Goal: Task Accomplishment & Management: Manage account settings

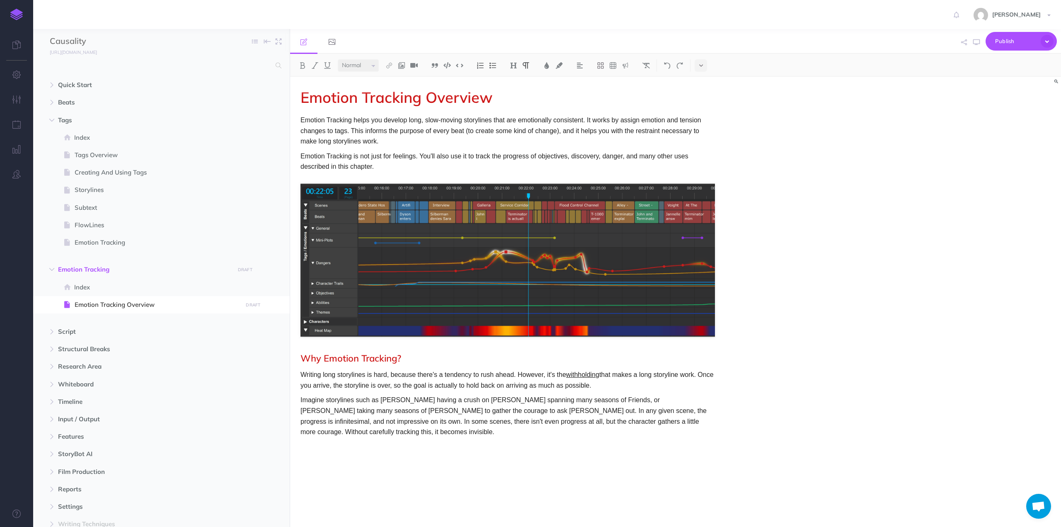
select select "null"
click at [332, 441] on p at bounding box center [507, 446] width 414 height 11
click at [322, 441] on p "Quick Tour" at bounding box center [507, 446] width 414 height 11
click at [516, 63] on img at bounding box center [513, 65] width 7 height 7
click at [516, 90] on button "H2" at bounding box center [513, 92] width 12 height 12
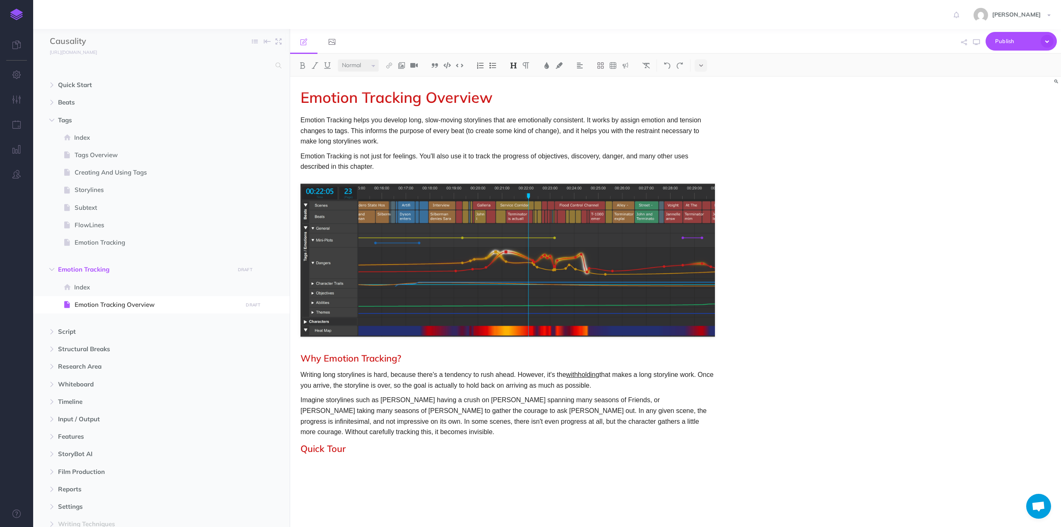
click at [339, 474] on div "Emotion Tracking Overview Emotion Tracking helps you develop long, slow-moving …" at bounding box center [507, 298] width 435 height 442
click at [671, 422] on p "Imagine storylines such as [PERSON_NAME] having a crush on [PERSON_NAME] spanni…" at bounding box center [507, 416] width 414 height 42
click at [333, 478] on div "Emotion Tracking Overview Emotion Tracking helps you develop long, slow-moving …" at bounding box center [507, 298] width 435 height 442
click at [81, 452] on span "StoryBot AI" at bounding box center [144, 454] width 172 height 10
select select "null"
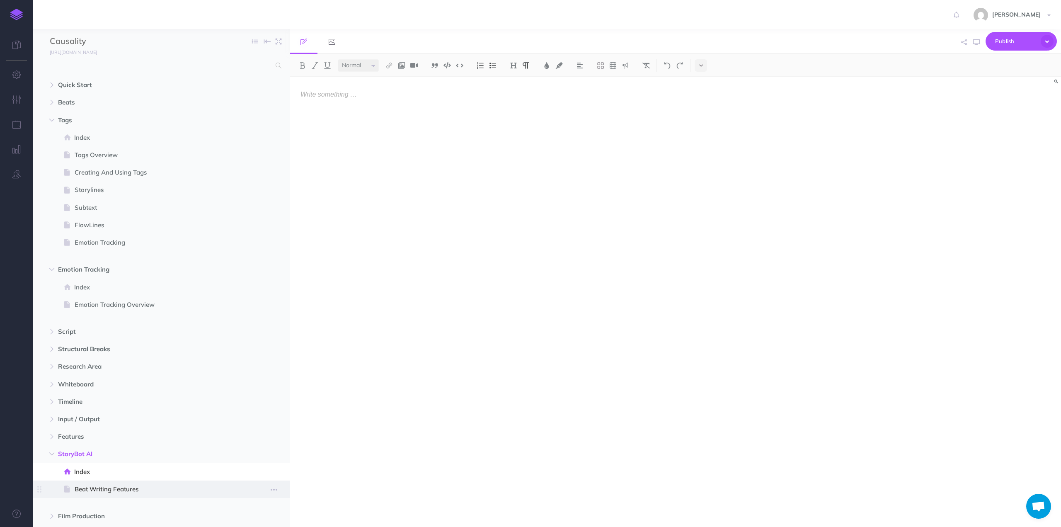
click at [75, 489] on span "Beat Writing Features" at bounding box center [157, 489] width 165 height 10
select select "null"
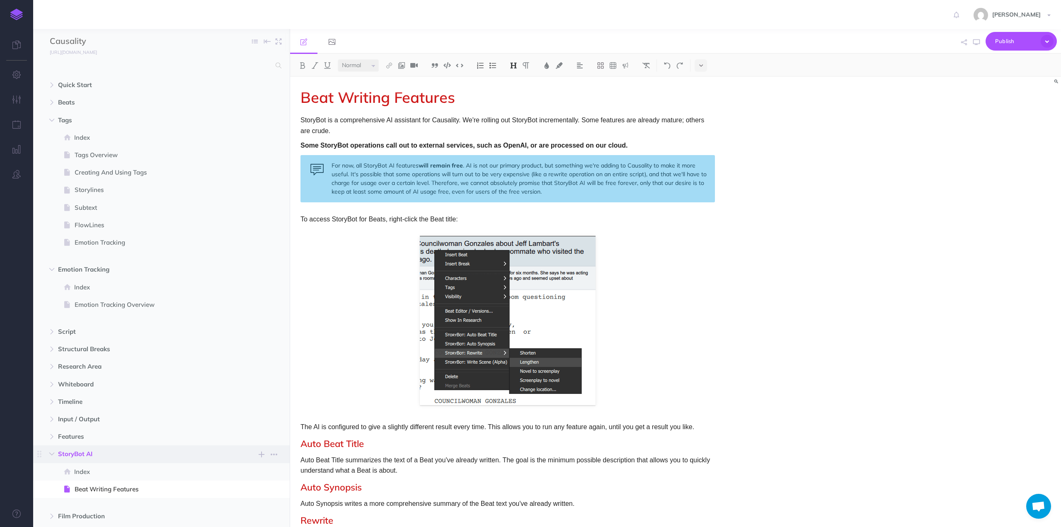
click at [81, 452] on span "StoryBot AI" at bounding box center [144, 454] width 172 height 10
select select "null"
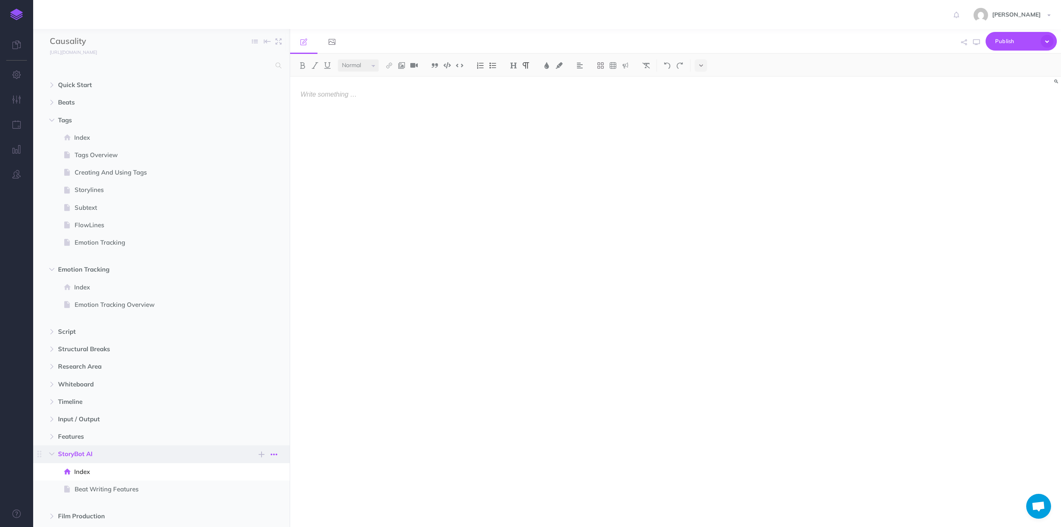
click at [273, 454] on icon "button" at bounding box center [274, 454] width 7 height 10
click at [255, 500] on link "Settings" at bounding box center [250, 496] width 62 height 14
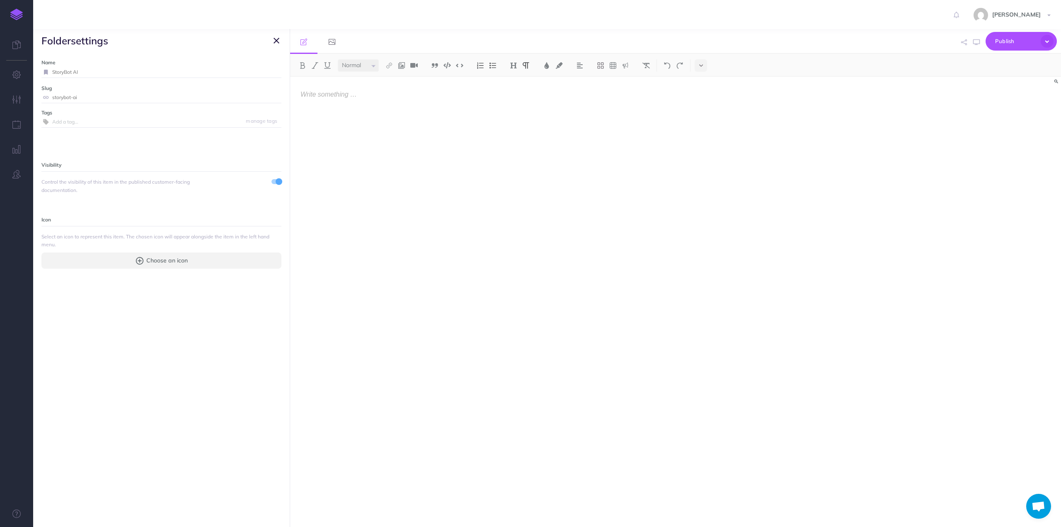
click at [75, 76] on input "StoryBot AI" at bounding box center [166, 72] width 229 height 11
drag, startPoint x: 92, startPoint y: 73, endPoint x: 41, endPoint y: 69, distance: 50.3
click at [41, 69] on div "StoryBot AI" at bounding box center [161, 72] width 240 height 11
type input "AI Features"
click at [148, 317] on div "Name AI Features Save Slug storybot-ai Save Tags manage tags Visibility Control…" at bounding box center [161, 289] width 257 height 474
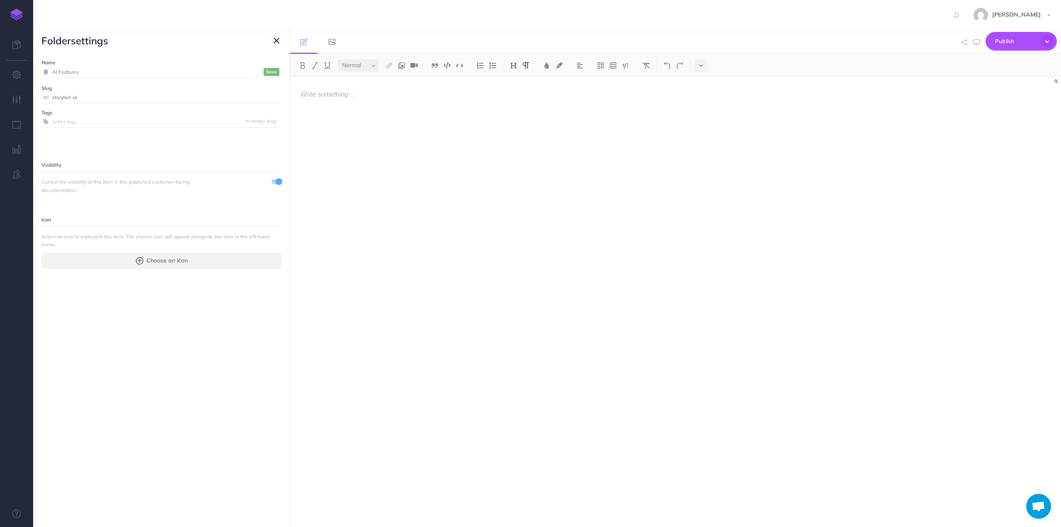
click at [278, 38] on icon "button" at bounding box center [277, 41] width 6 height 10
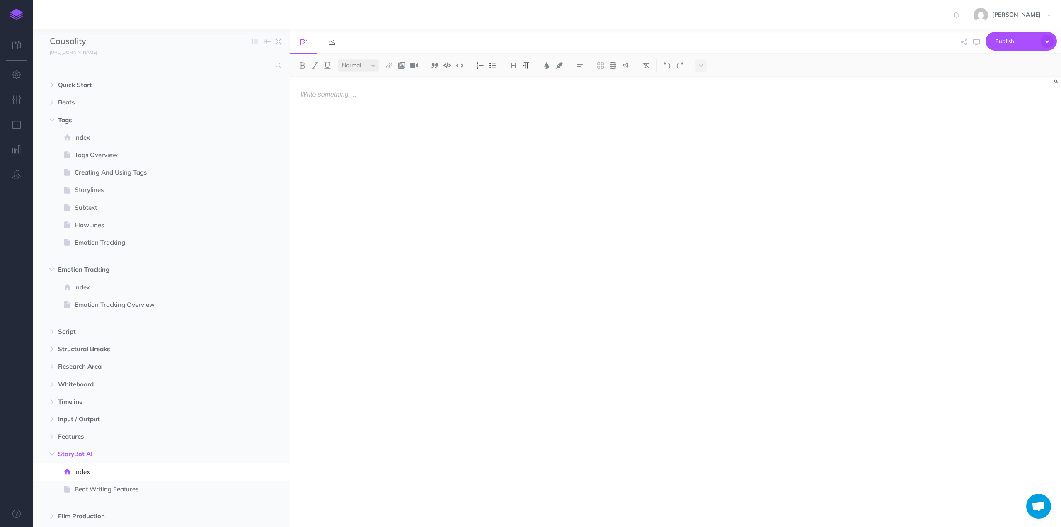
click at [423, 309] on div at bounding box center [507, 298] width 435 height 442
click at [275, 454] on icon "button" at bounding box center [274, 454] width 7 height 10
click at [247, 501] on link "Settings" at bounding box center [250, 496] width 62 height 14
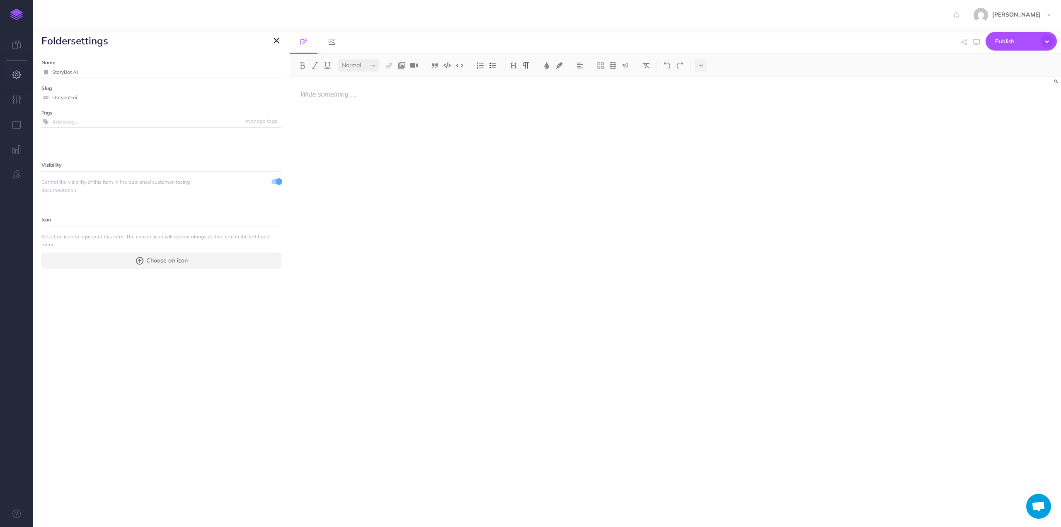
drag, startPoint x: 88, startPoint y: 73, endPoint x: 29, endPoint y: 71, distance: 59.3
click at [33, 71] on div "Toggle Navigation [PERSON_NAME] Settings Account Settings Teams Create Team Sup…" at bounding box center [547, 263] width 1028 height 527
click at [55, 71] on input "Ai Features" at bounding box center [156, 72] width 209 height 11
type input "AI Features"
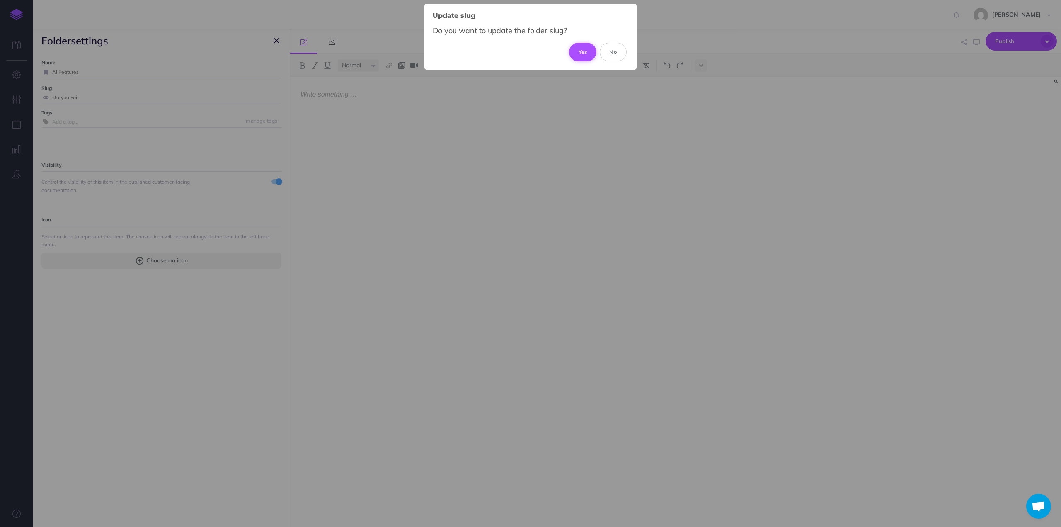
click at [578, 48] on button "Yes" at bounding box center [583, 52] width 28 height 18
type input "ai-features"
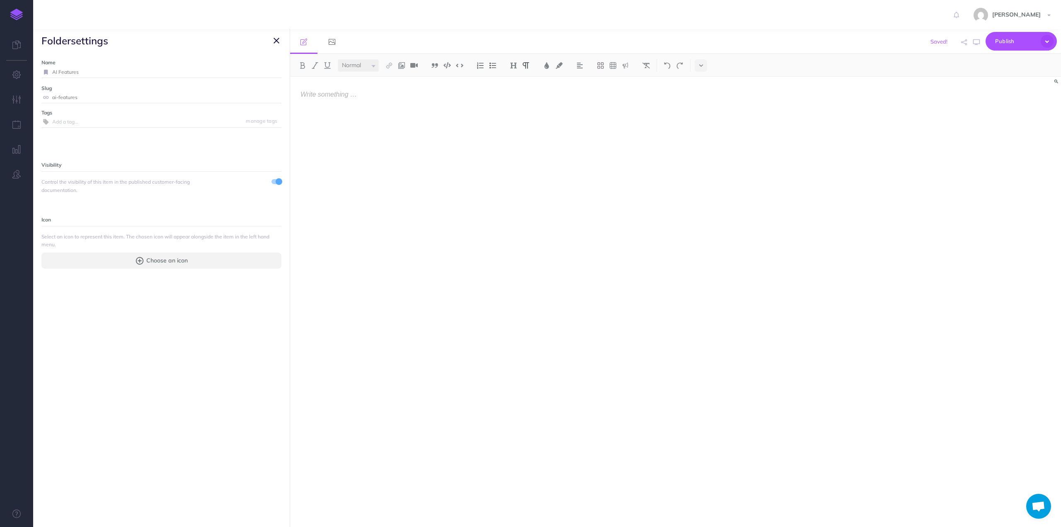
click at [274, 40] on icon "button" at bounding box center [277, 41] width 6 height 10
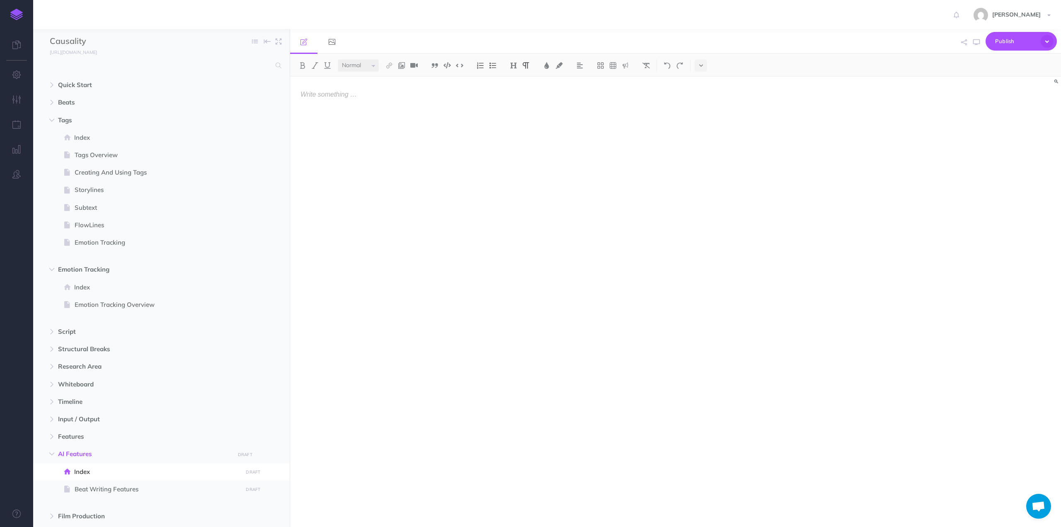
click at [90, 256] on ul "Quick Start New folder Add a new folder inside this folder New page Add a new b…" at bounding box center [161, 350] width 257 height 548
click at [19, 80] on button "button" at bounding box center [16, 75] width 33 height 25
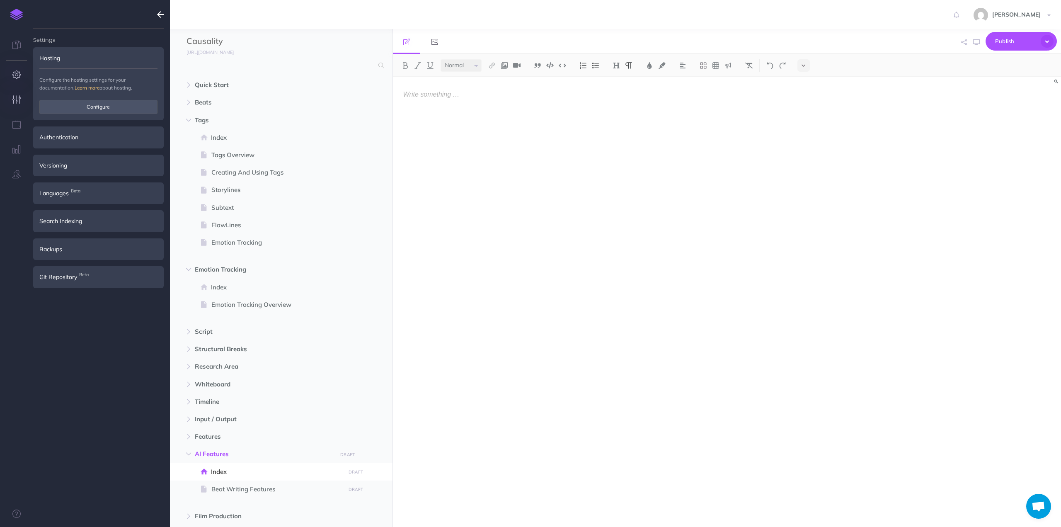
click at [16, 102] on icon "button" at bounding box center [16, 99] width 9 height 8
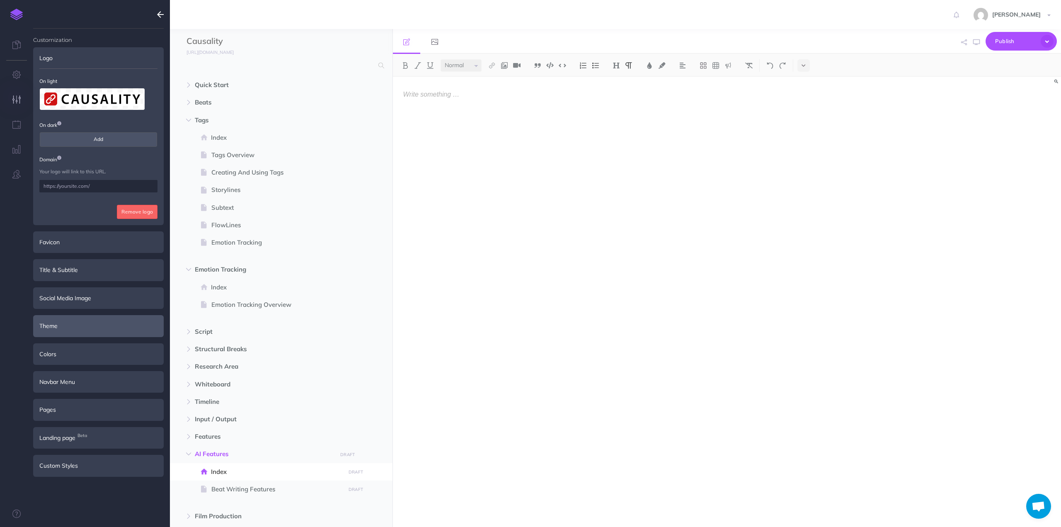
click at [65, 321] on div "Theme" at bounding box center [98, 326] width 131 height 22
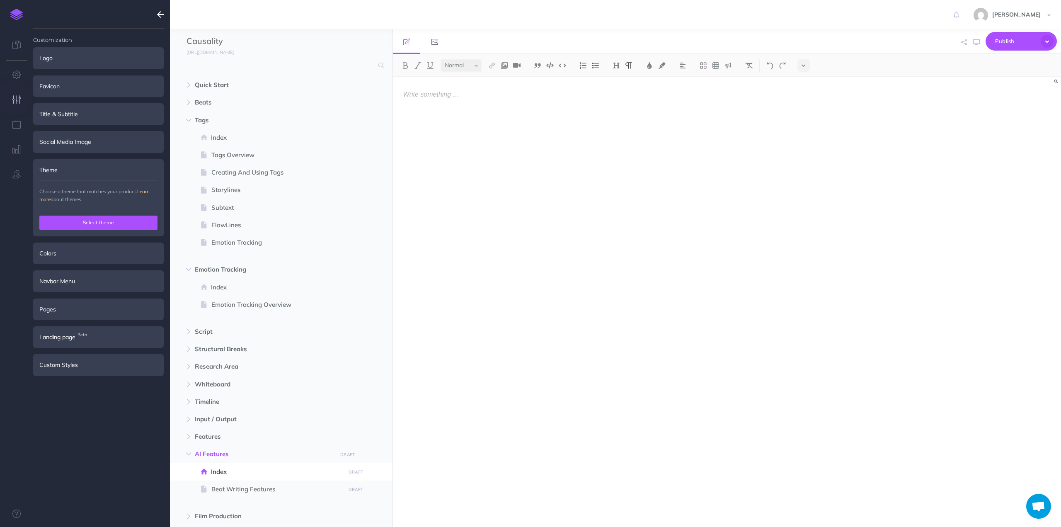
click at [97, 220] on button "Select theme" at bounding box center [98, 222] width 118 height 14
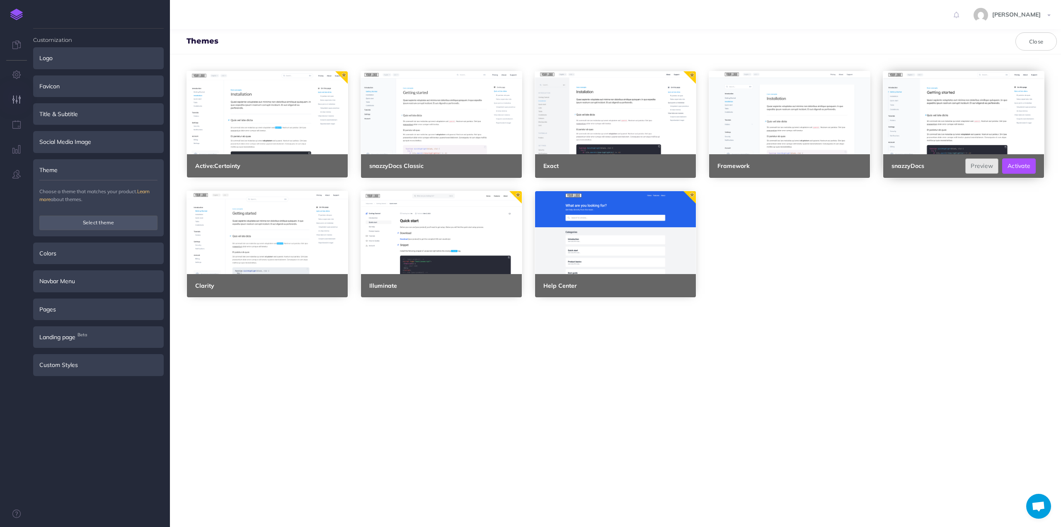
click at [978, 168] on link "Preview" at bounding box center [981, 165] width 33 height 15
click at [631, 162] on link "Preview" at bounding box center [633, 165] width 33 height 15
click at [452, 164] on link "Preview" at bounding box center [459, 165] width 33 height 15
click at [973, 165] on link "Preview" at bounding box center [981, 165] width 33 height 15
click at [1008, 166] on button "Activate" at bounding box center [1019, 165] width 34 height 15
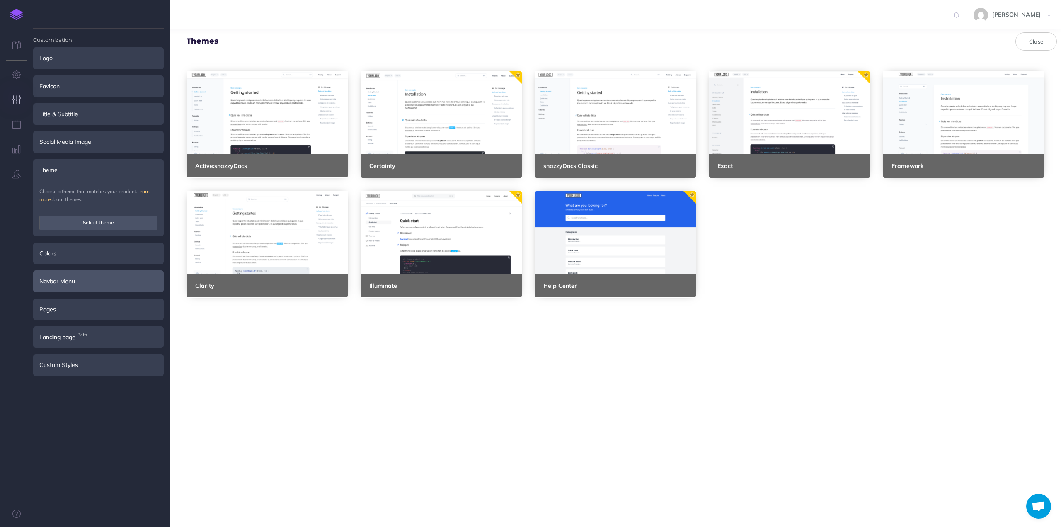
click at [75, 283] on div "Navbar Menu" at bounding box center [98, 281] width 131 height 22
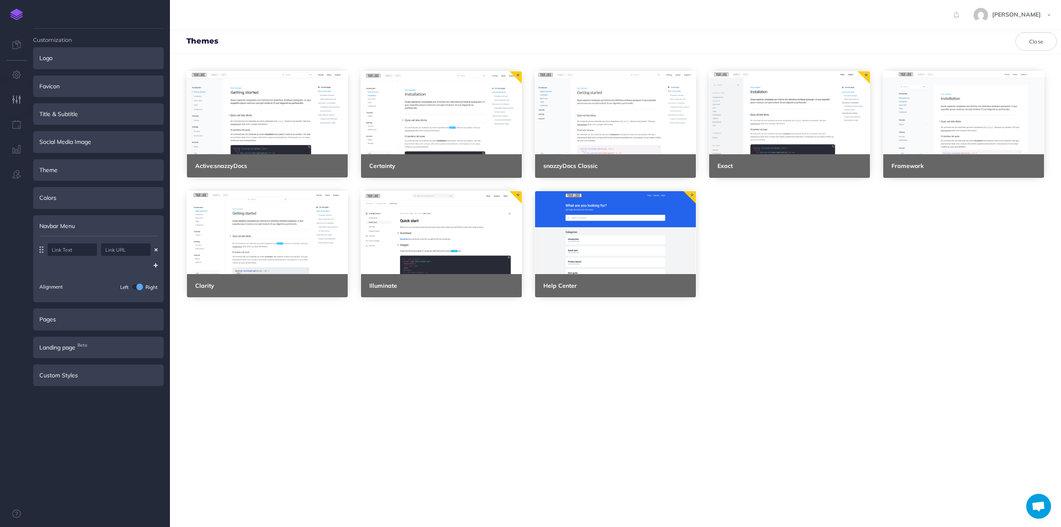
click at [65, 225] on div "Navbar Menu" at bounding box center [98, 226] width 131 height 22
click at [59, 114] on div "Title & Subtitle" at bounding box center [98, 114] width 131 height 22
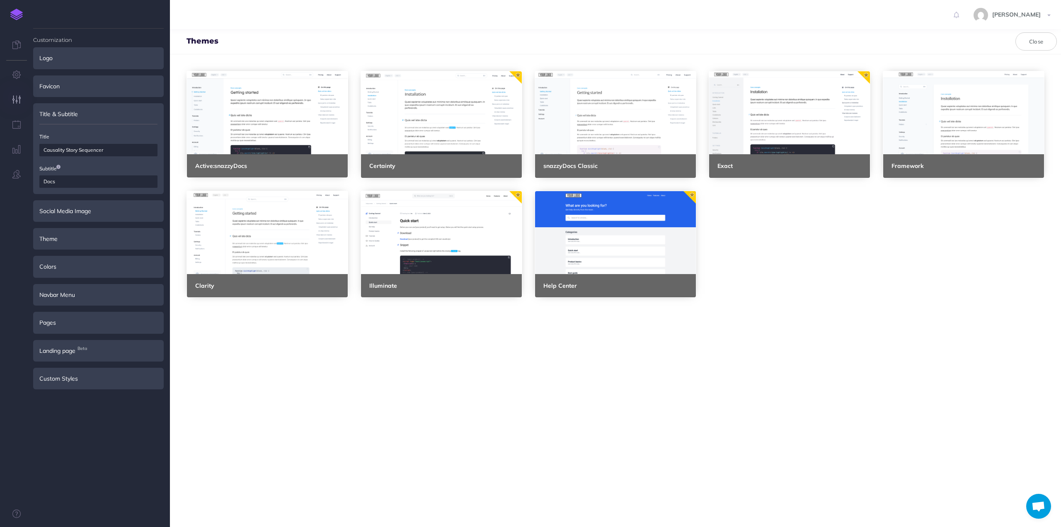
click at [59, 114] on div "Title & Subtitle" at bounding box center [98, 114] width 131 height 22
click at [69, 367] on ul "Customization Logo On light On dark Add Domain Your logo will link to this URL.…" at bounding box center [98, 281] width 131 height 505
click at [68, 377] on div "Custom Styles" at bounding box center [98, 379] width 131 height 22
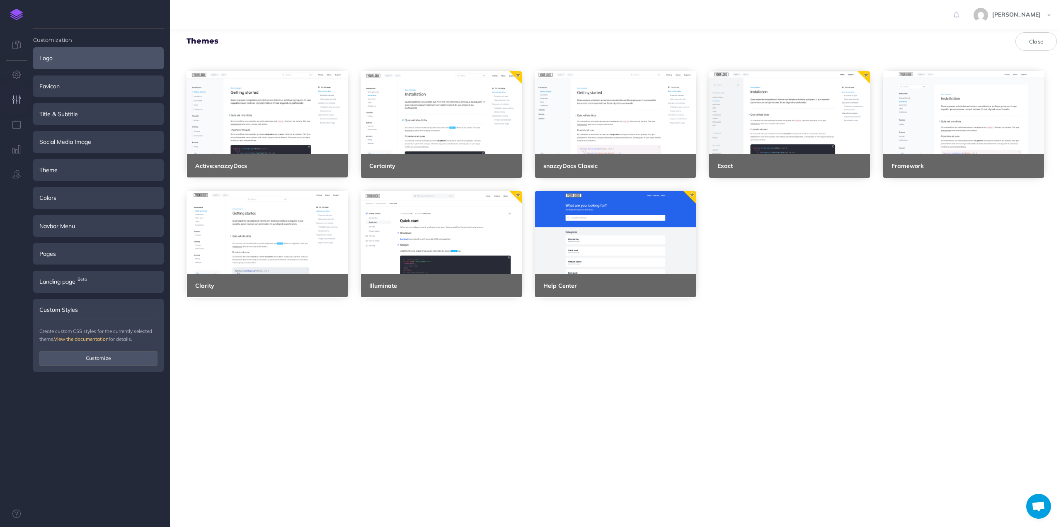
click at [53, 57] on div "Logo" at bounding box center [98, 58] width 131 height 22
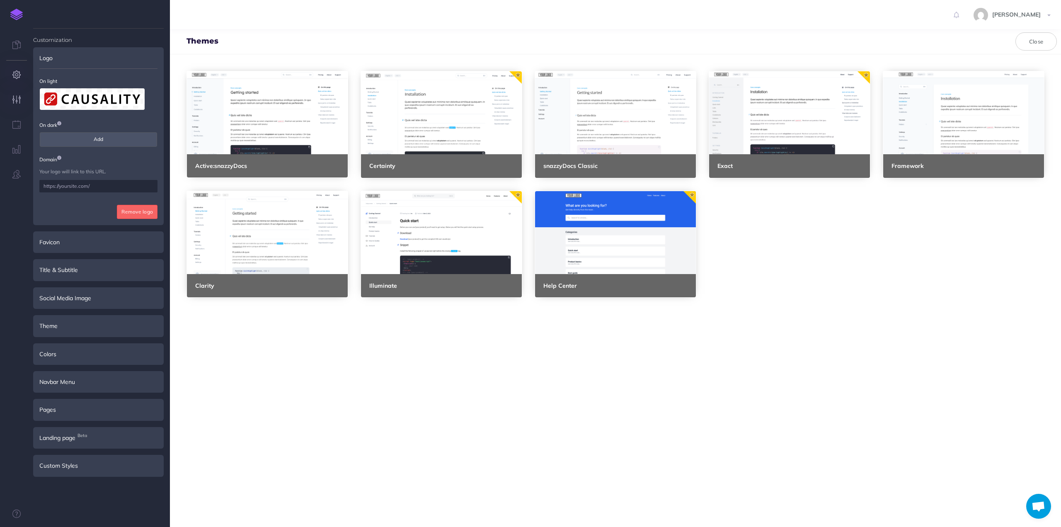
click at [14, 76] on icon "button" at bounding box center [16, 74] width 9 height 8
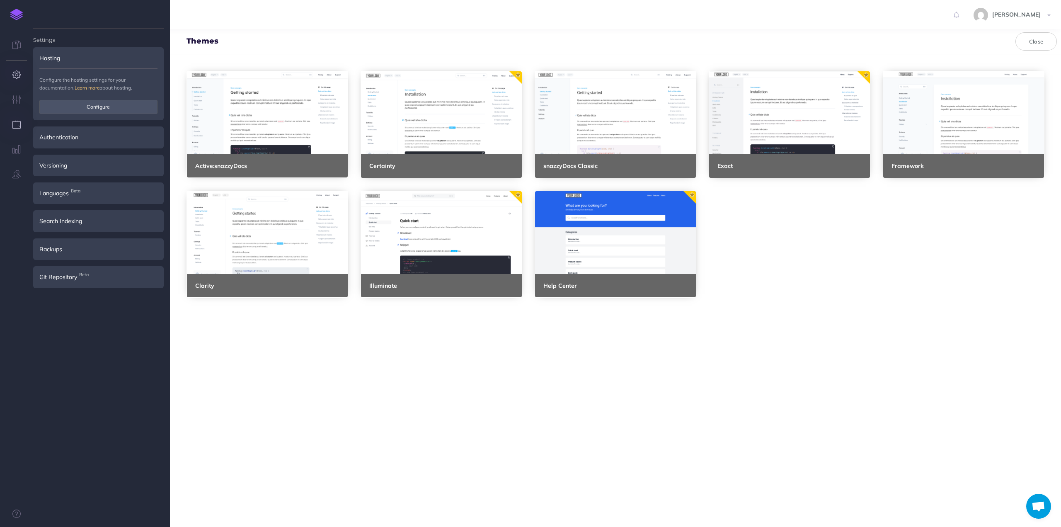
click at [17, 128] on icon "button" at bounding box center [16, 124] width 9 height 8
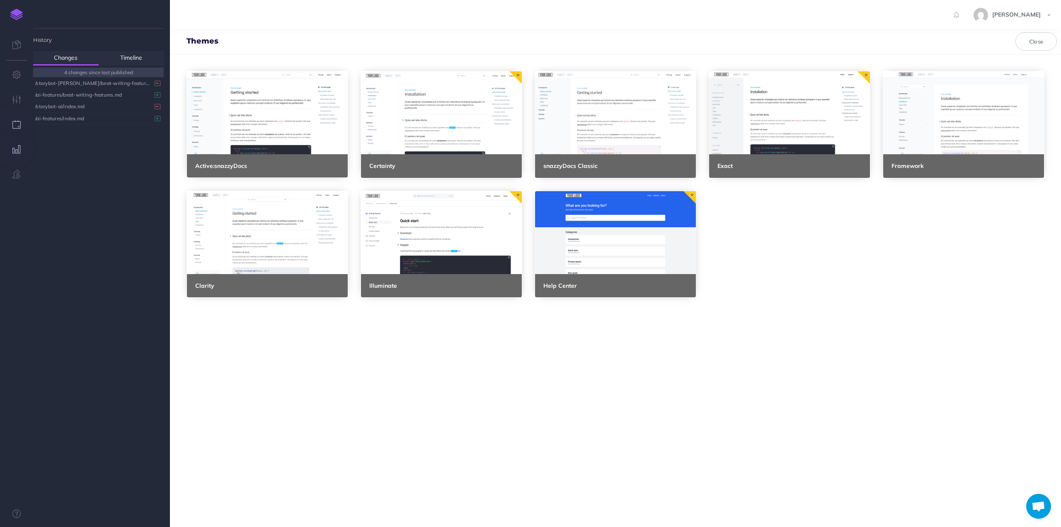
click at [19, 151] on icon "button" at bounding box center [16, 149] width 9 height 8
click at [17, 101] on icon "button" at bounding box center [16, 99] width 9 height 8
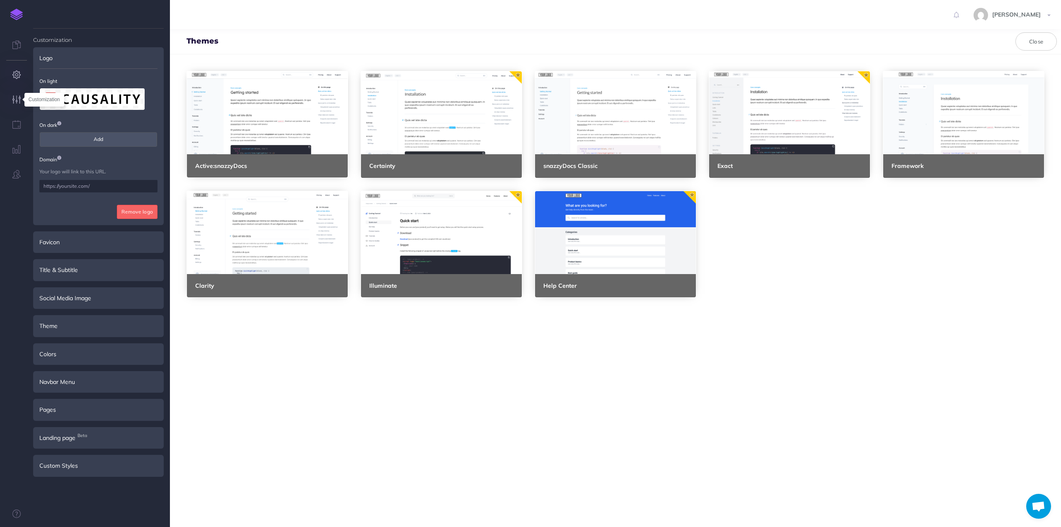
click at [19, 75] on icon "button" at bounding box center [16, 74] width 9 height 8
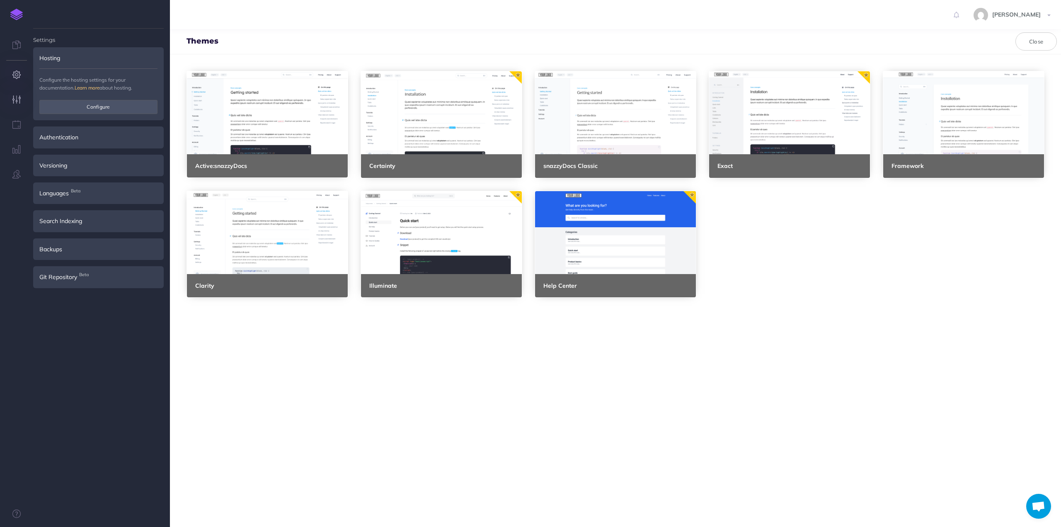
click at [18, 101] on icon "button" at bounding box center [16, 99] width 9 height 8
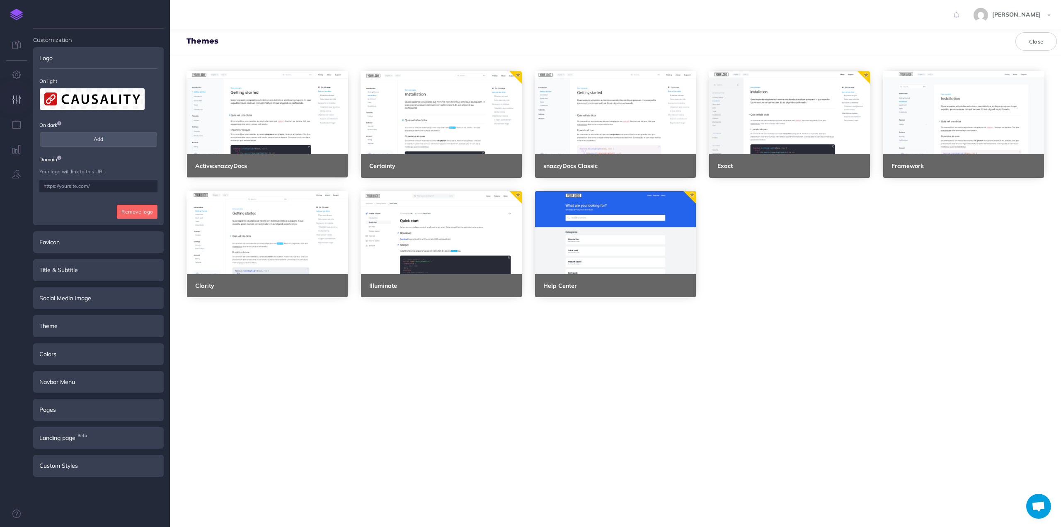
click at [68, 189] on input "text" at bounding box center [98, 186] width 118 height 12
click at [68, 186] on input "text" at bounding box center [98, 186] width 118 height 12
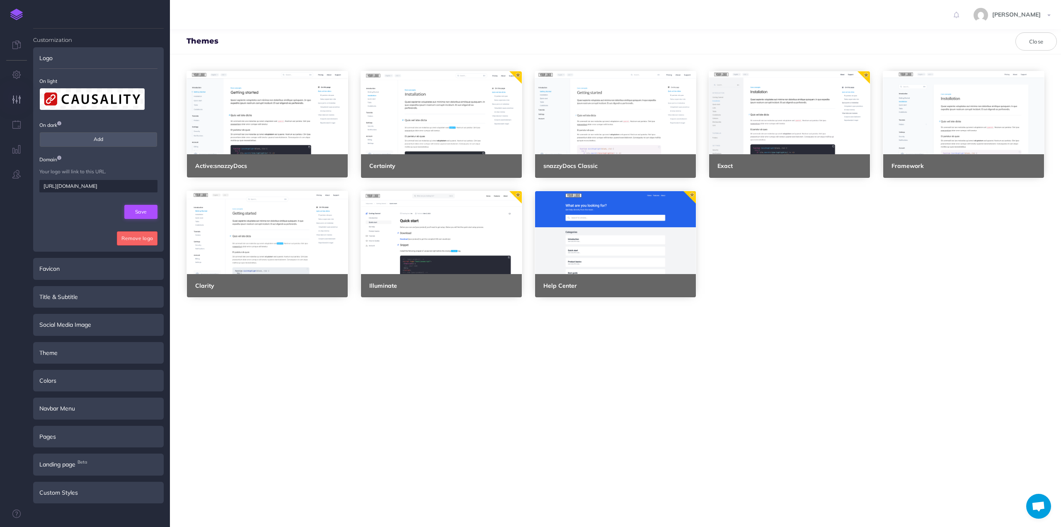
type input "[URL][DOMAIN_NAME]"
click at [148, 212] on button "Save" at bounding box center [140, 212] width 33 height 14
click at [141, 210] on button "Save" at bounding box center [140, 212] width 33 height 14
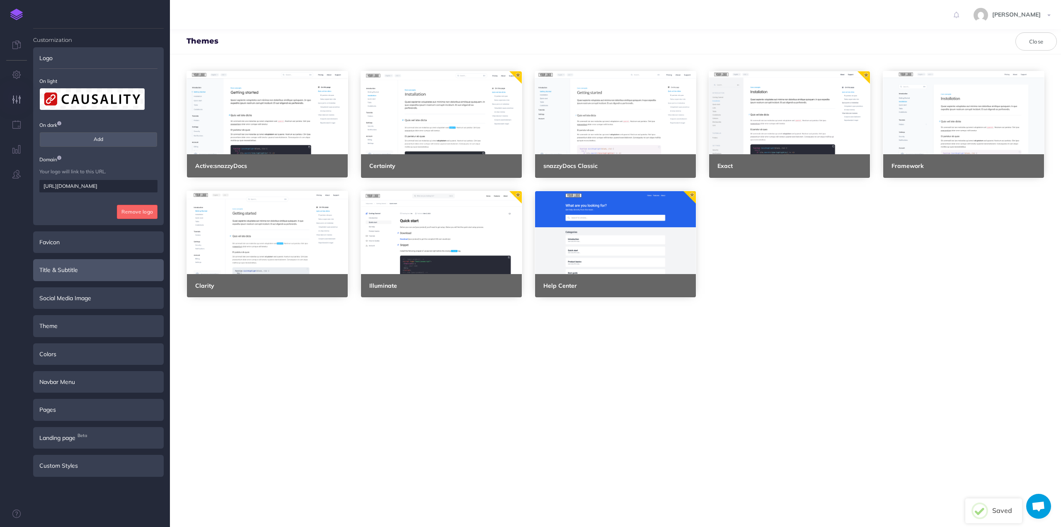
click at [79, 263] on div "Title & Subtitle" at bounding box center [98, 270] width 131 height 22
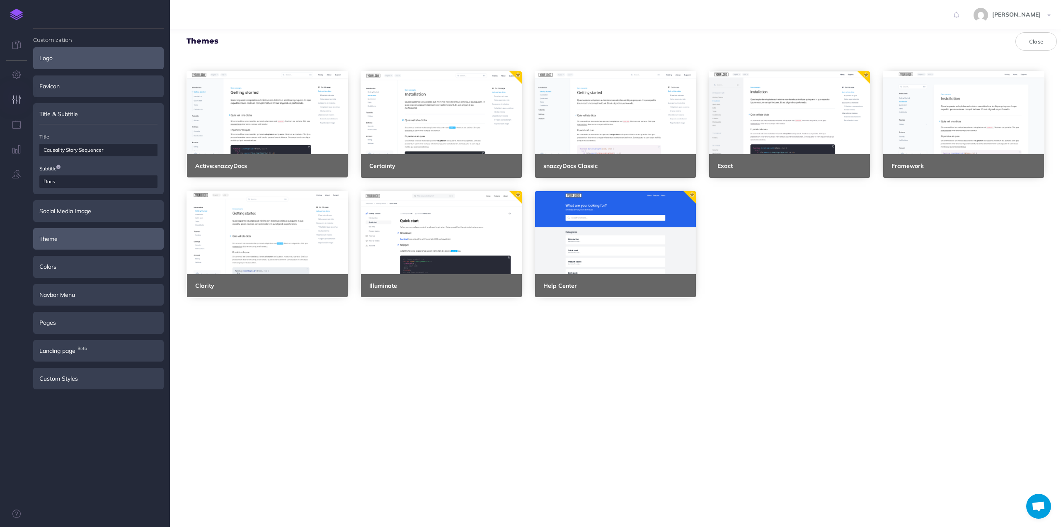
click at [91, 237] on div "Theme" at bounding box center [98, 239] width 131 height 22
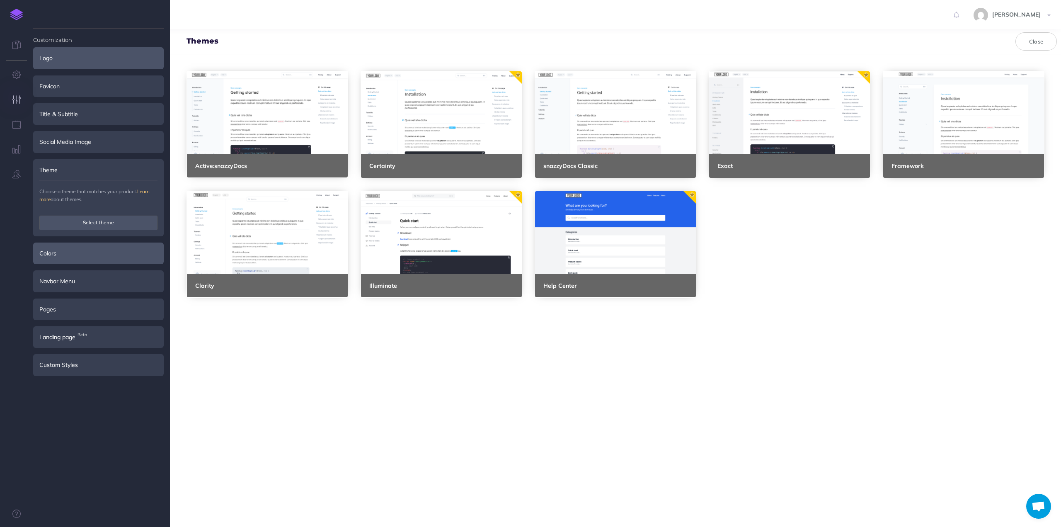
click at [90, 259] on div "Colors" at bounding box center [98, 253] width 131 height 22
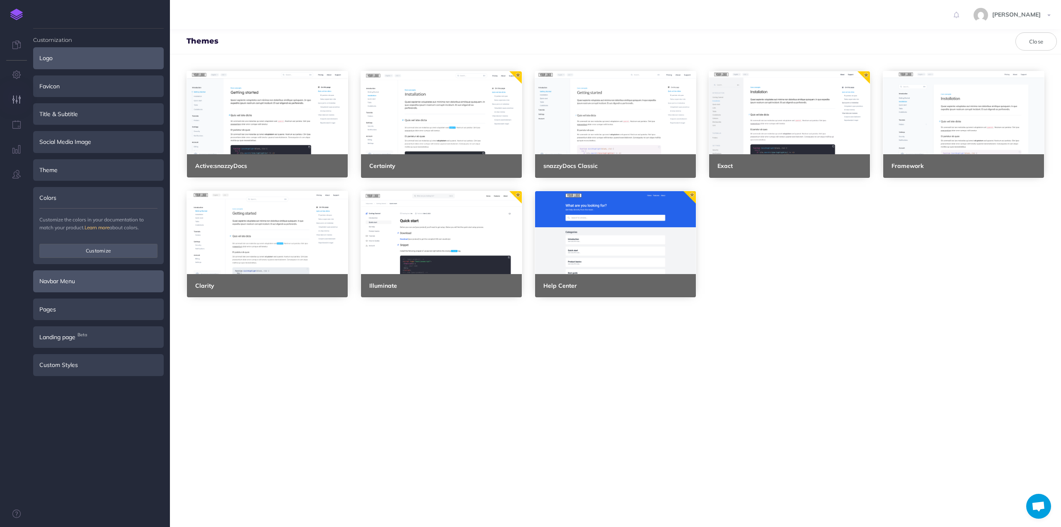
click at [90, 281] on div "Navbar Menu" at bounding box center [98, 281] width 131 height 22
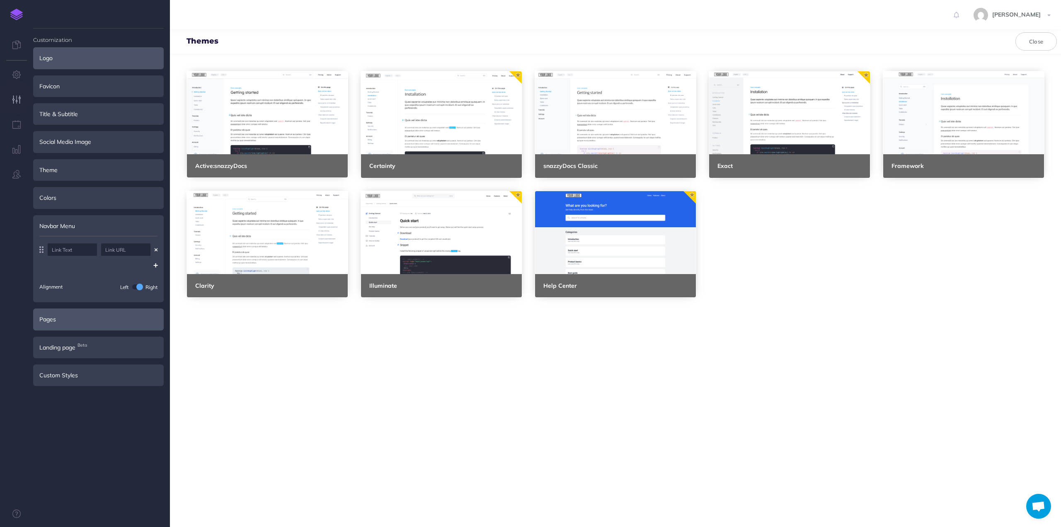
click at [86, 319] on div "Pages" at bounding box center [98, 319] width 131 height 22
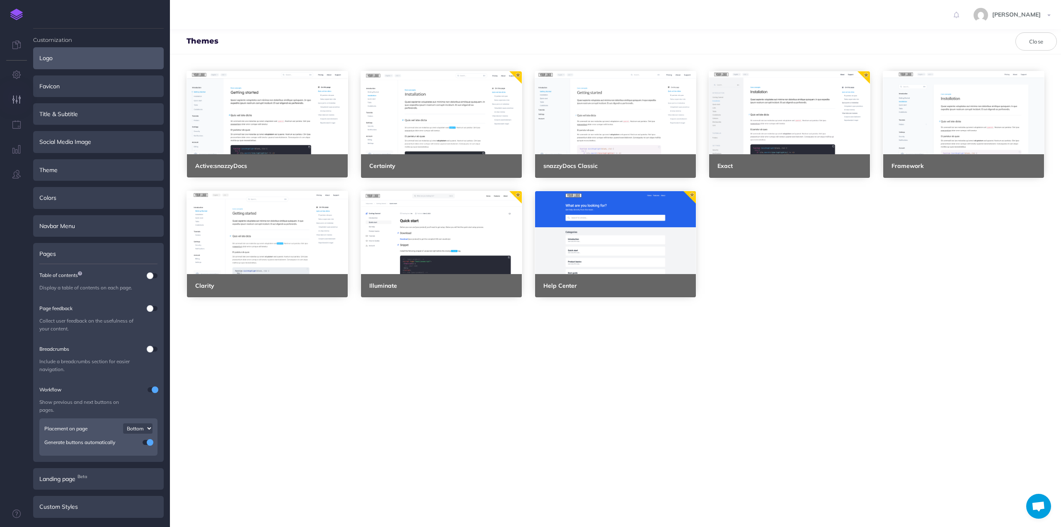
click at [151, 274] on span at bounding box center [150, 275] width 7 height 7
click at [17, 72] on icon "button" at bounding box center [16, 74] width 9 height 8
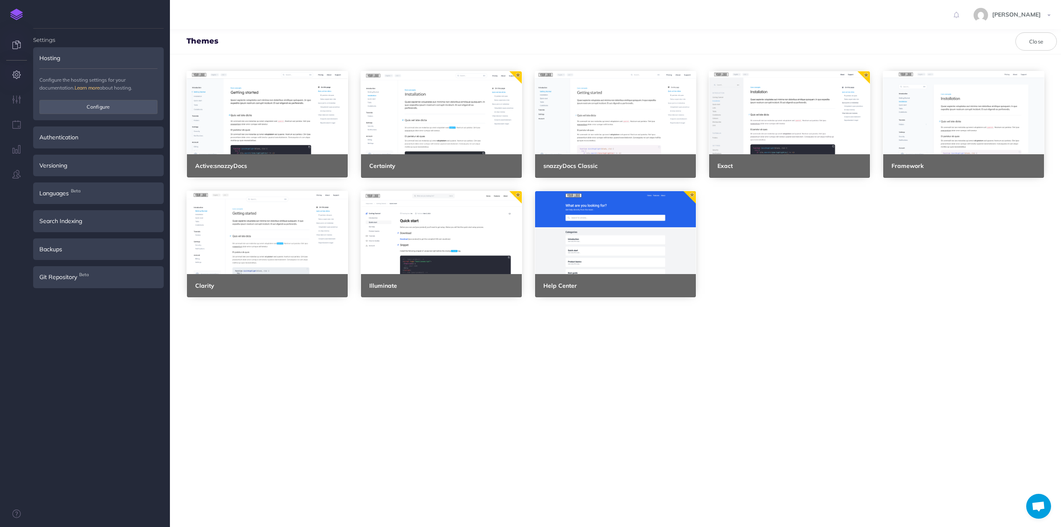
click at [15, 43] on icon at bounding box center [16, 45] width 8 height 8
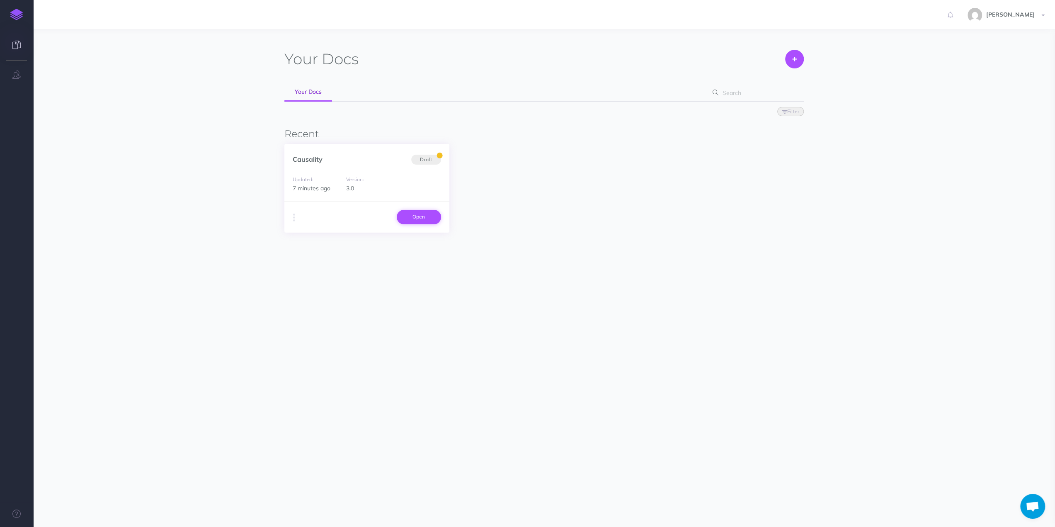
click at [423, 216] on link "Open" at bounding box center [419, 217] width 44 height 14
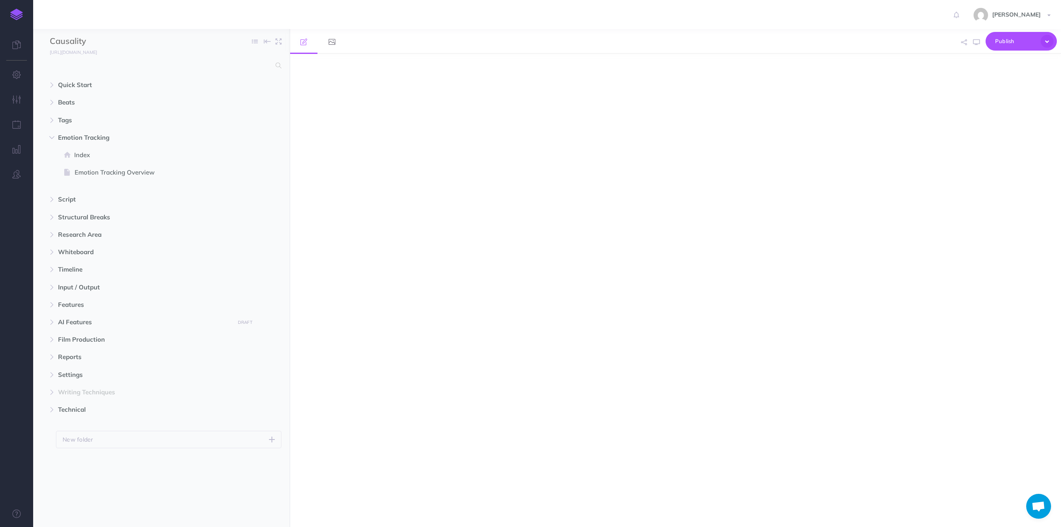
select select "null"
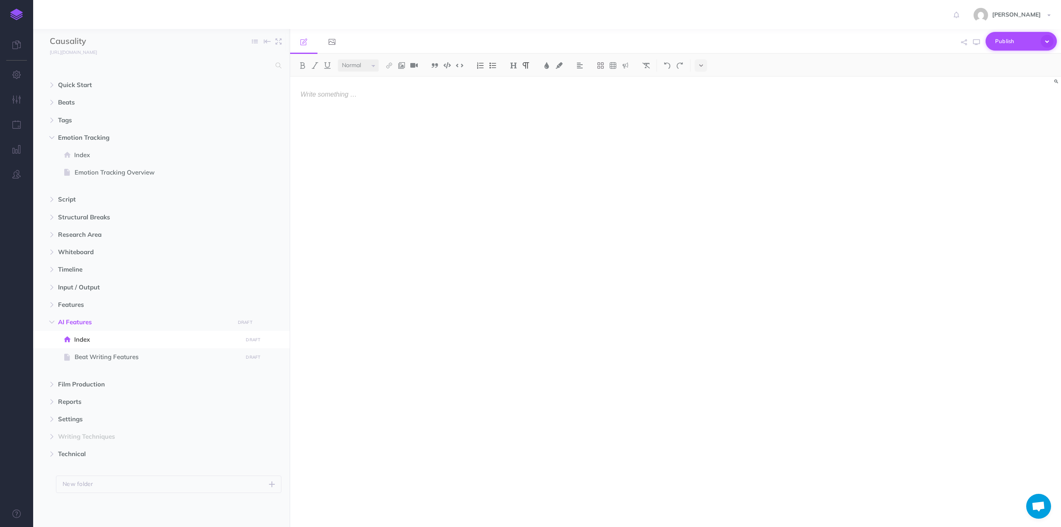
click at [1049, 36] on icon "button" at bounding box center [1047, 41] width 13 height 13
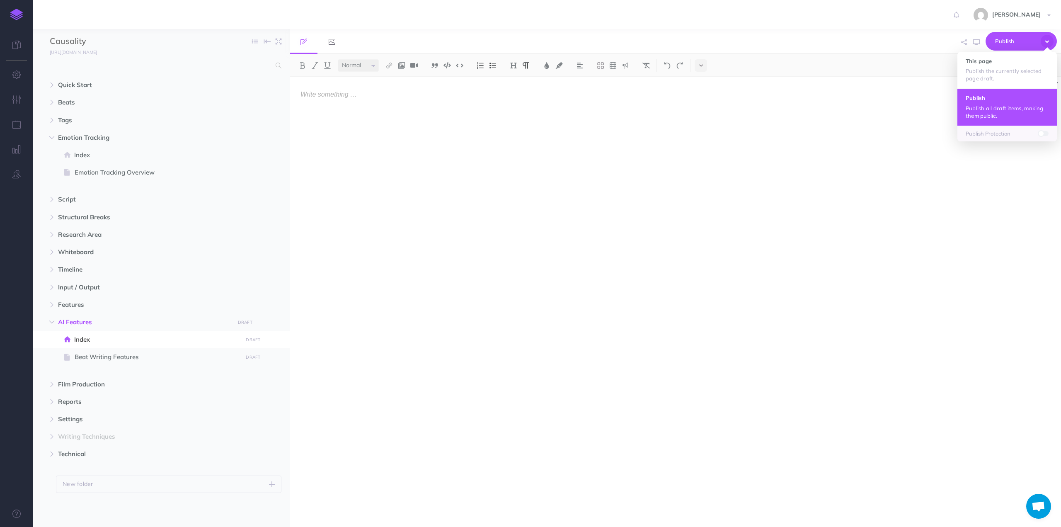
click at [988, 106] on p "Publish all draft items, making them public." at bounding box center [1007, 111] width 83 height 15
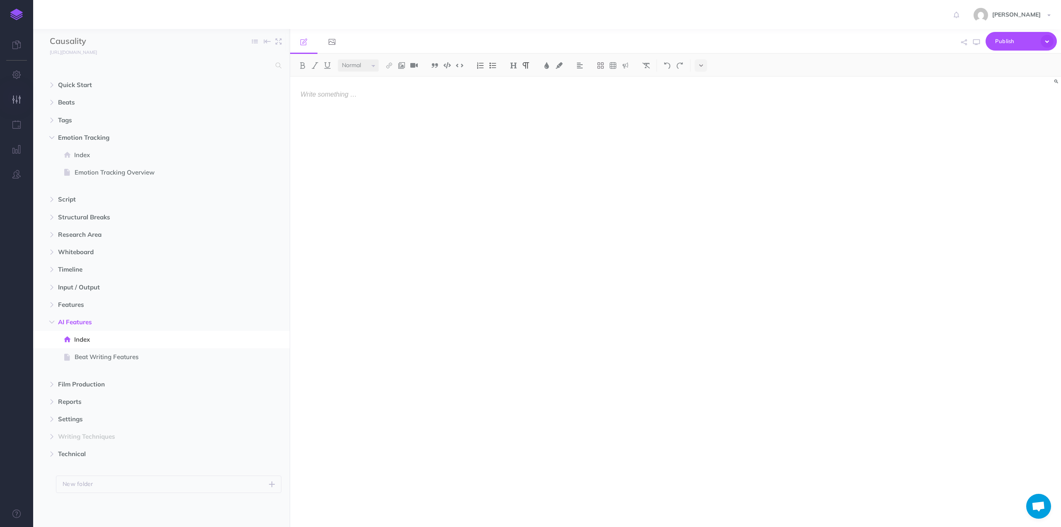
click at [17, 99] on icon "button" at bounding box center [16, 99] width 9 height 8
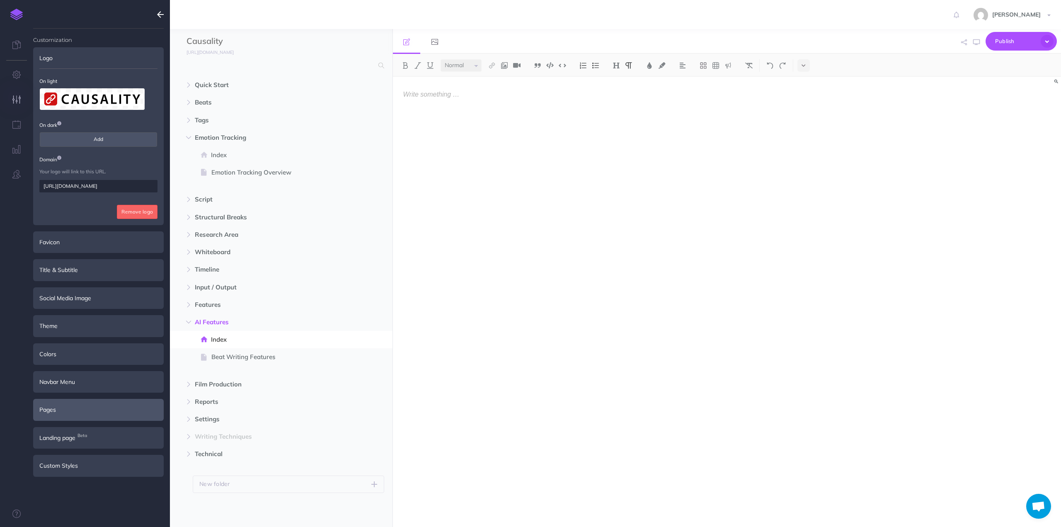
click at [63, 407] on div "Pages" at bounding box center [98, 410] width 131 height 22
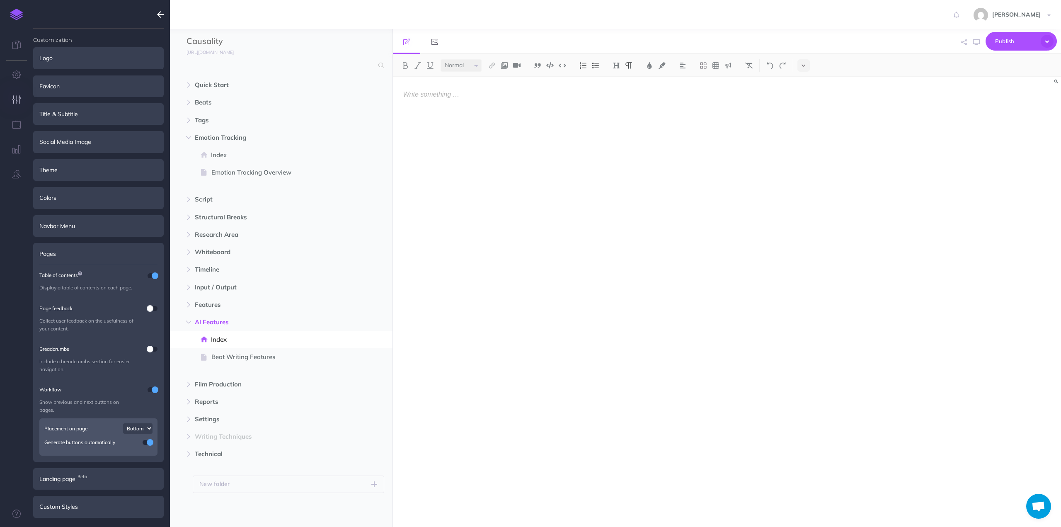
click at [153, 276] on span at bounding box center [155, 275] width 7 height 7
click at [1021, 40] on span "Publish" at bounding box center [1015, 41] width 41 height 13
click at [991, 68] on p "Publish all draft items, making them public." at bounding box center [1007, 74] width 83 height 15
click at [64, 198] on div "Colors" at bounding box center [98, 198] width 131 height 22
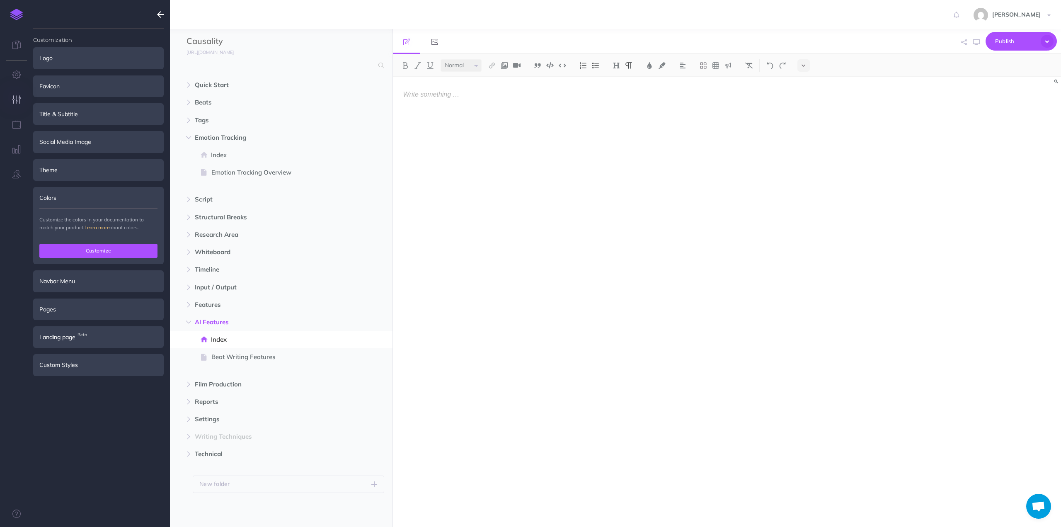
click at [106, 250] on button "Customize" at bounding box center [98, 251] width 118 height 14
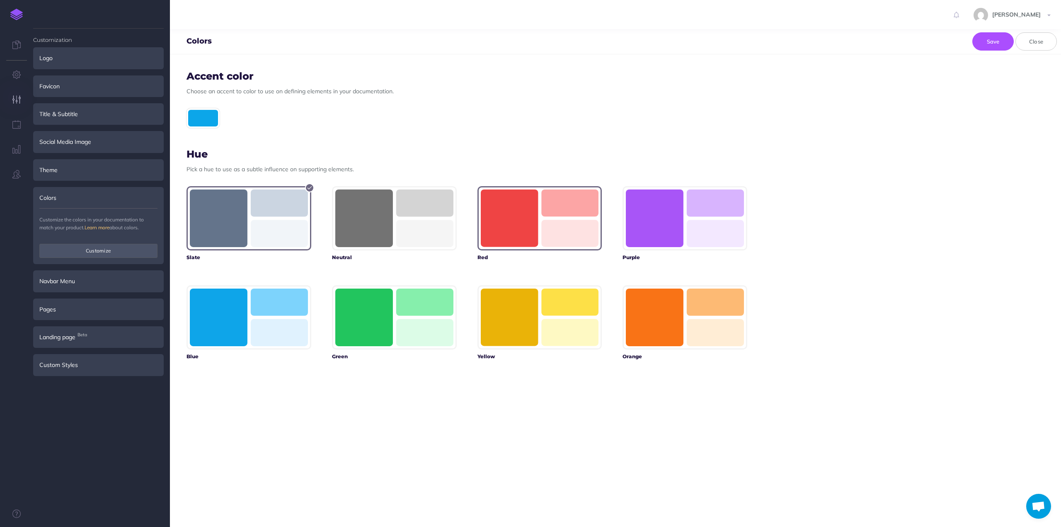
click at [515, 205] on rect "button" at bounding box center [510, 218] width 58 height 58
click at [988, 39] on button "Save" at bounding box center [992, 41] width 41 height 18
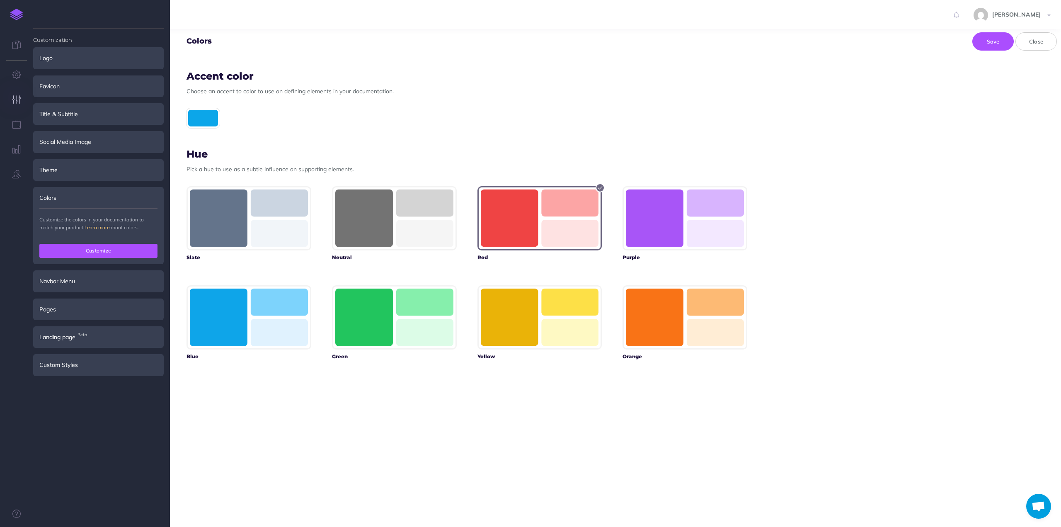
click at [101, 250] on button "Customize" at bounding box center [98, 251] width 118 height 14
click at [19, 45] on icon at bounding box center [16, 45] width 8 height 8
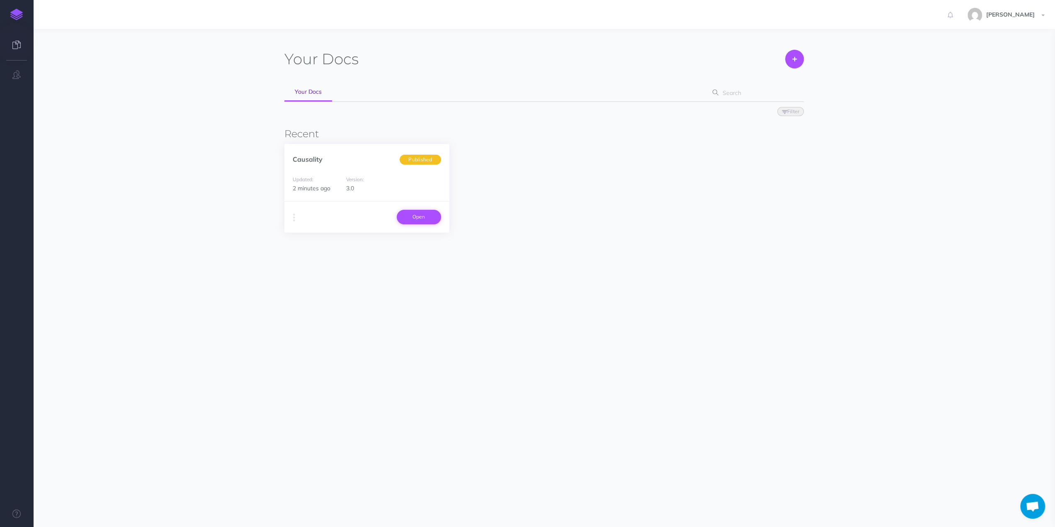
click at [410, 213] on link "Open" at bounding box center [419, 217] width 44 height 14
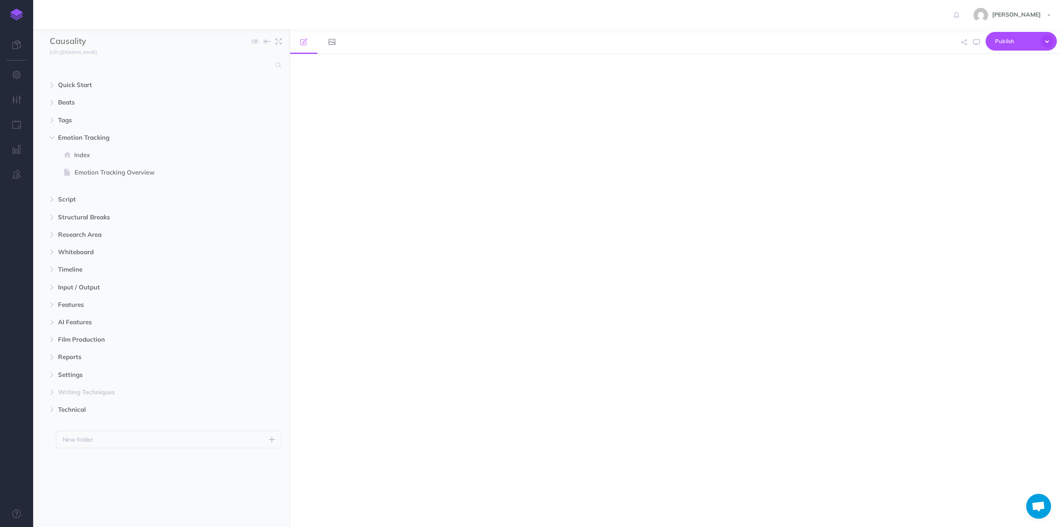
select select "null"
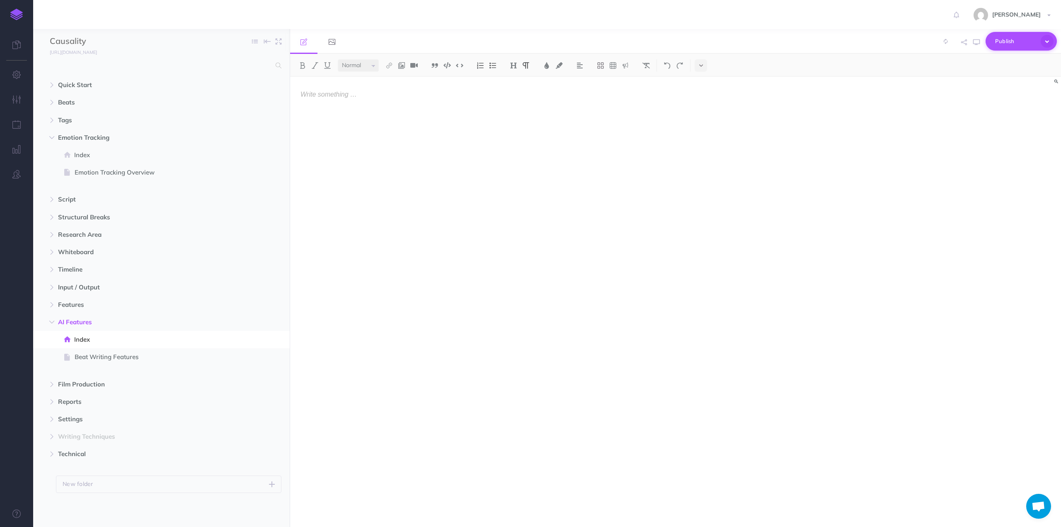
click at [1010, 42] on span "Publish" at bounding box center [1015, 41] width 41 height 13
click at [980, 67] on p "Publish all draft items, making them public." at bounding box center [1007, 74] width 83 height 15
click at [50, 82] on icon "button" at bounding box center [51, 84] width 5 height 5
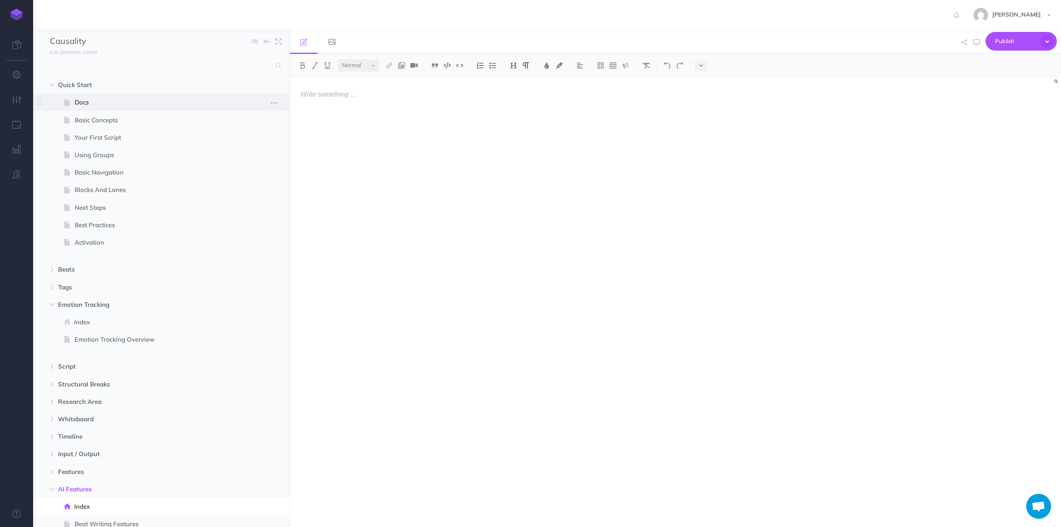
click at [82, 102] on span "Docs" at bounding box center [157, 102] width 165 height 10
select select "null"
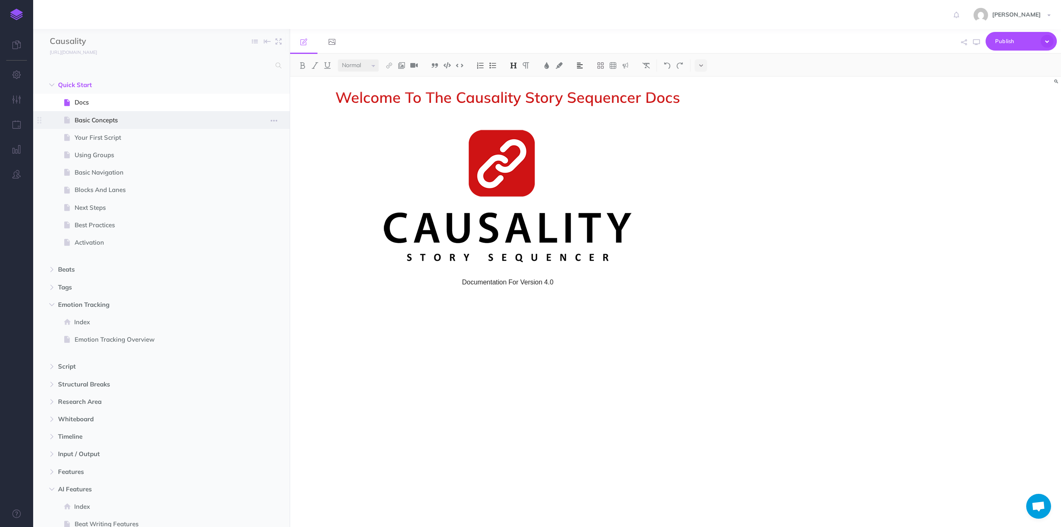
click at [85, 116] on span "Basic Concepts" at bounding box center [157, 120] width 165 height 10
select select "null"
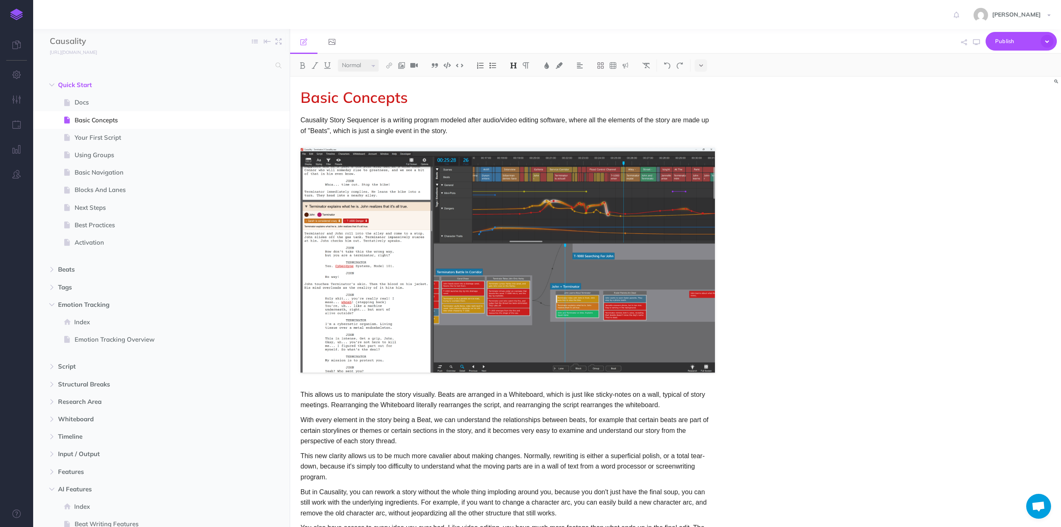
click at [385, 126] on p "Causality Story Sequencer is a writing program modeled after audio/video editin…" at bounding box center [507, 125] width 414 height 21
click at [371, 119] on p "Causality Story Sequencer is a writing program modeled after audio/video editin…" at bounding box center [507, 125] width 414 height 21
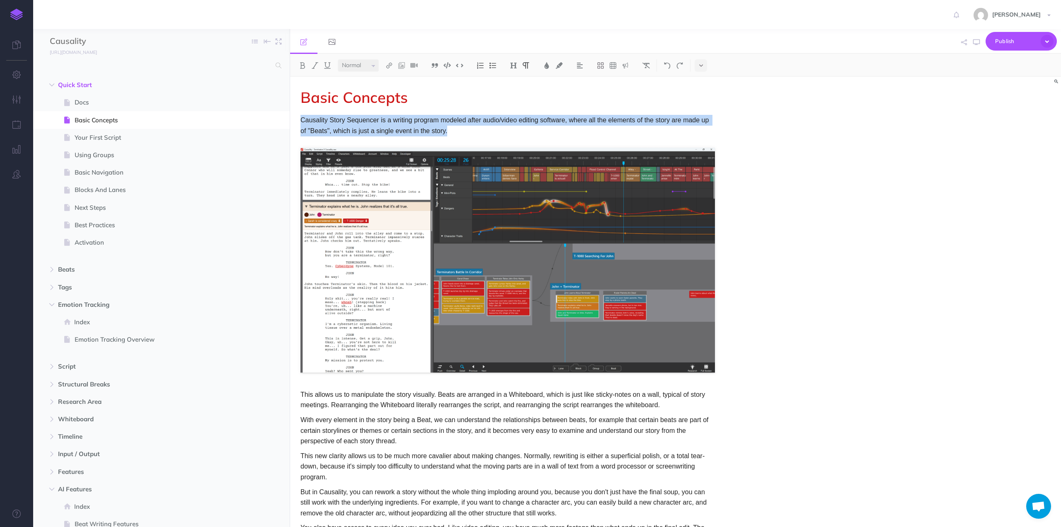
click at [371, 119] on p "Causality Story Sequencer is a writing program modeled after audio/video editin…" at bounding box center [507, 125] width 414 height 21
click at [700, 65] on icon at bounding box center [701, 66] width 4 height 6
drag, startPoint x: 404, startPoint y: 117, endPoint x: 547, endPoint y: 64, distance: 152.9
click at [547, 64] on img at bounding box center [546, 65] width 7 height 7
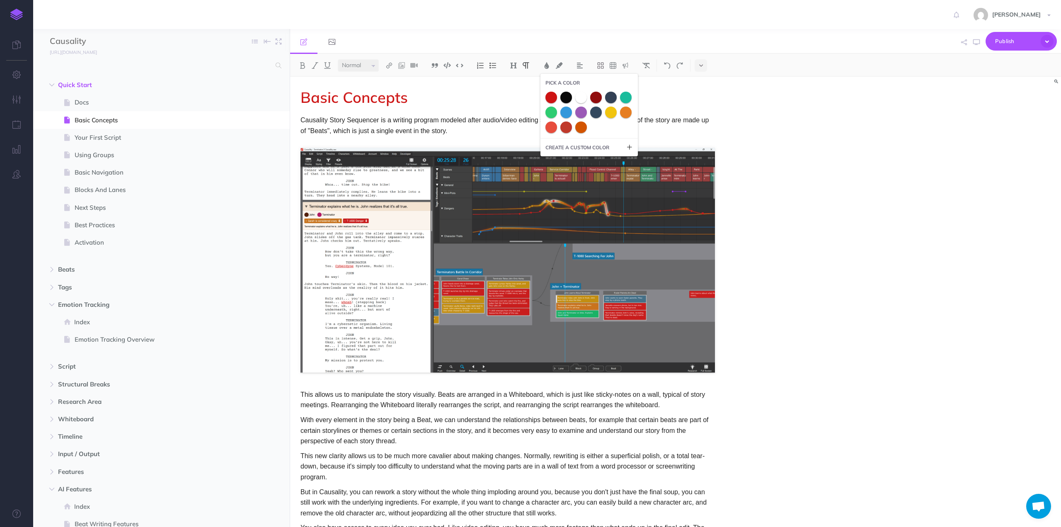
click at [387, 405] on p "This allows us to manipulate the story visually. Beats are arranged in a Whiteb…" at bounding box center [507, 399] width 414 height 21
click at [16, 97] on icon "button" at bounding box center [16, 99] width 9 height 8
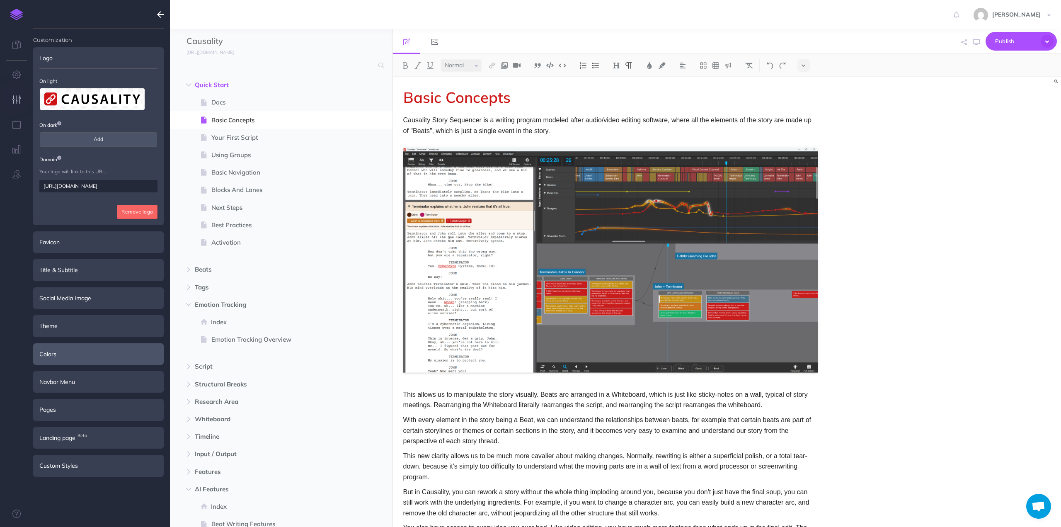
click at [60, 352] on div "Colors" at bounding box center [98, 354] width 131 height 22
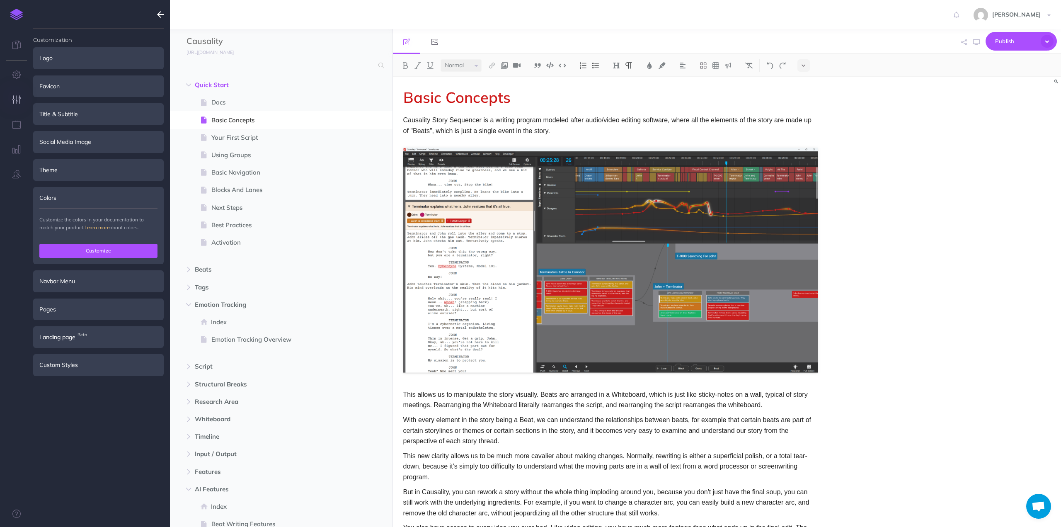
click at [82, 251] on button "Customize" at bounding box center [98, 251] width 118 height 14
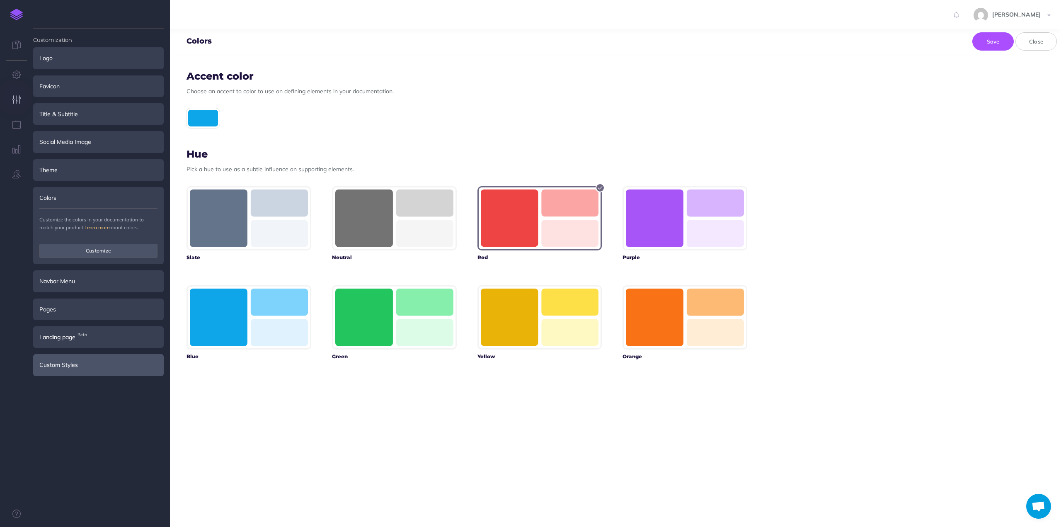
click at [80, 370] on div "Custom Styles" at bounding box center [98, 365] width 131 height 22
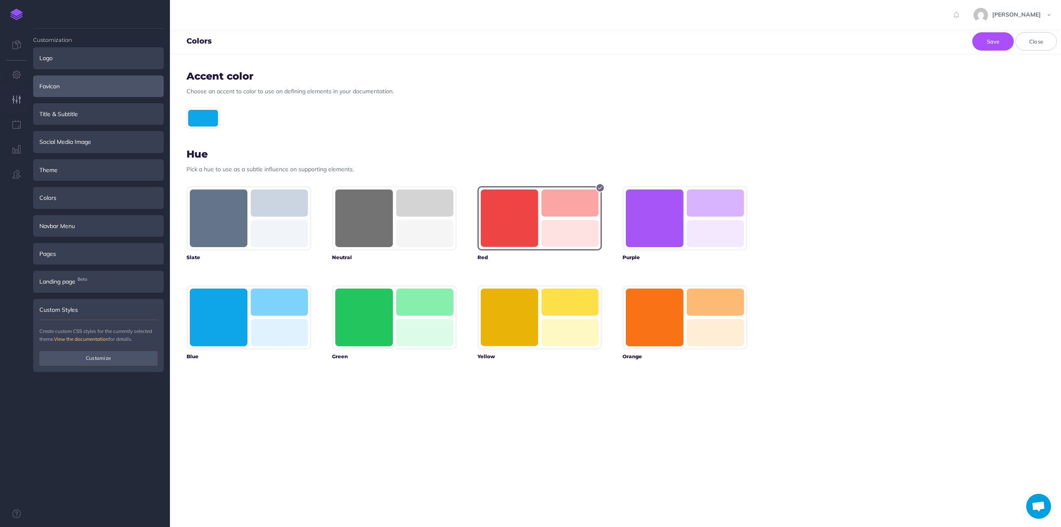
click at [82, 82] on div "Favicon" at bounding box center [98, 86] width 131 height 22
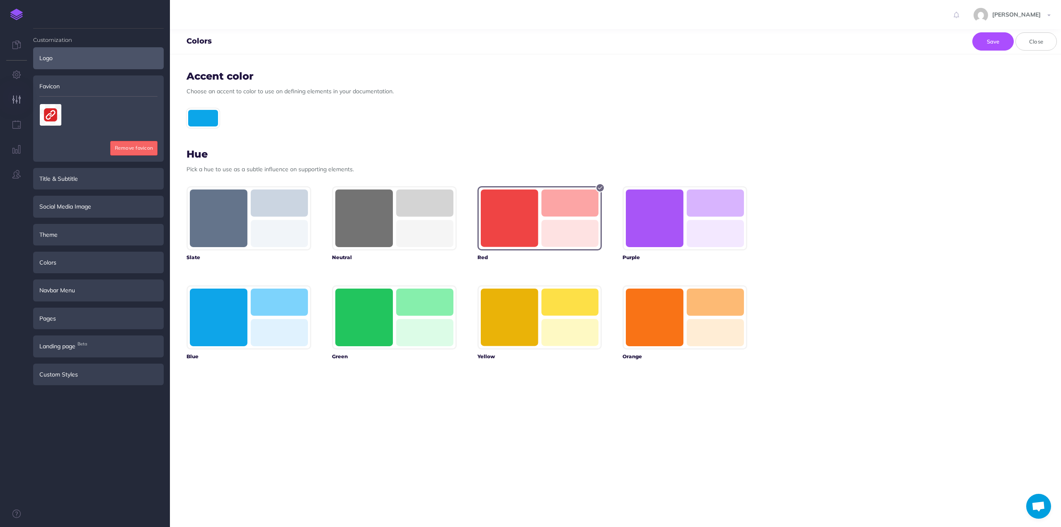
click at [79, 58] on div "Logo" at bounding box center [98, 58] width 131 height 22
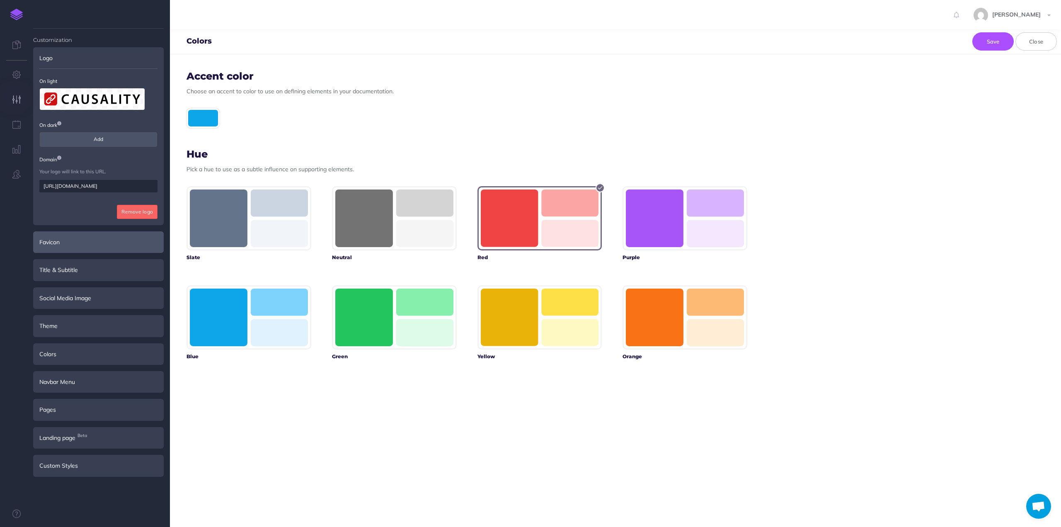
click at [62, 242] on div "Favicon" at bounding box center [98, 242] width 131 height 22
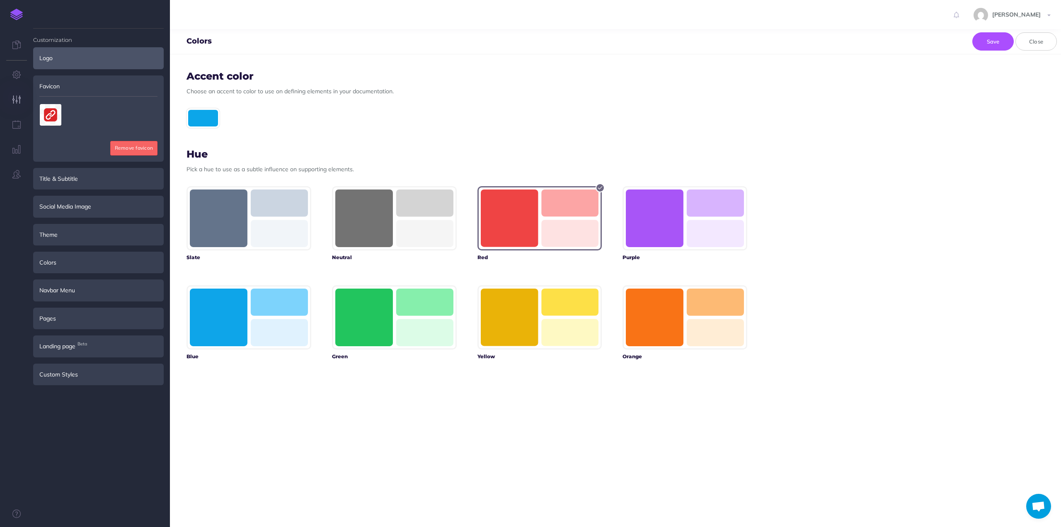
click at [88, 59] on div "Logo" at bounding box center [98, 58] width 131 height 22
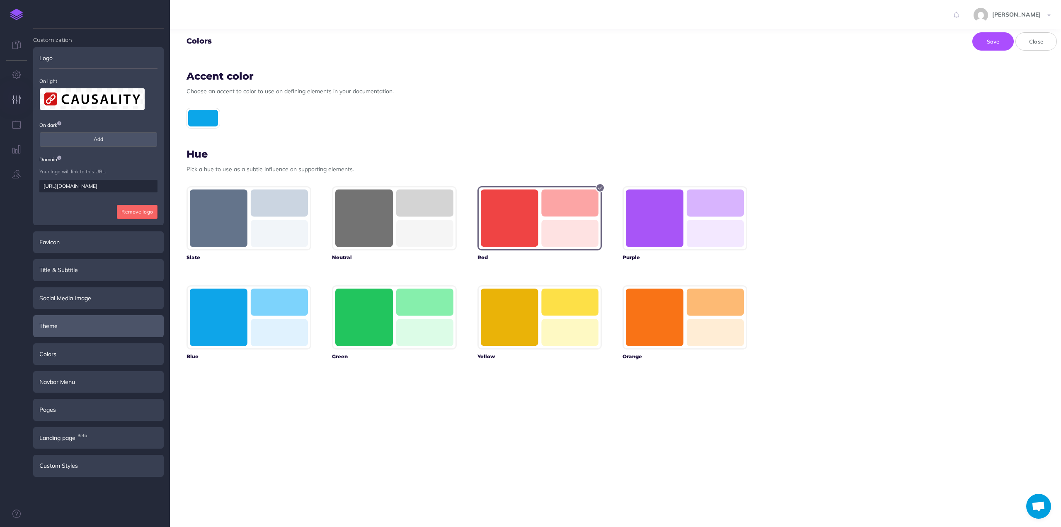
click at [76, 323] on div "Theme" at bounding box center [98, 326] width 131 height 22
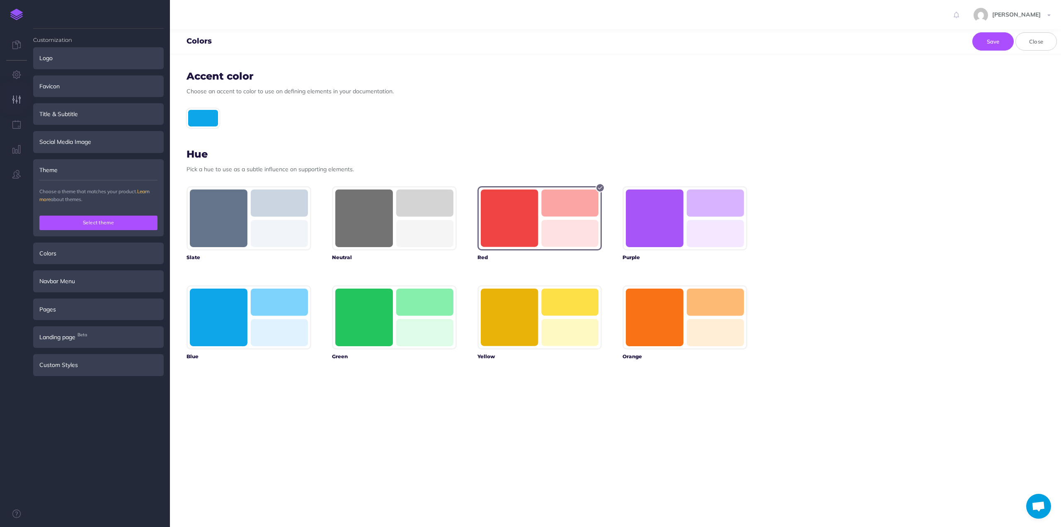
click at [87, 226] on button "Select theme" at bounding box center [98, 222] width 118 height 14
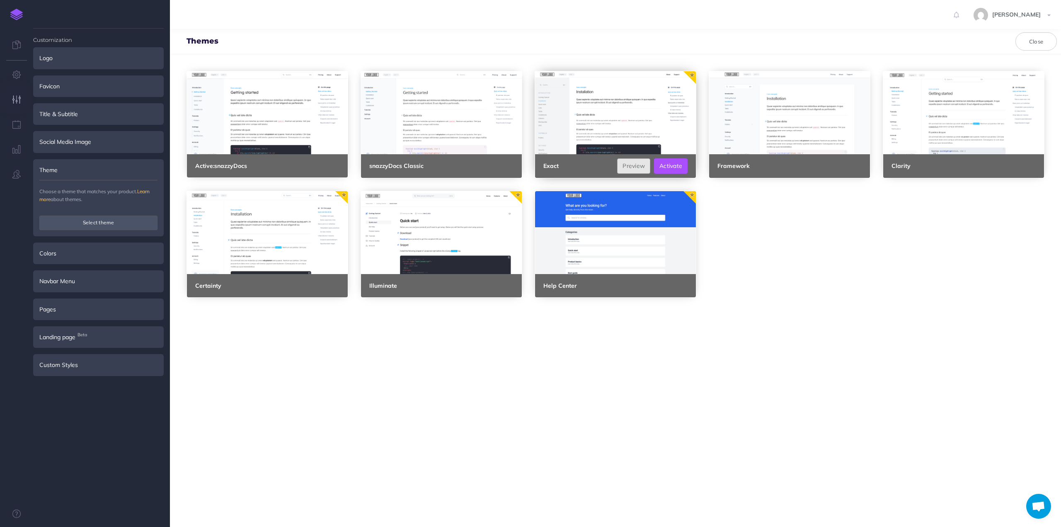
click at [624, 166] on link "Preview" at bounding box center [633, 165] width 33 height 15
click at [287, 286] on link "Preview" at bounding box center [285, 285] width 33 height 15
click at [426, 232] on div at bounding box center [441, 232] width 161 height 83
click at [448, 283] on link "Preview" at bounding box center [459, 285] width 33 height 15
click at [785, 104] on div at bounding box center [789, 112] width 161 height 83
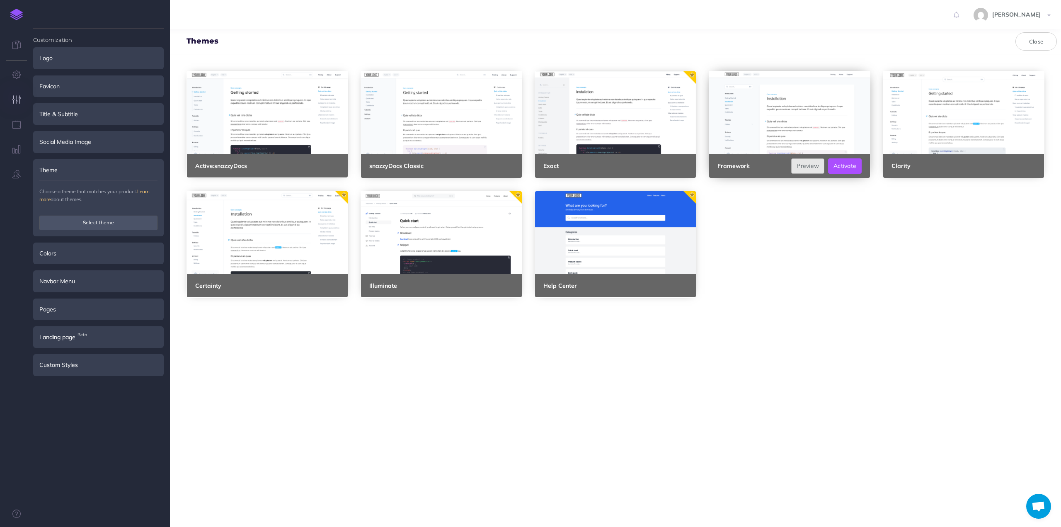
click at [801, 163] on link "Preview" at bounding box center [807, 165] width 33 height 15
click at [95, 223] on button "Select theme" at bounding box center [98, 222] width 118 height 14
click at [84, 253] on div "Colors" at bounding box center [98, 253] width 131 height 22
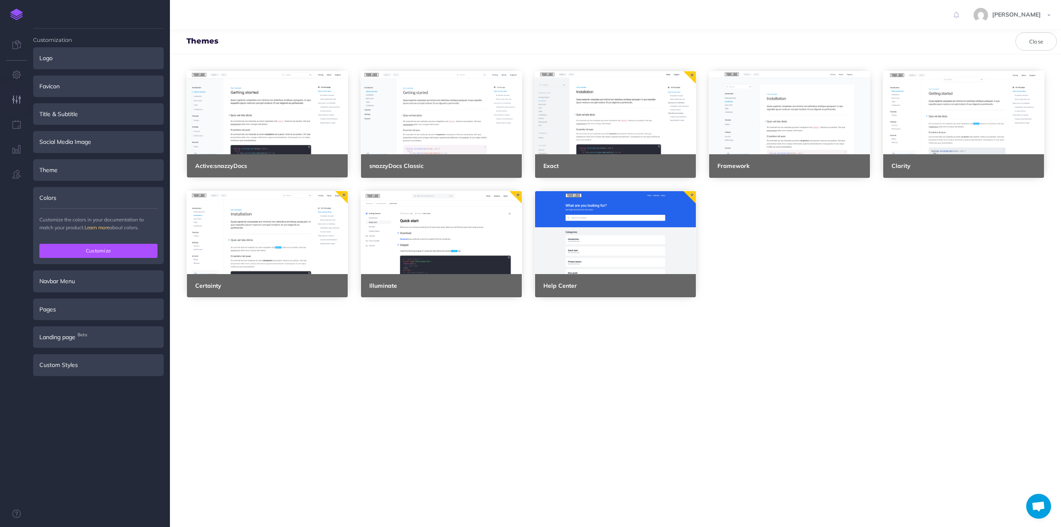
click at [102, 251] on button "Customize" at bounding box center [98, 251] width 118 height 14
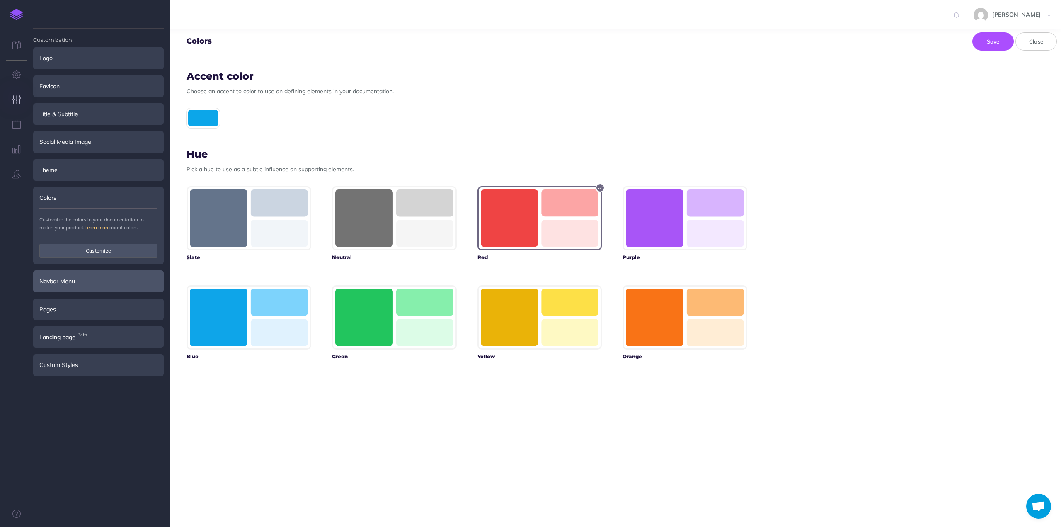
click at [99, 278] on div "Navbar Menu" at bounding box center [98, 281] width 131 height 22
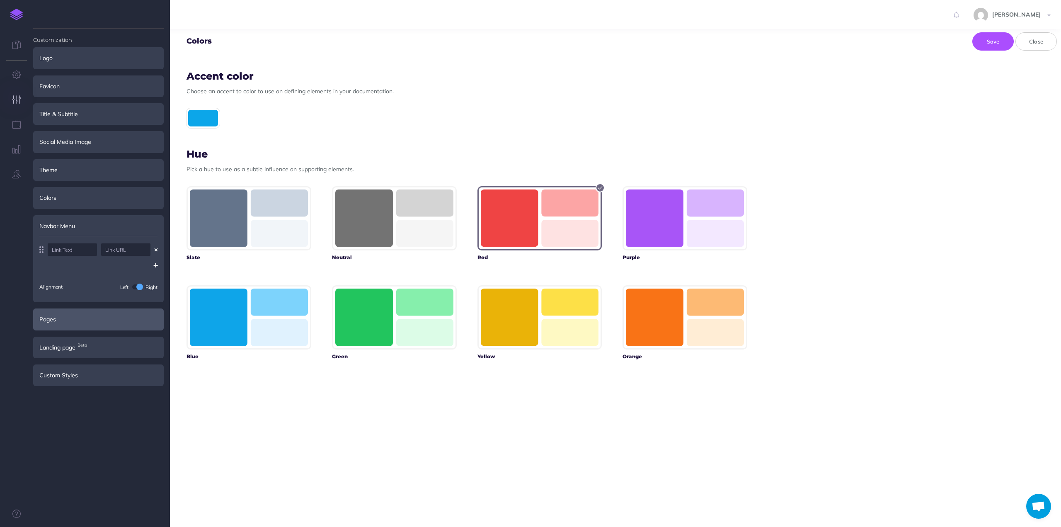
click at [77, 319] on div "Pages" at bounding box center [98, 319] width 131 height 22
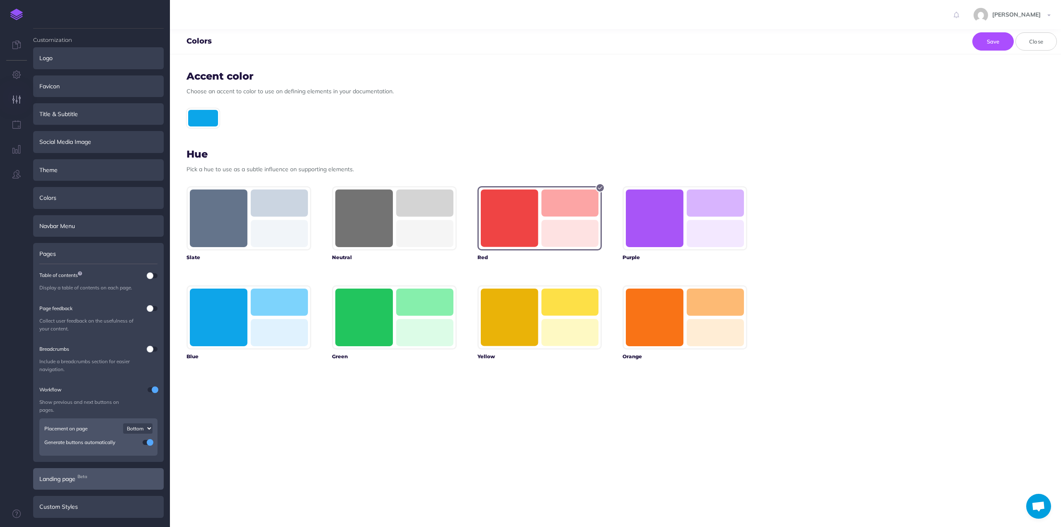
click at [70, 473] on div "Landing page Beta" at bounding box center [98, 479] width 131 height 22
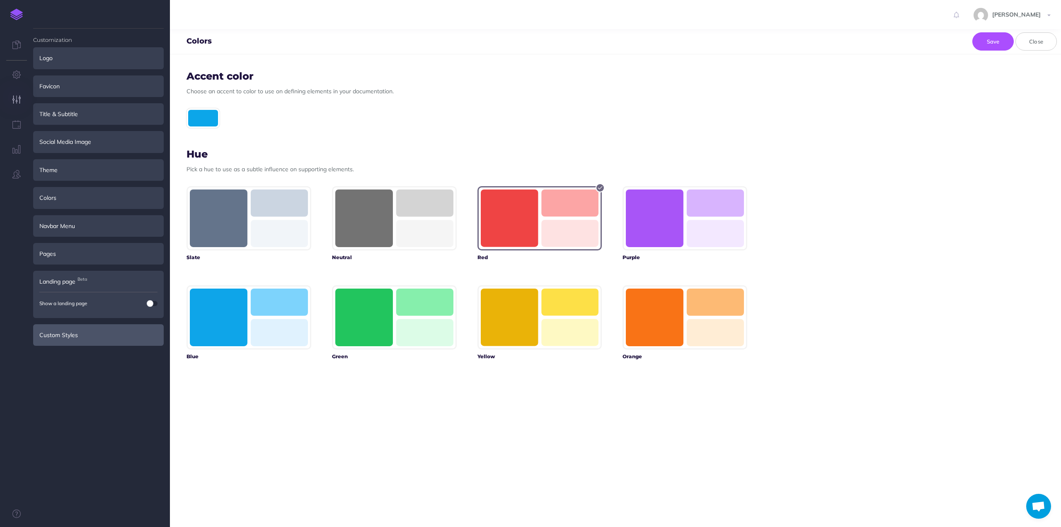
click at [91, 339] on div "Custom Styles" at bounding box center [98, 335] width 131 height 22
click at [91, 359] on button "Customize" at bounding box center [98, 358] width 118 height 14
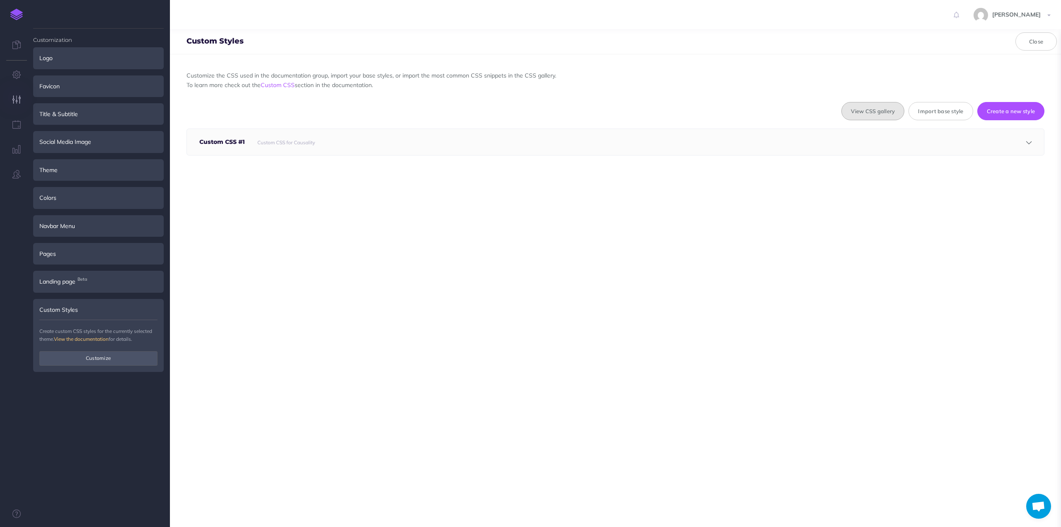
click at [860, 104] on button "View CSS gallery" at bounding box center [872, 111] width 63 height 18
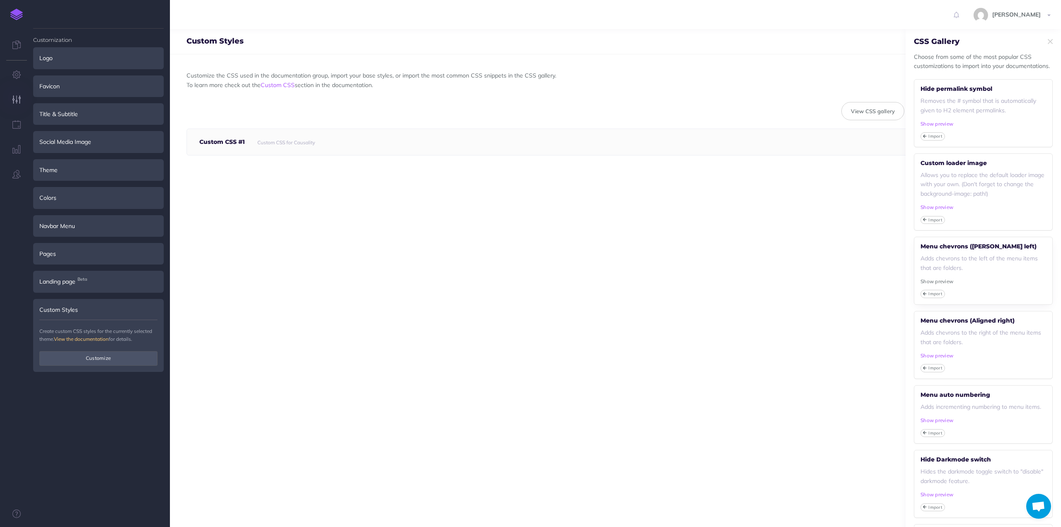
click at [938, 279] on small "Show preview" at bounding box center [936, 281] width 33 height 6
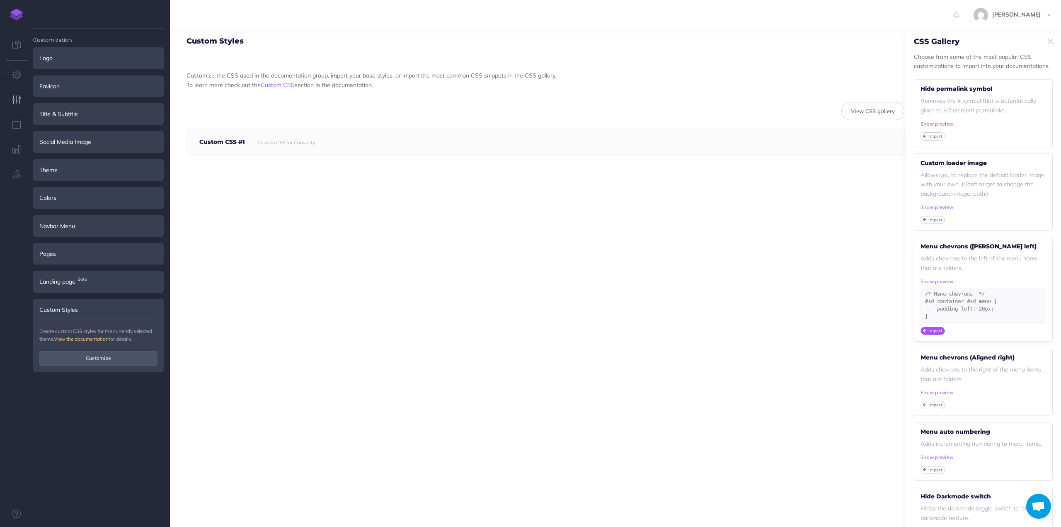
click at [933, 329] on small "Import" at bounding box center [935, 330] width 14 height 6
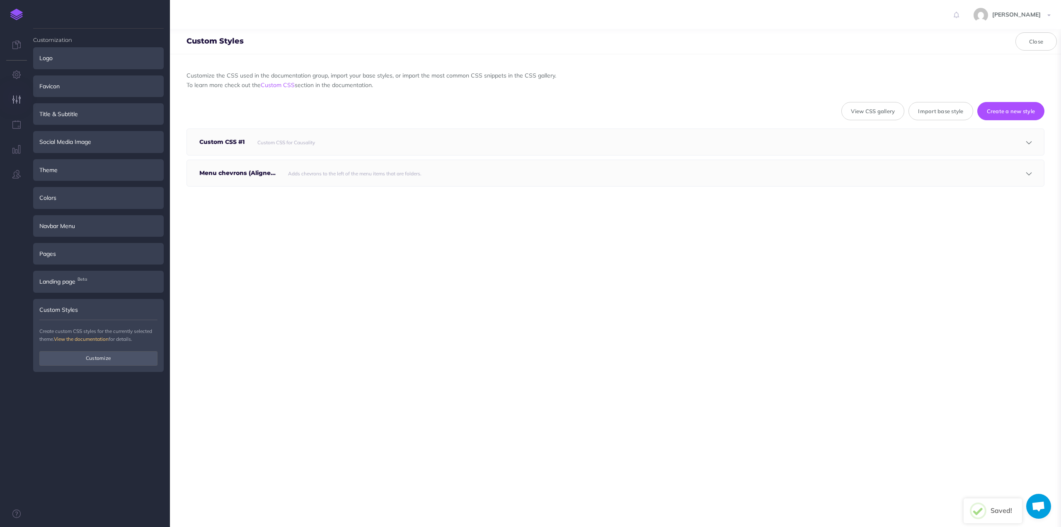
click at [288, 143] on small "Custom CSS for Causality" at bounding box center [286, 142] width 58 height 6
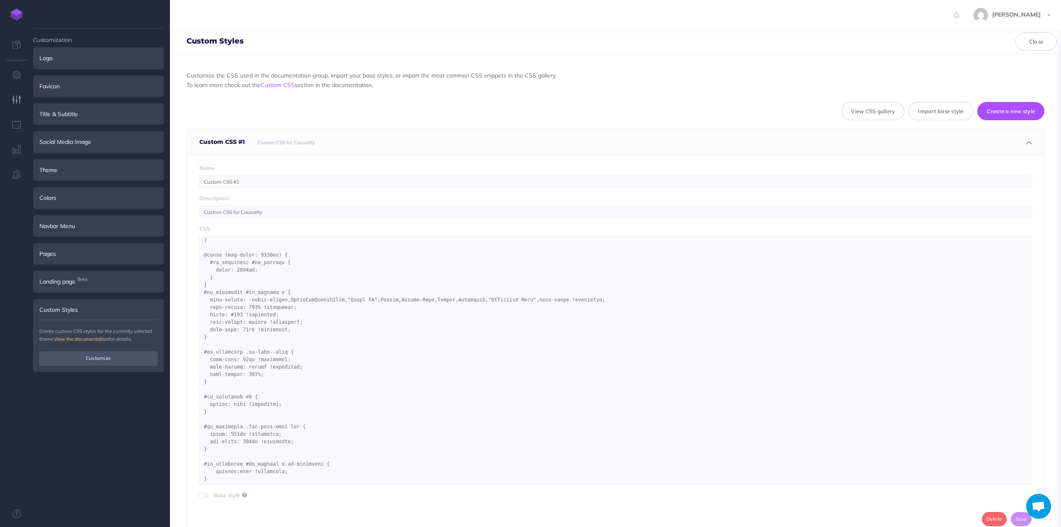
scroll to position [75, 0]
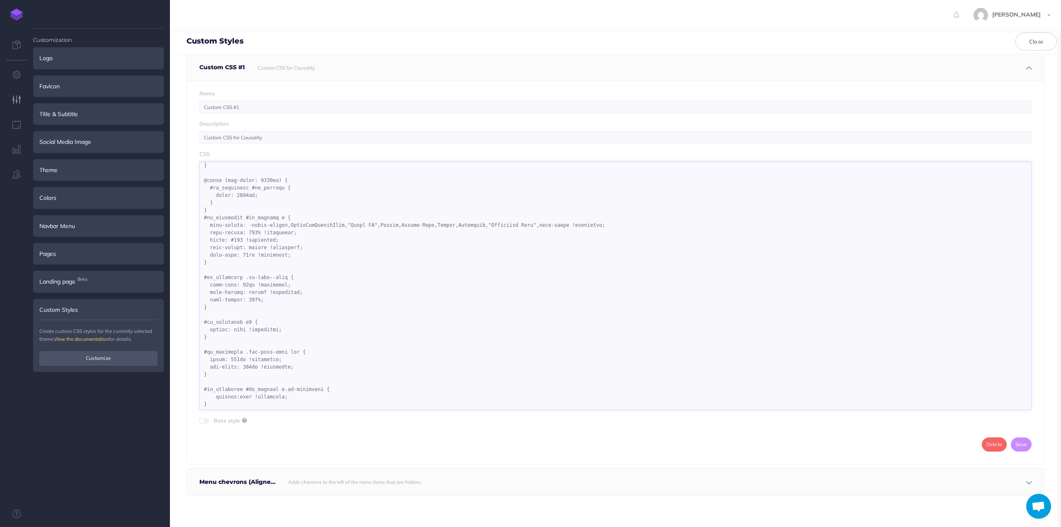
click at [335, 290] on textarea at bounding box center [615, 285] width 832 height 249
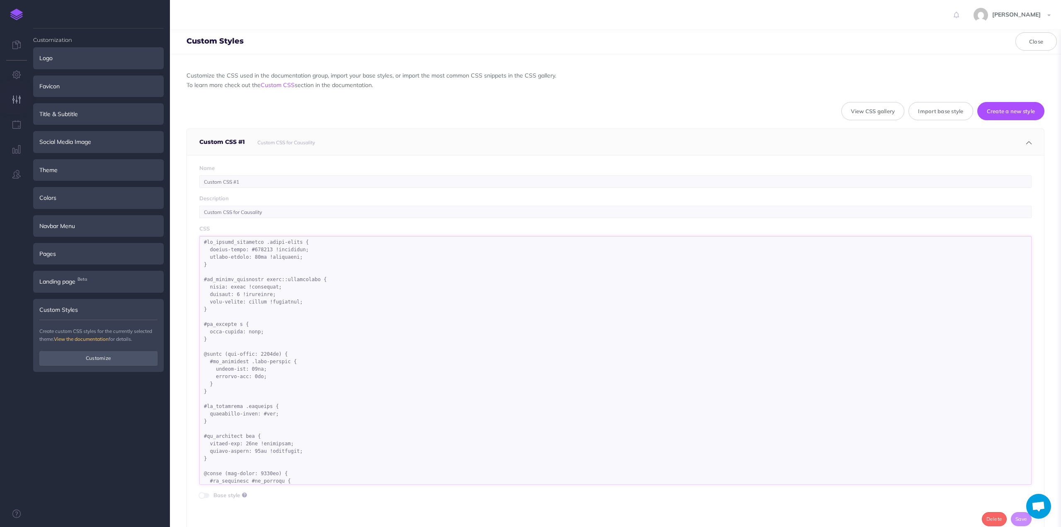
scroll to position [218, 0]
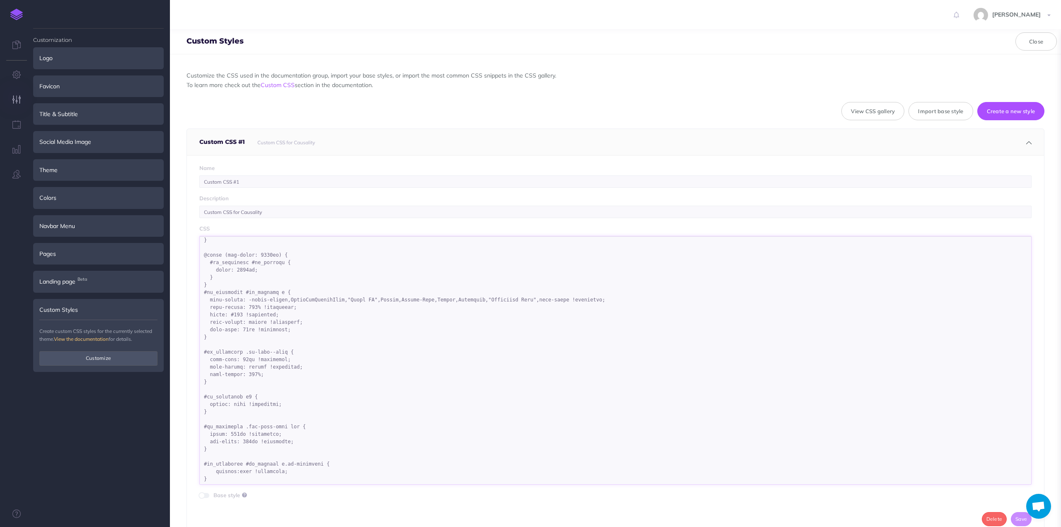
click at [331, 353] on textarea at bounding box center [615, 360] width 832 height 249
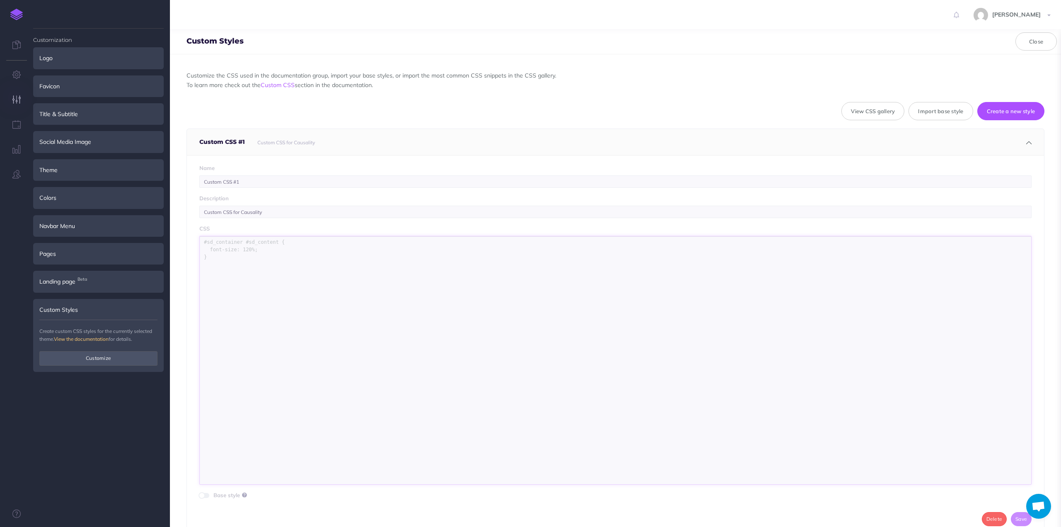
scroll to position [0, 0]
click at [1013, 296] on button "Save" at bounding box center [1021, 297] width 21 height 14
click at [985, 293] on button "Delete" at bounding box center [994, 297] width 25 height 14
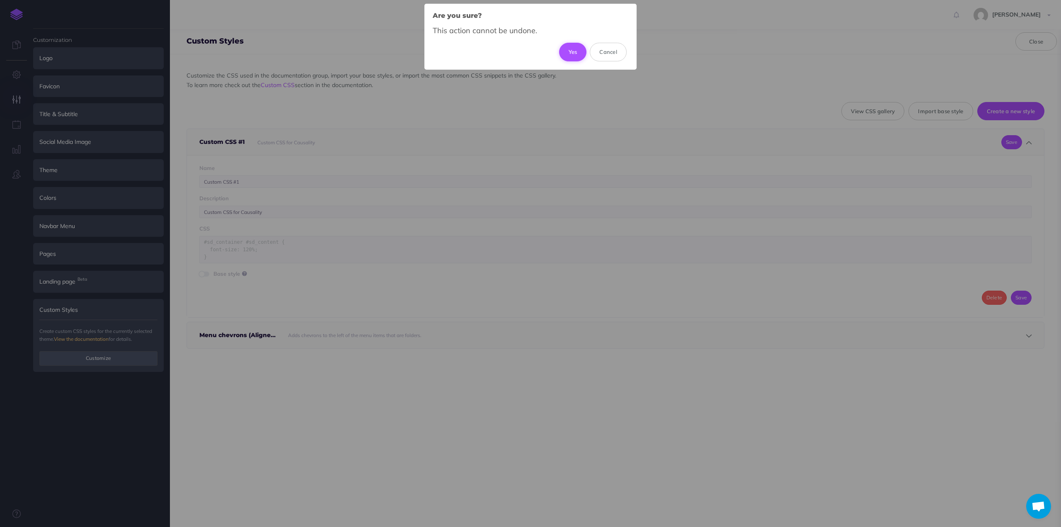
click at [569, 53] on button "Yes" at bounding box center [573, 52] width 28 height 18
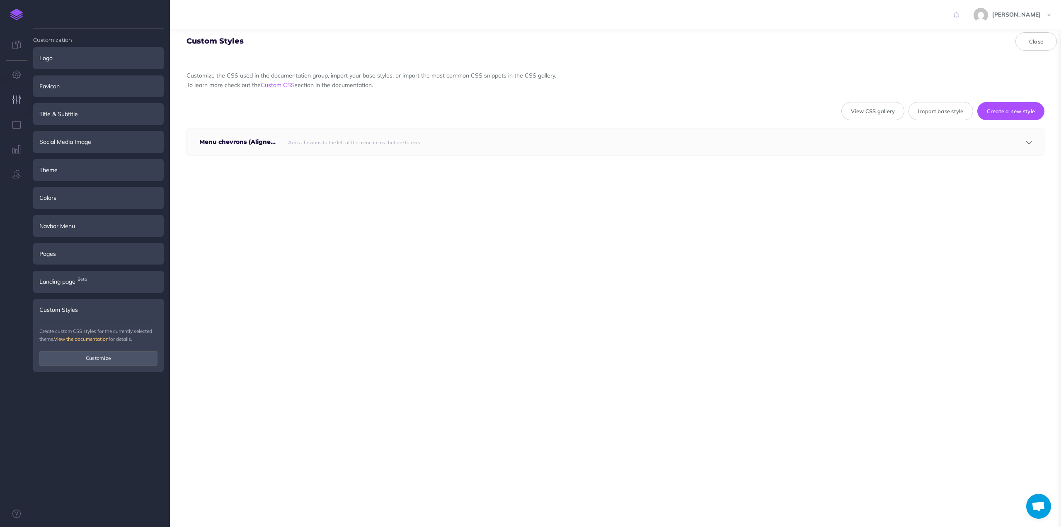
click at [349, 219] on div "Customize the CSS used in the documentation group, import your base styles, or …" at bounding box center [615, 290] width 891 height 472
click at [339, 139] on small "Adds chevrons to the left of the menu items that are folders." at bounding box center [354, 142] width 133 height 6
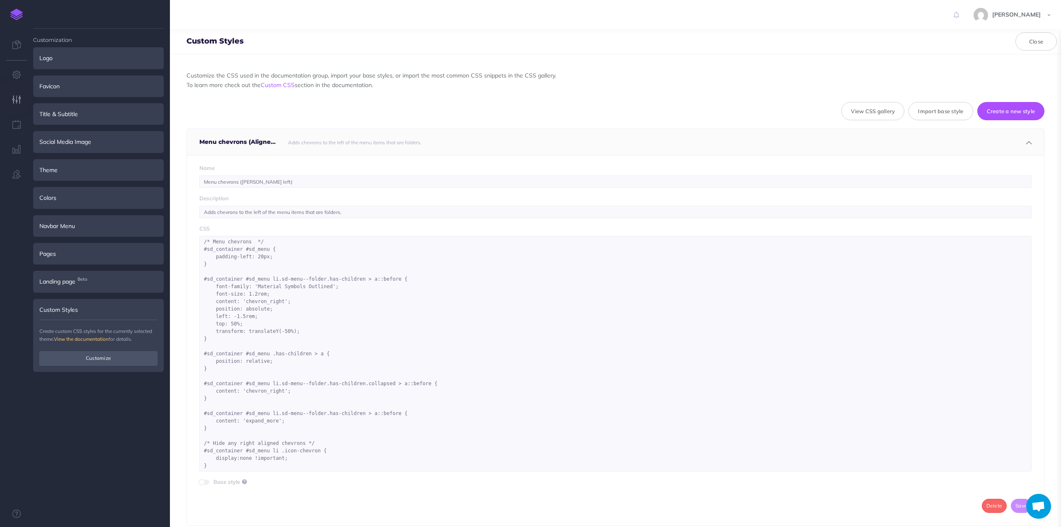
scroll to position [31, 0]
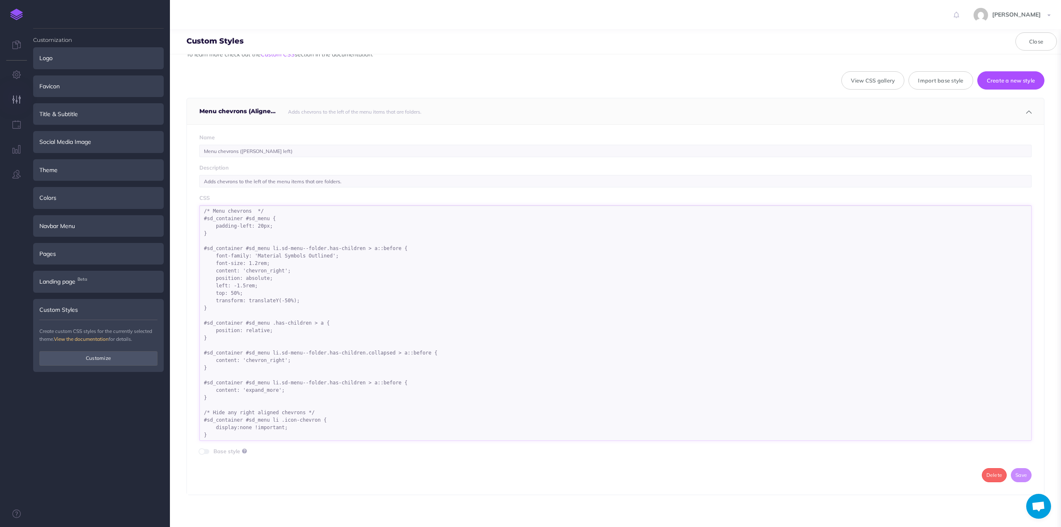
click at [284, 315] on textarea "/* Menu chevrons */ #sd_container #sd_menu { padding-left: 20px; } #sd_containe…" at bounding box center [615, 322] width 832 height 235
click at [354, 275] on textarea "/* Menu chevrons */ #sd_container #sd_menu { padding-left: 20px; } #sd_containe…" at bounding box center [615, 322] width 832 height 235
paste textarea "/* Default state - show collapsed chevron */ #sd_container #sd_menu li.sd-menu-…"
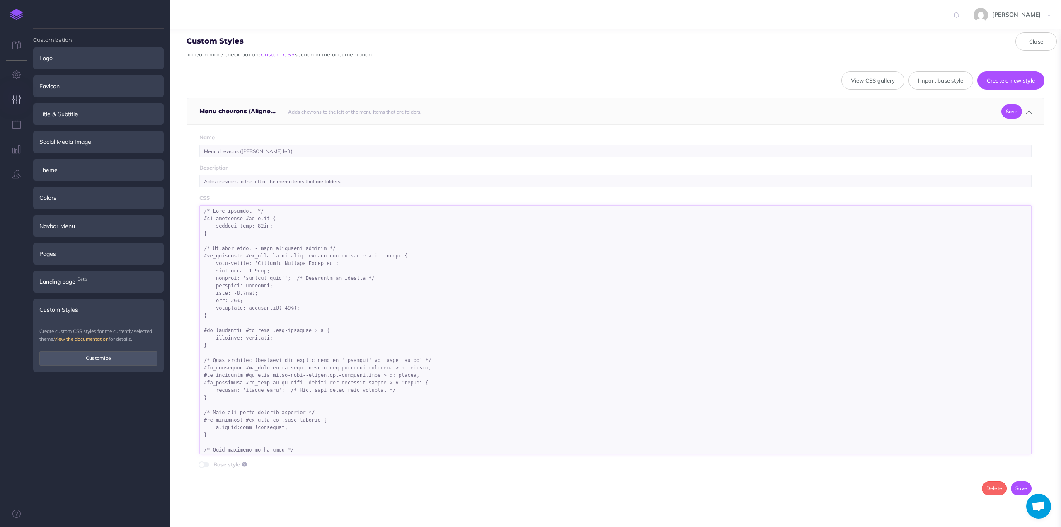
scroll to position [81, 0]
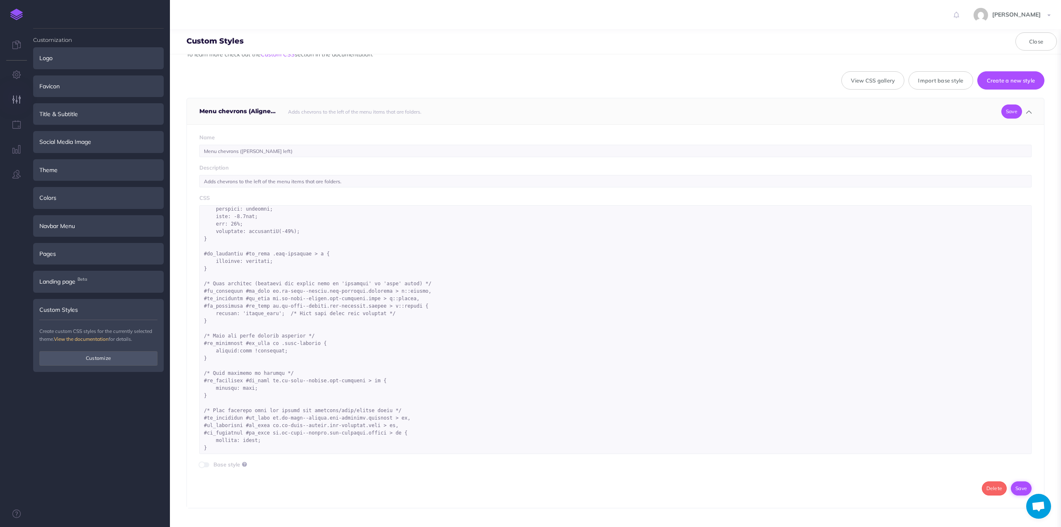
click at [1018, 485] on button "Save" at bounding box center [1021, 488] width 21 height 14
click at [419, 293] on textarea at bounding box center [615, 329] width 832 height 249
paste textarea "AND collapsed state - show right chevron */ #sd_container #sd_menu li.sd-menu--…"
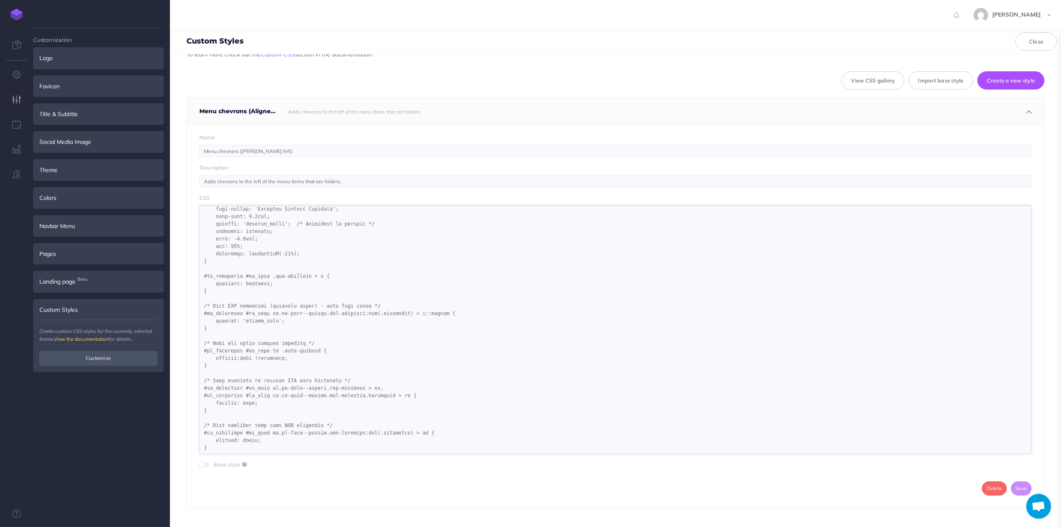
scroll to position [0, 0]
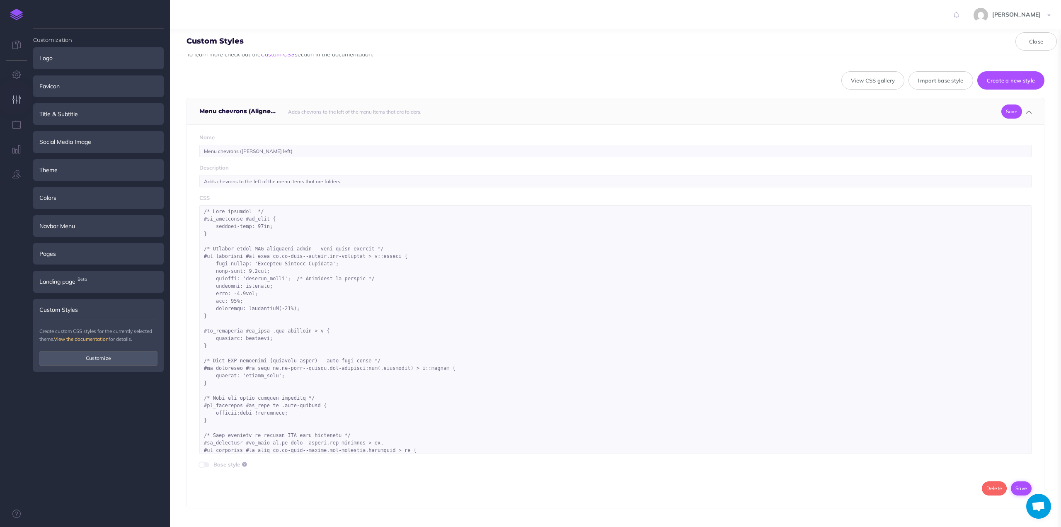
click at [1016, 483] on button "Save" at bounding box center [1021, 488] width 21 height 14
click at [377, 308] on textarea at bounding box center [615, 329] width 832 height 249
paste textarea "#sd_container #sd_menu .has-children > a { position: relative; } /* Default sta…"
type textarea "/* Menu chevrons */ #sd_container #sd_menu { padding-left: 20px; } #sd_containe…"
click at [1011, 483] on button "Save" at bounding box center [1021, 488] width 21 height 14
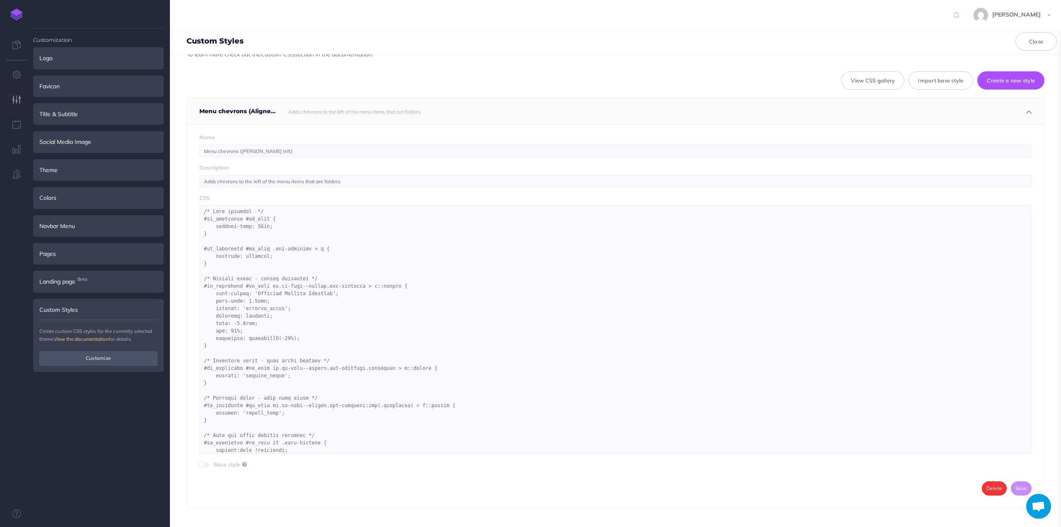
click at [992, 482] on button "Delete" at bounding box center [994, 488] width 25 height 14
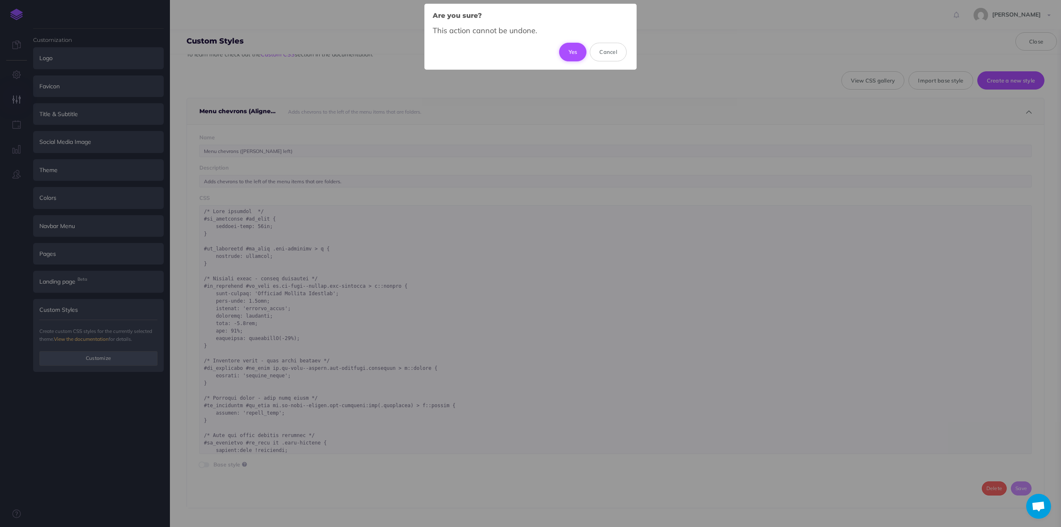
click at [574, 55] on button "Yes" at bounding box center [573, 52] width 28 height 18
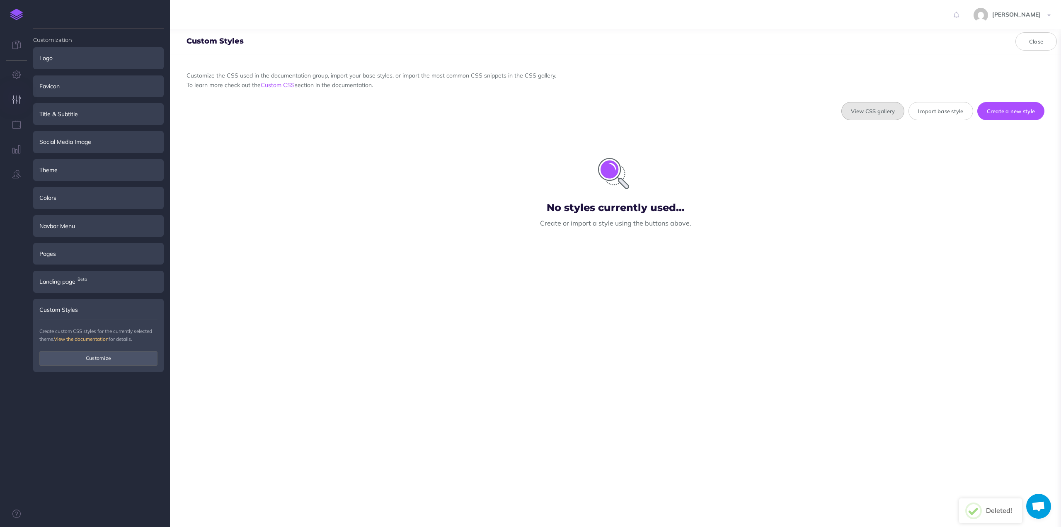
click at [850, 102] on button "View CSS gallery" at bounding box center [872, 111] width 63 height 18
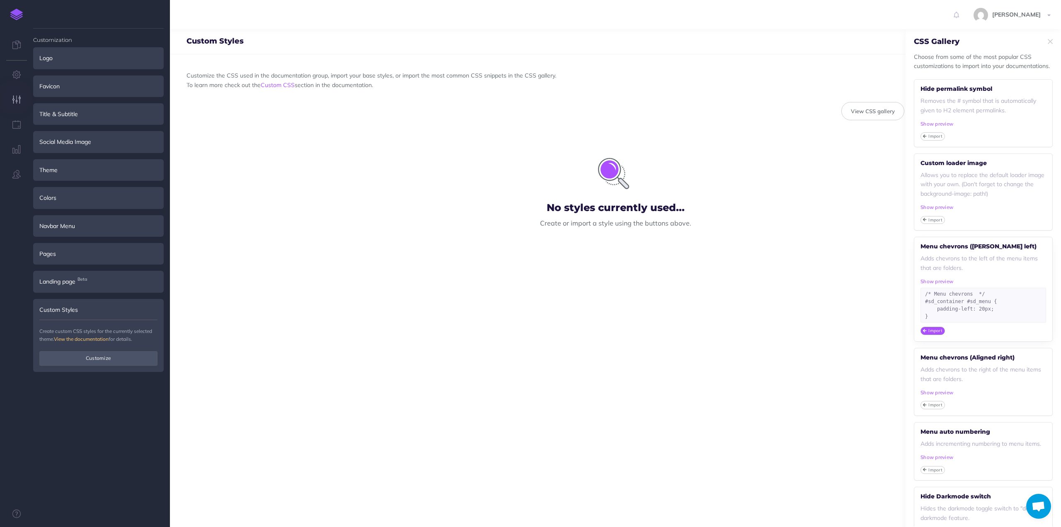
click at [934, 329] on small "Import" at bounding box center [935, 330] width 14 height 6
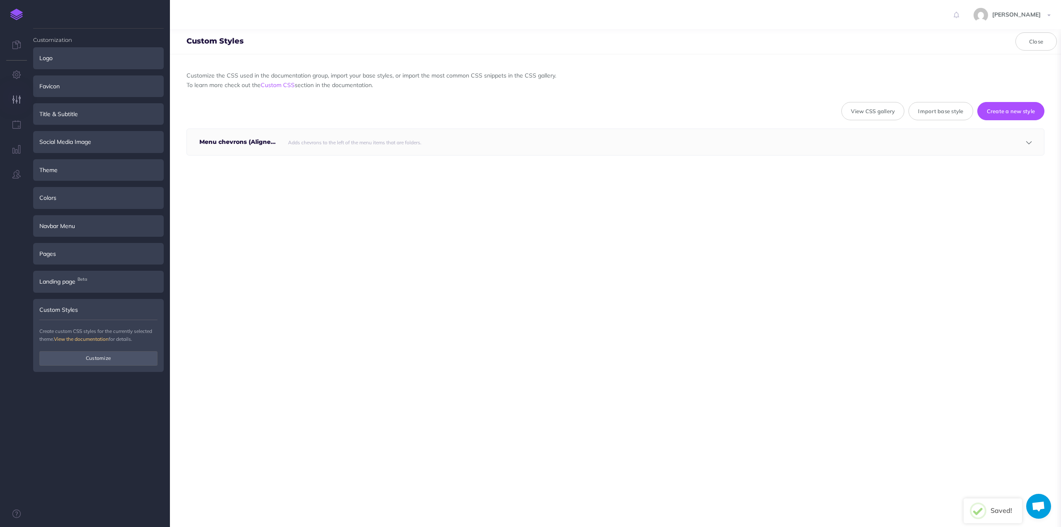
click at [535, 153] on div "Adds chevrons to the left of the menu items that are folders." at bounding box center [614, 142] width 660 height 26
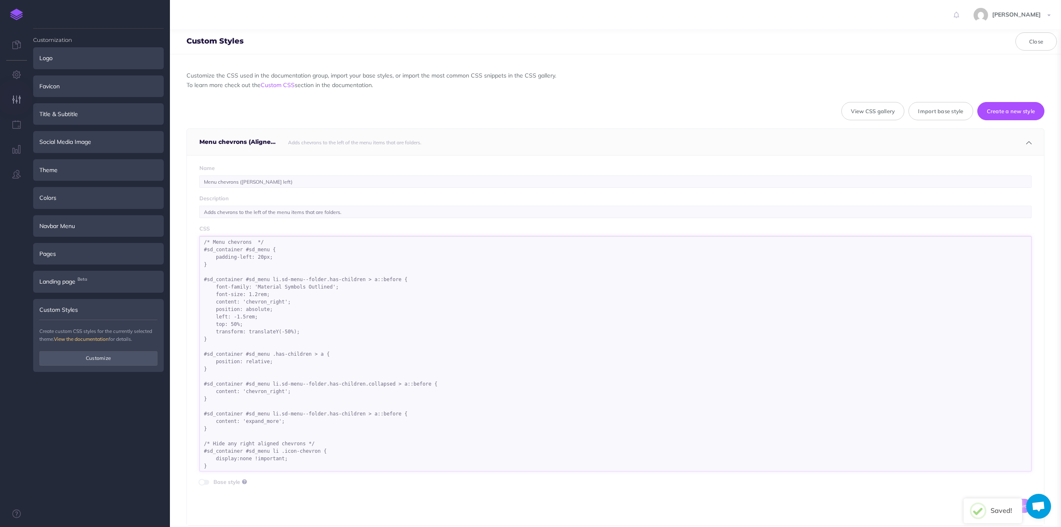
click at [388, 320] on textarea "/* Menu chevrons */ #sd_container #sd_menu { padding-left: 20px; } #sd_containe…" at bounding box center [615, 353] width 832 height 235
click at [418, 273] on textarea "/* Menu chevrons */ #sd_container #sd_menu { padding-left: 20px; } #sd_containe…" at bounding box center [615, 353] width 832 height 235
paste textarea ".has-children > a { position: relative; } /* Default state - show as collapsed …"
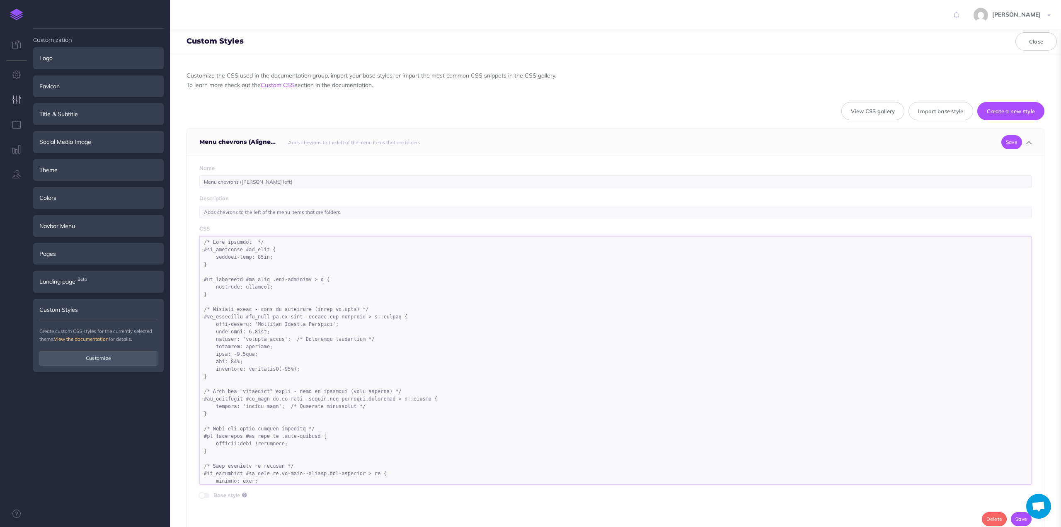
scroll to position [51, 0]
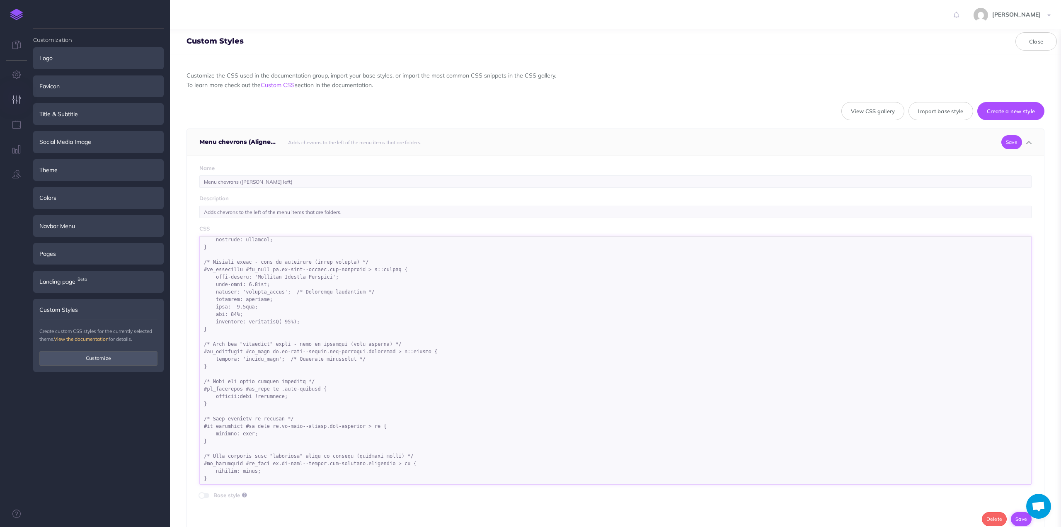
type textarea "/* Menu chevrons */ #sd_container #sd_menu { padding-left: 20px; } #sd_containe…"
click at [1017, 517] on button "Save" at bounding box center [1021, 519] width 21 height 14
click at [995, 515] on button "Delete" at bounding box center [994, 519] width 25 height 14
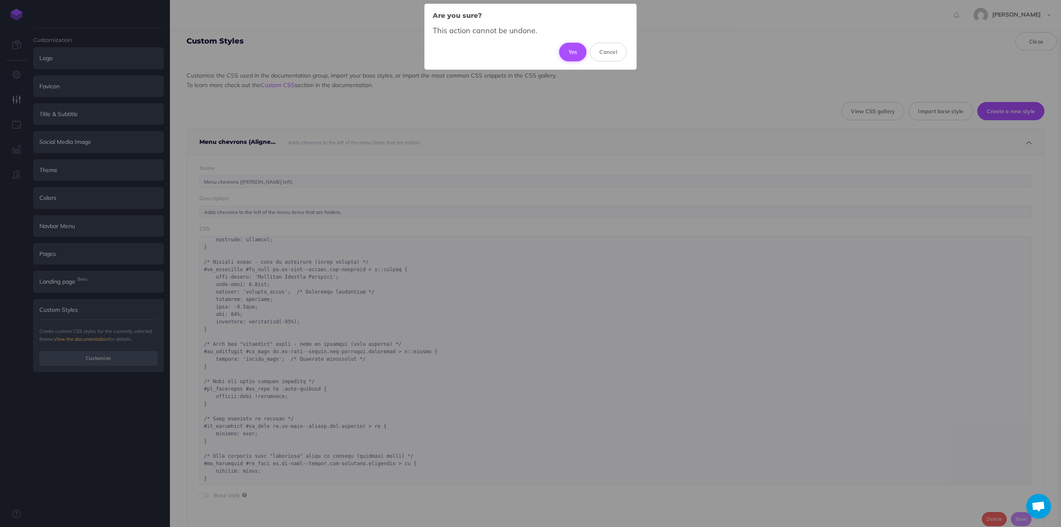
click at [573, 51] on button "Yes" at bounding box center [573, 52] width 28 height 18
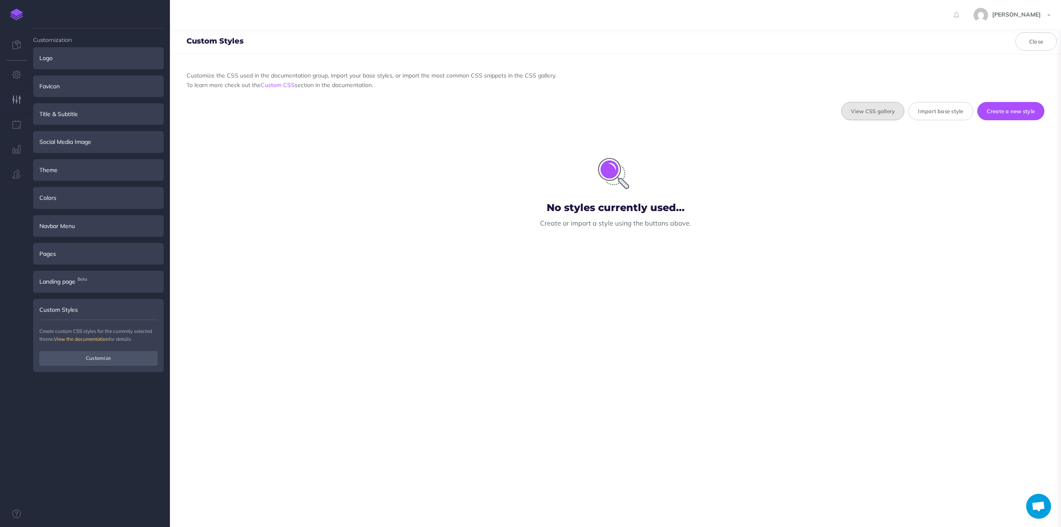
click at [872, 115] on button "View CSS gallery" at bounding box center [872, 111] width 63 height 18
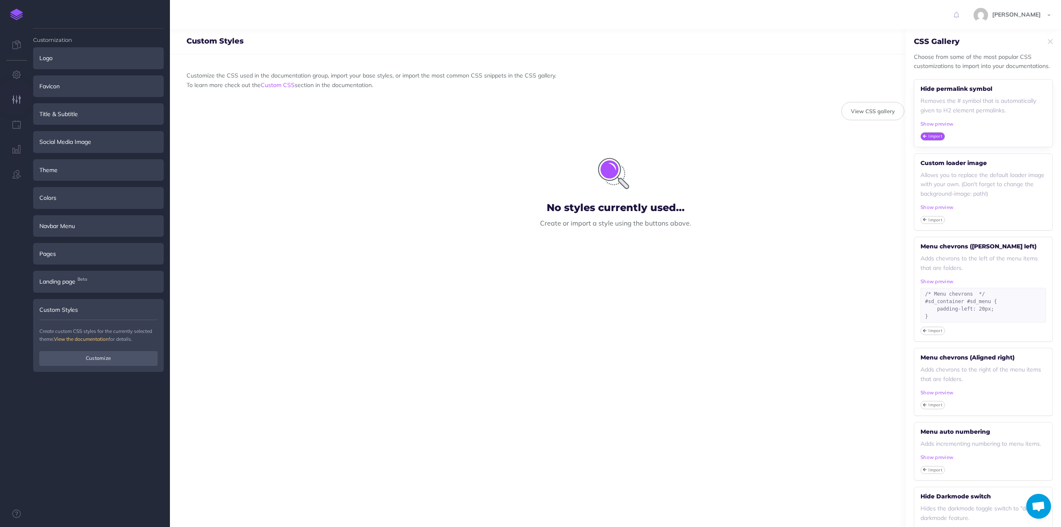
click at [934, 134] on small "Import" at bounding box center [935, 136] width 14 height 6
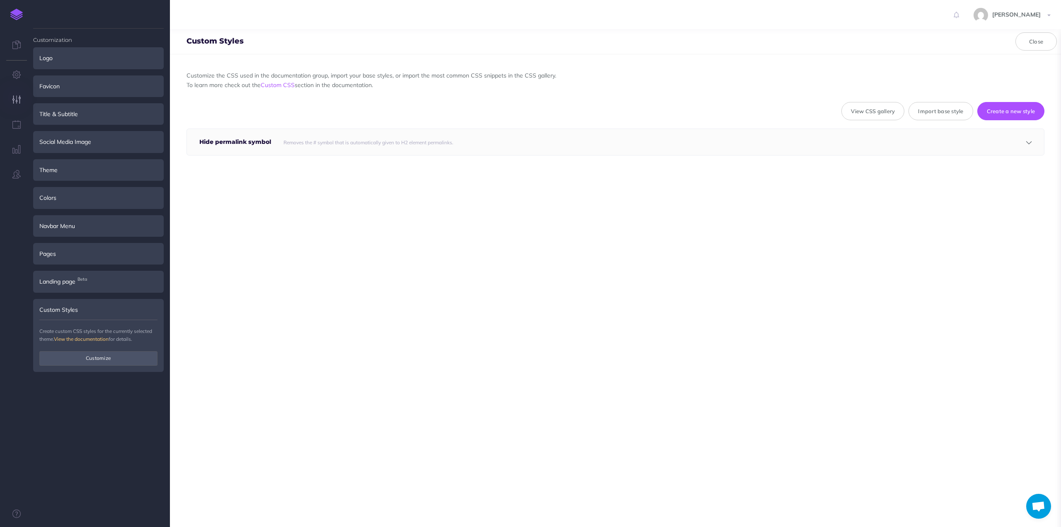
click at [407, 139] on small "Removes the # symbol that is automatically given to H2 element permalinks." at bounding box center [368, 142] width 170 height 6
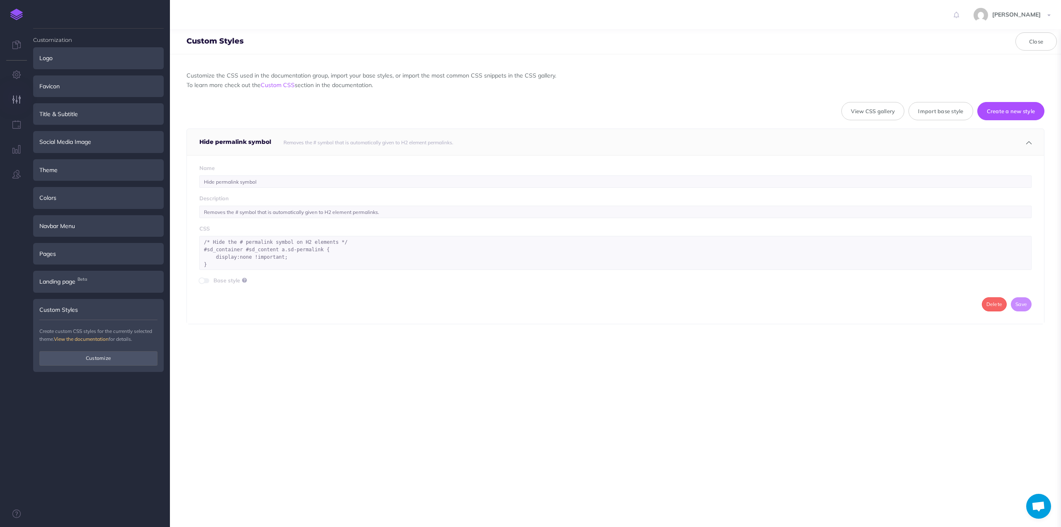
click at [315, 350] on div "Customize the CSS used in the documentation group, import your base styles, or …" at bounding box center [615, 290] width 891 height 472
click at [859, 109] on button "View CSS gallery" at bounding box center [872, 111] width 63 height 18
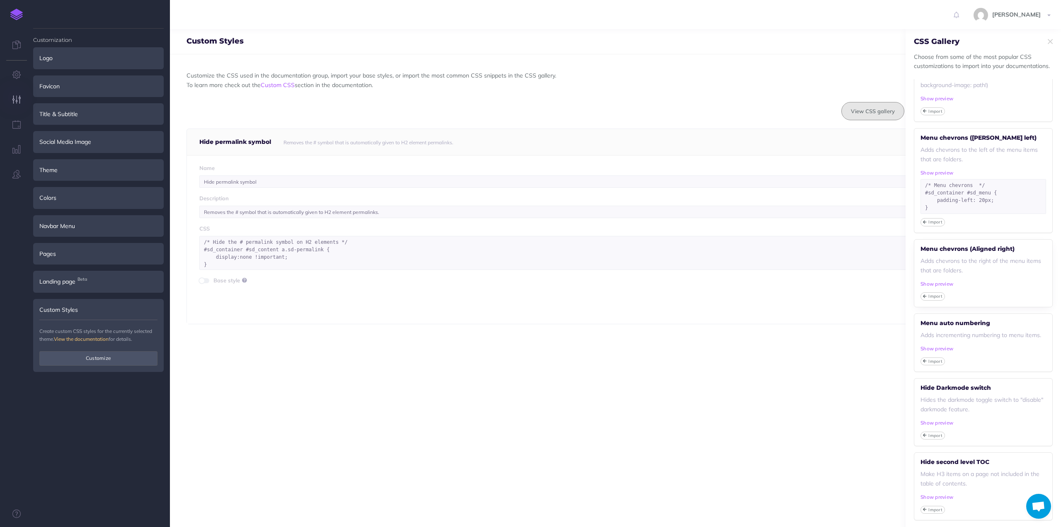
scroll to position [0, 0]
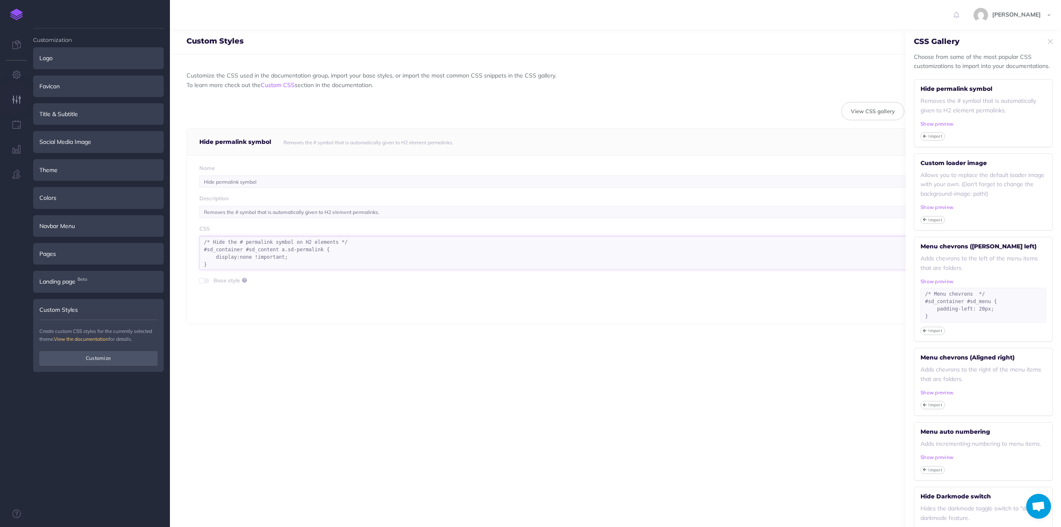
click at [262, 257] on textarea "/* Hide the # permalink symbol on H2 elements */ #sd_container #sd_content a.sd…" at bounding box center [615, 253] width 832 height 34
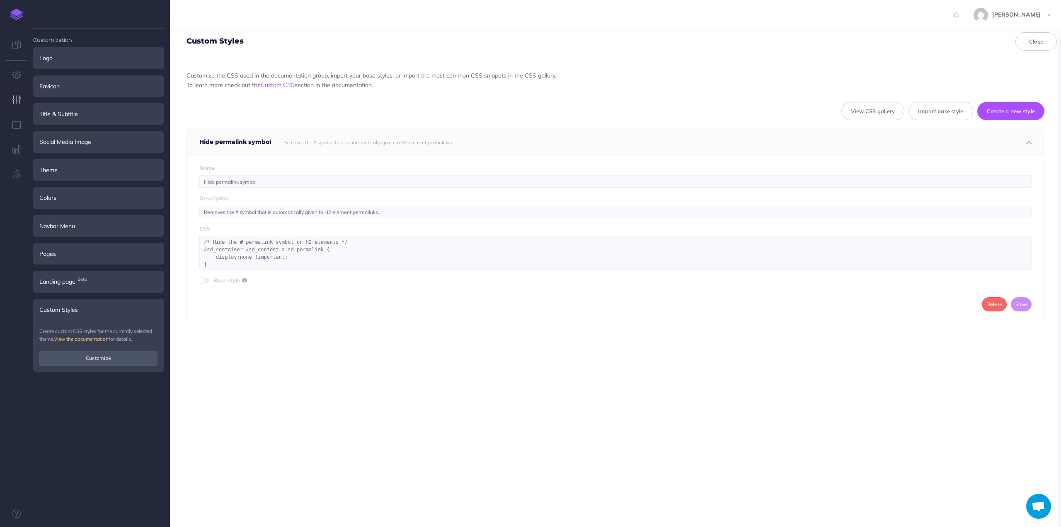
click at [244, 279] on icon at bounding box center [244, 280] width 5 height 6
click at [209, 279] on div "Base style" at bounding box center [615, 280] width 832 height 9
click at [204, 280] on span at bounding box center [202, 280] width 7 height 7
click at [1018, 305] on button "Save" at bounding box center [1021, 304] width 21 height 14
click at [49, 197] on div "Colors" at bounding box center [98, 198] width 131 height 22
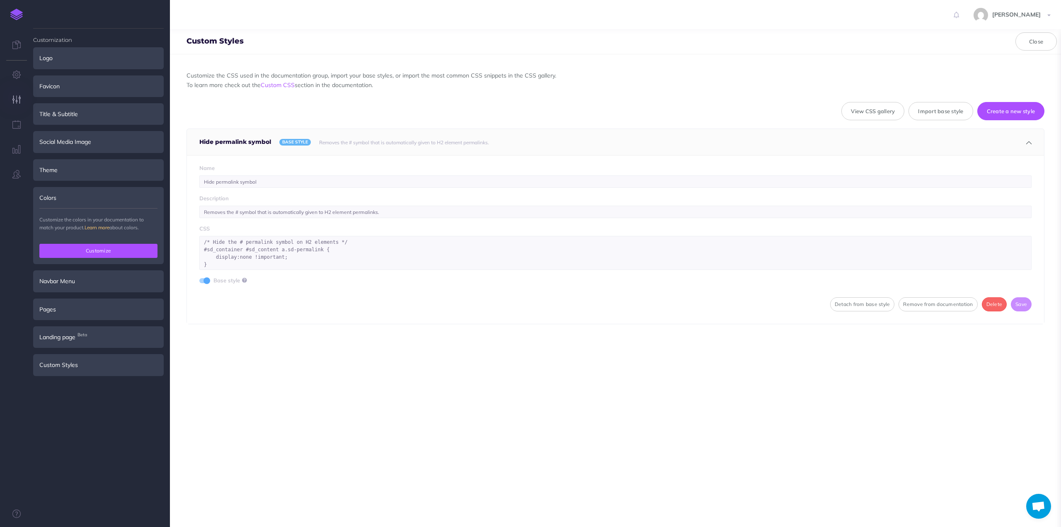
click at [91, 254] on button "Customize" at bounding box center [98, 251] width 118 height 14
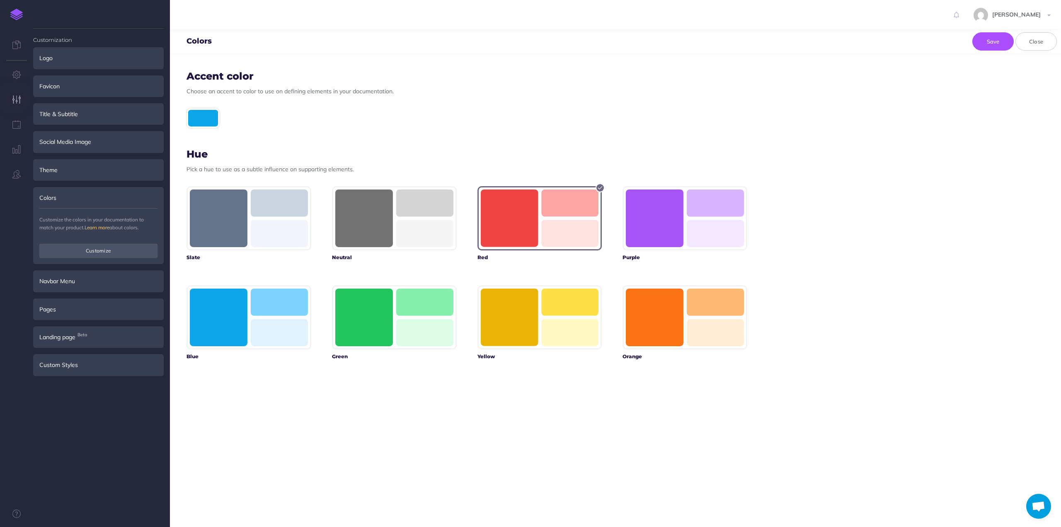
click at [562, 211] on rect "button" at bounding box center [569, 202] width 57 height 27
click at [203, 116] on div at bounding box center [202, 118] width 33 height 20
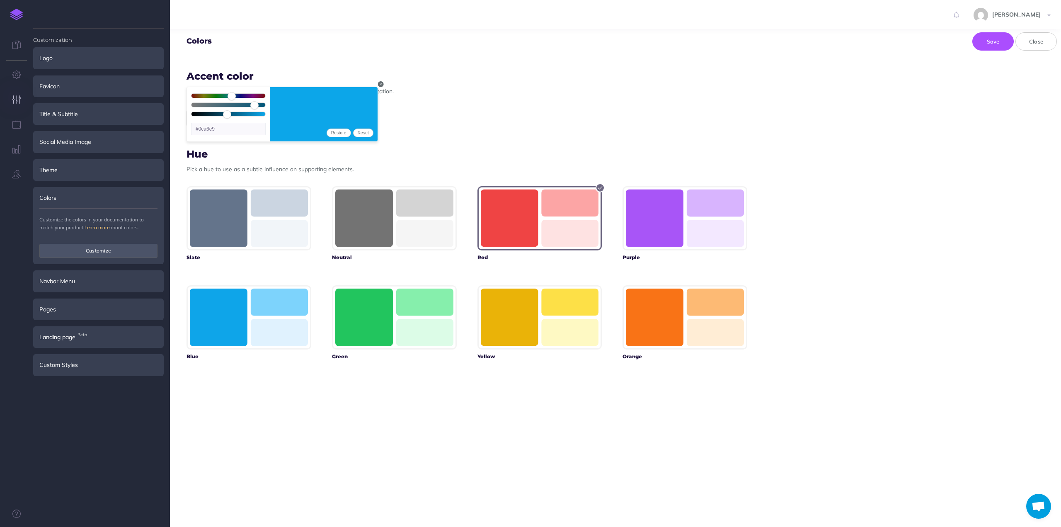
type input "195"
type input "#0cb1e9"
type input "206"
type input "#0c89e9"
type input "222"
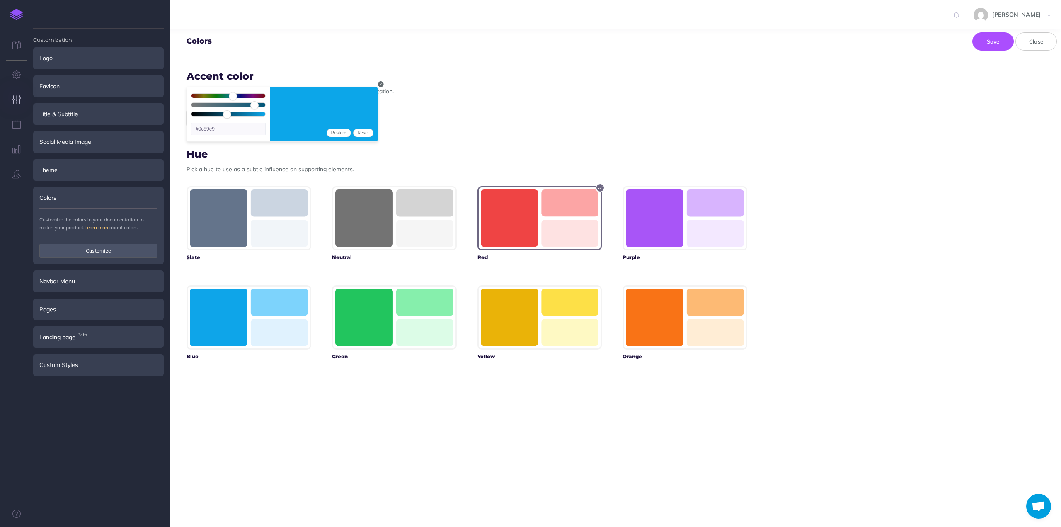
type input "#0c4ee9"
type input "236"
type input "#0c1be9"
type input "268"
type input "#730ce9"
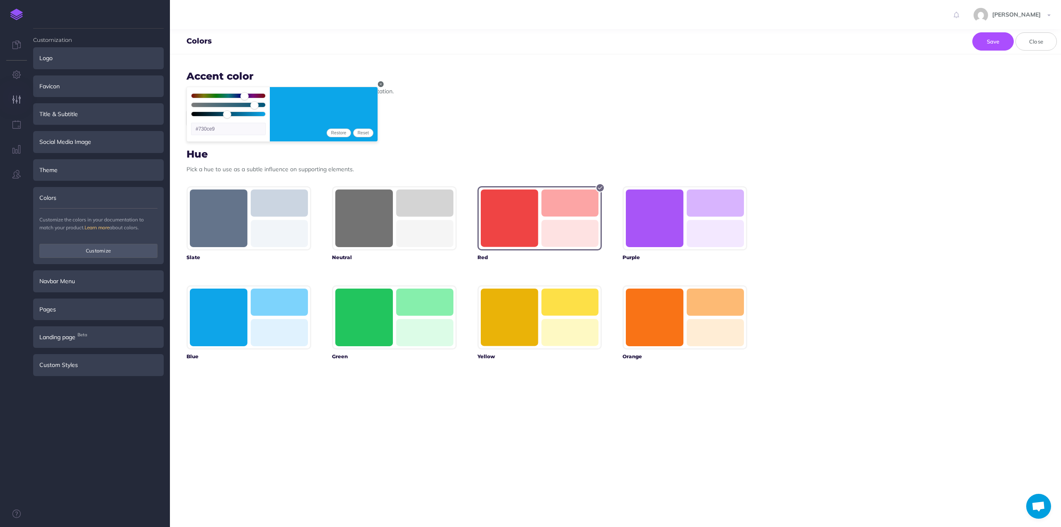
type input "287"
type input "#b90ce9"
type input "301"
type input "#e90ce5"
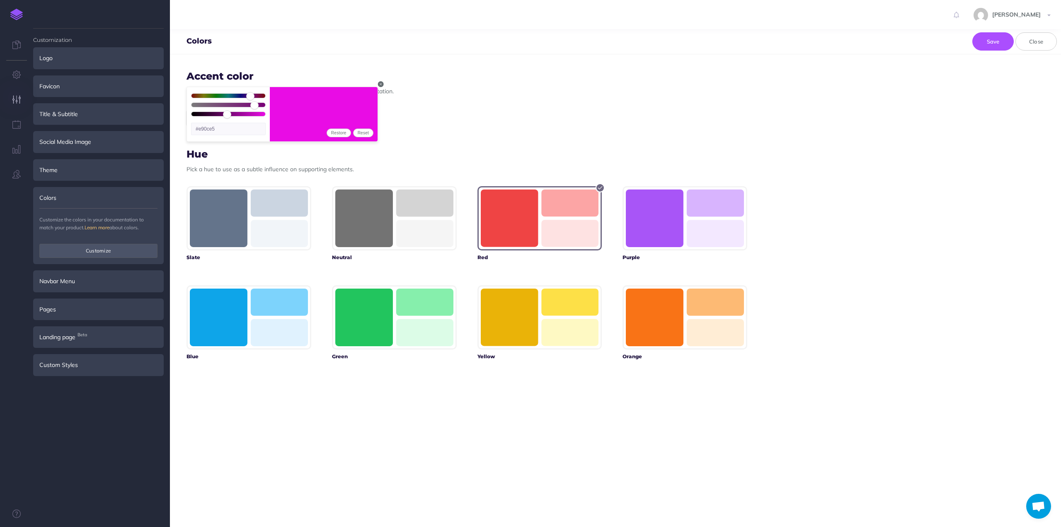
type input "318"
type input "#e90ca6"
type input "336"
type input "#e90c64"
type input "346"
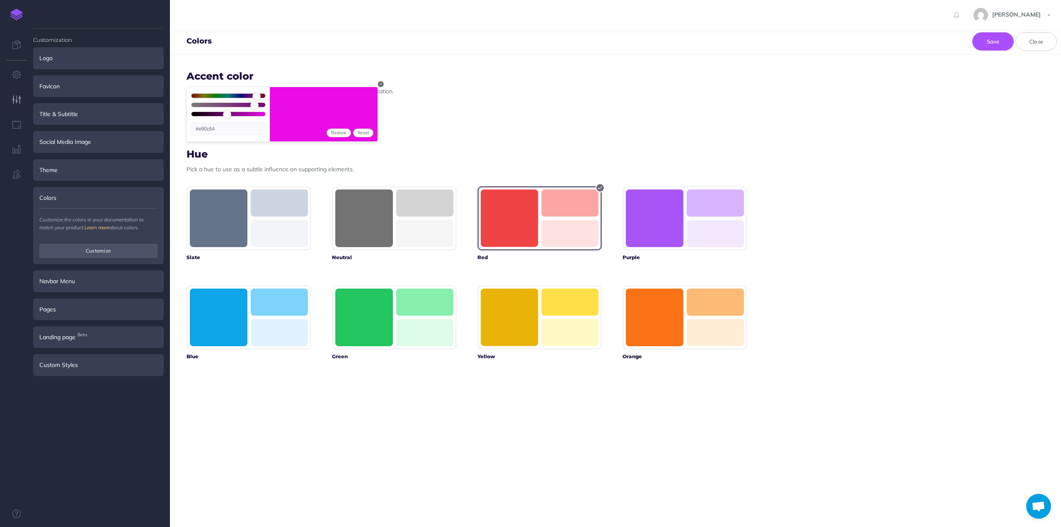
type input "#e90c40"
type input "352"
type input "#e90c2a"
type input "357"
type input "#e90c17"
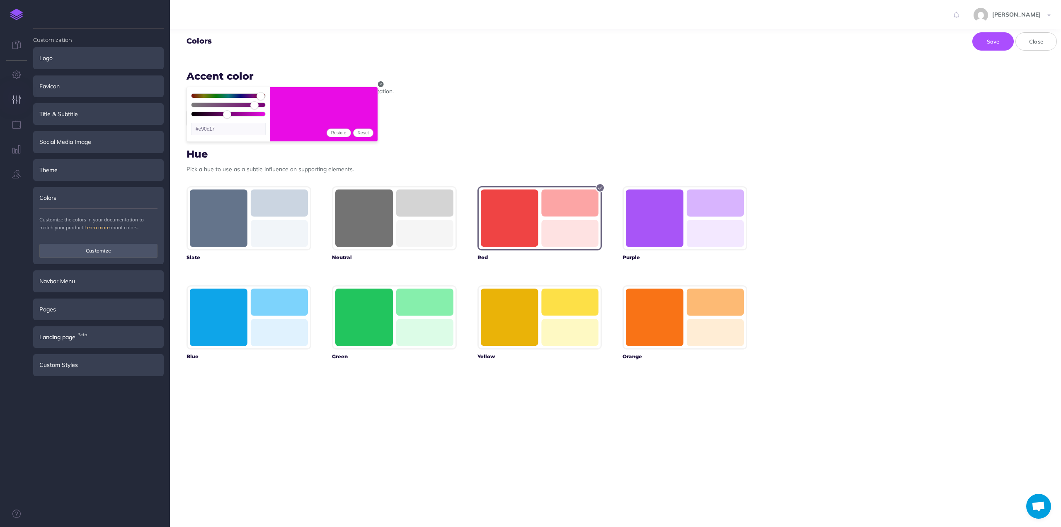
type input "360"
type input "#e90c0c"
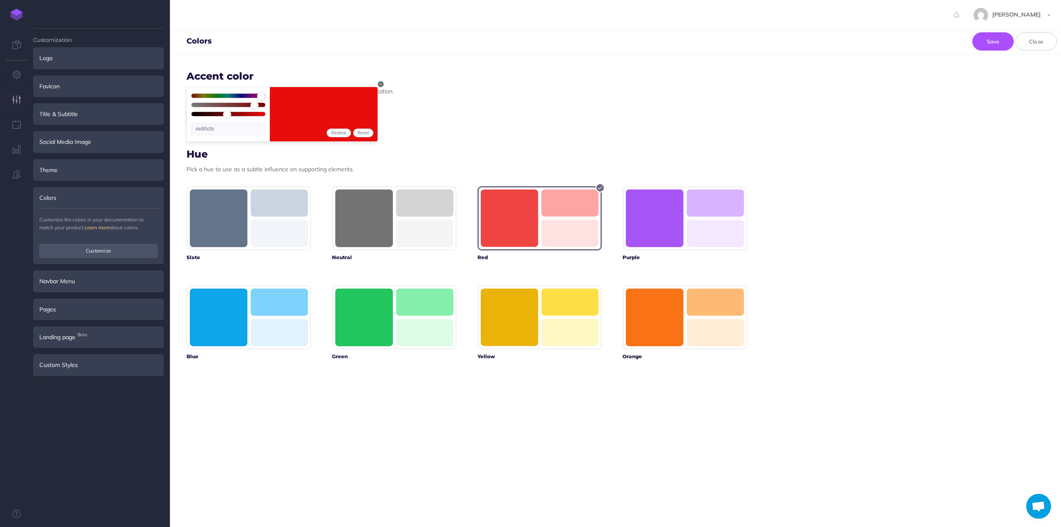
drag, startPoint x: 231, startPoint y: 93, endPoint x: 271, endPoint y: 98, distance: 40.5
click at [265, 98] on input "range" at bounding box center [228, 97] width 74 height 7
click at [432, 114] on div "#e90c0c Restore Reset" at bounding box center [466, 118] width 561 height 20
click at [238, 130] on input "#e90c0c" at bounding box center [228, 129] width 75 height 12
type input "0"
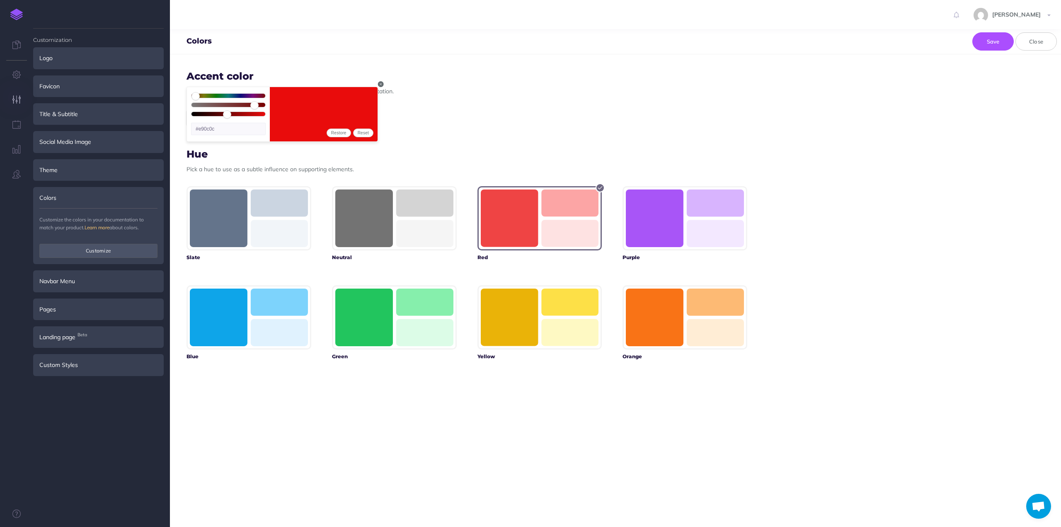
click at [379, 82] on icon "button" at bounding box center [380, 84] width 5 height 5
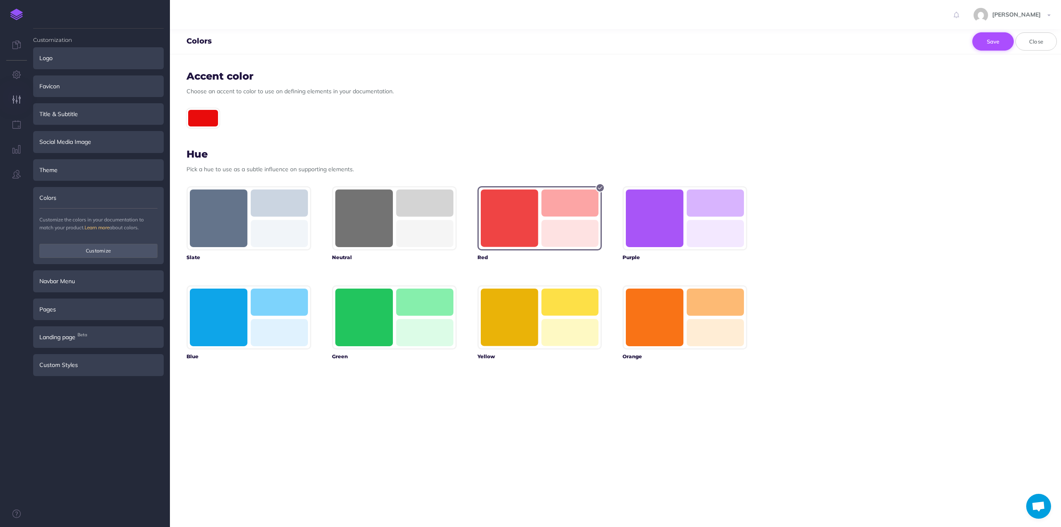
click at [992, 39] on button "Save" at bounding box center [992, 41] width 41 height 18
click at [85, 357] on div "Custom Styles" at bounding box center [98, 365] width 131 height 22
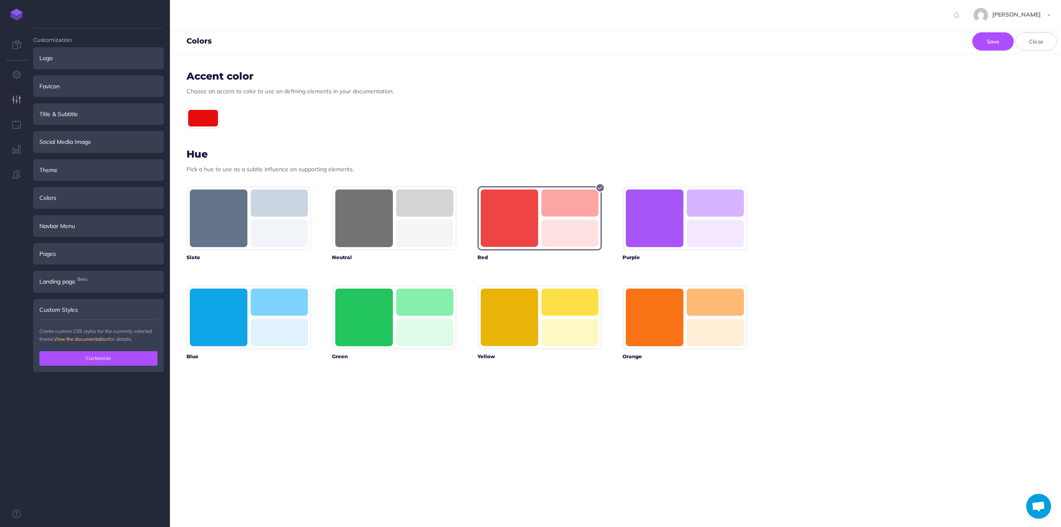
click at [96, 353] on button "Customize" at bounding box center [98, 358] width 118 height 14
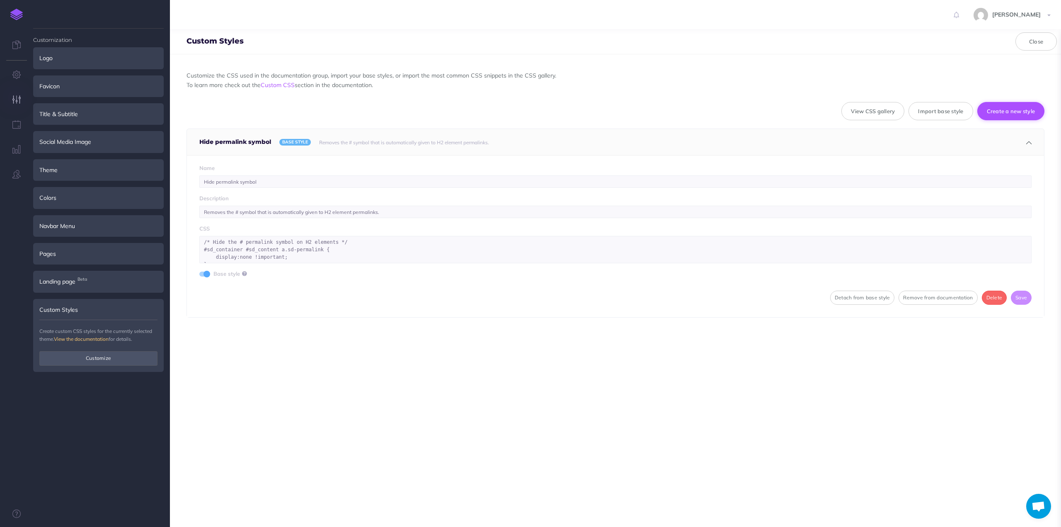
click at [1001, 108] on button "Create a new style" at bounding box center [1011, 111] width 68 height 18
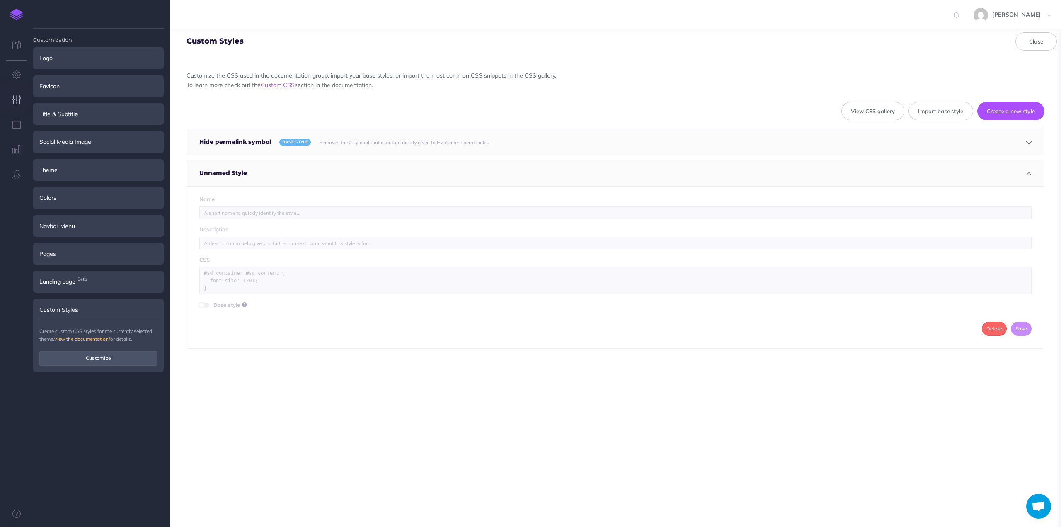
click at [237, 172] on h5 "Unnamed Style" at bounding box center [225, 173] width 52 height 26
click at [221, 214] on input "text" at bounding box center [615, 212] width 832 height 12
type input "Colors"
click at [214, 271] on textarea at bounding box center [615, 280] width 832 height 27
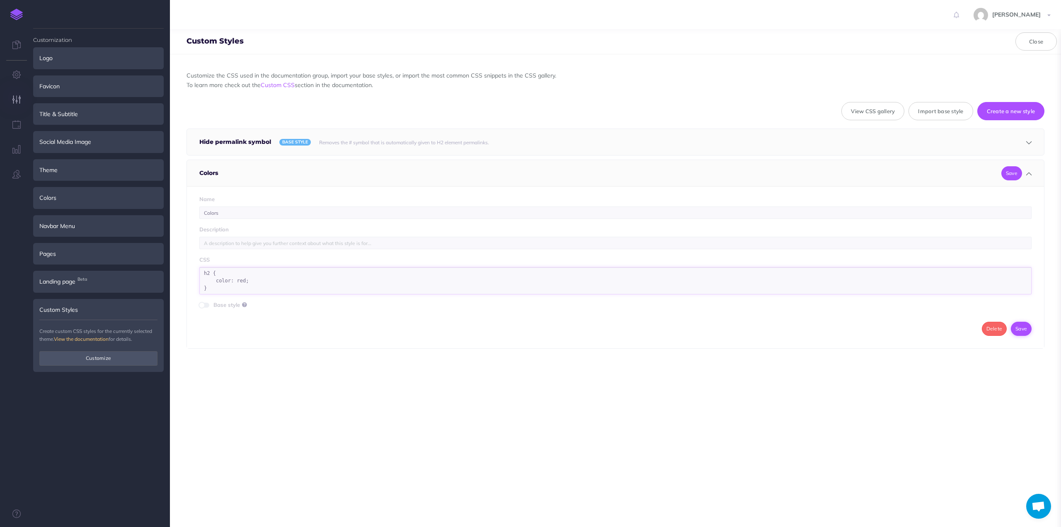
type textarea "h2 { color: red; }"
click at [1013, 324] on button "Save" at bounding box center [1021, 329] width 21 height 14
click at [351, 171] on div at bounding box center [585, 173] width 717 height 26
click at [202, 304] on span at bounding box center [202, 305] width 7 height 7
click at [1016, 324] on button "Save" at bounding box center [1021, 329] width 21 height 14
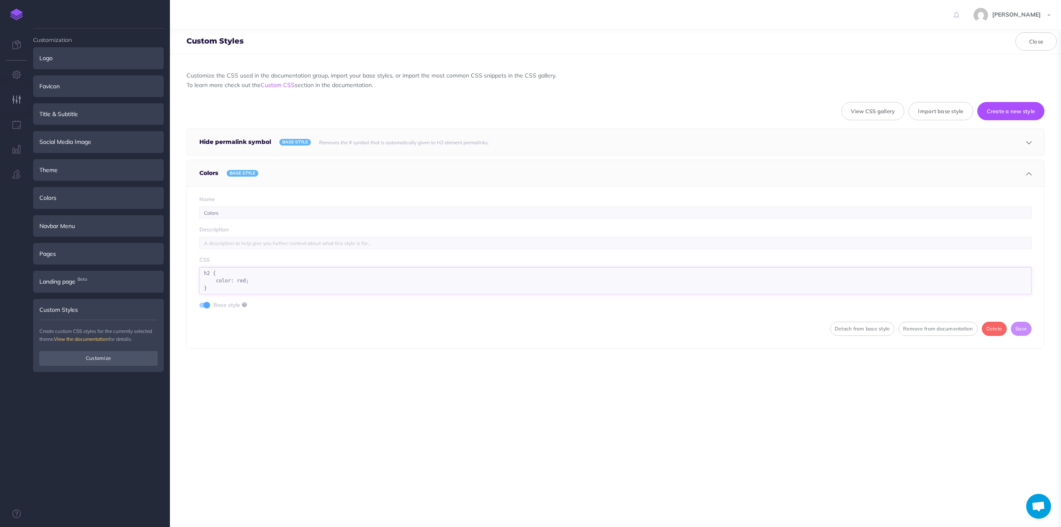
click at [241, 279] on textarea "h2 { color: red; }" at bounding box center [615, 280] width 832 height 27
click at [1016, 327] on button "Save" at bounding box center [1021, 329] width 21 height 14
click at [219, 279] on textarea "h2 { color: red !important; }" at bounding box center [615, 280] width 832 height 27
drag, startPoint x: 277, startPoint y: 278, endPoint x: 215, endPoint y: 278, distance: 61.3
click at [215, 278] on textarea "h2 { color: red !important; }" at bounding box center [615, 280] width 832 height 27
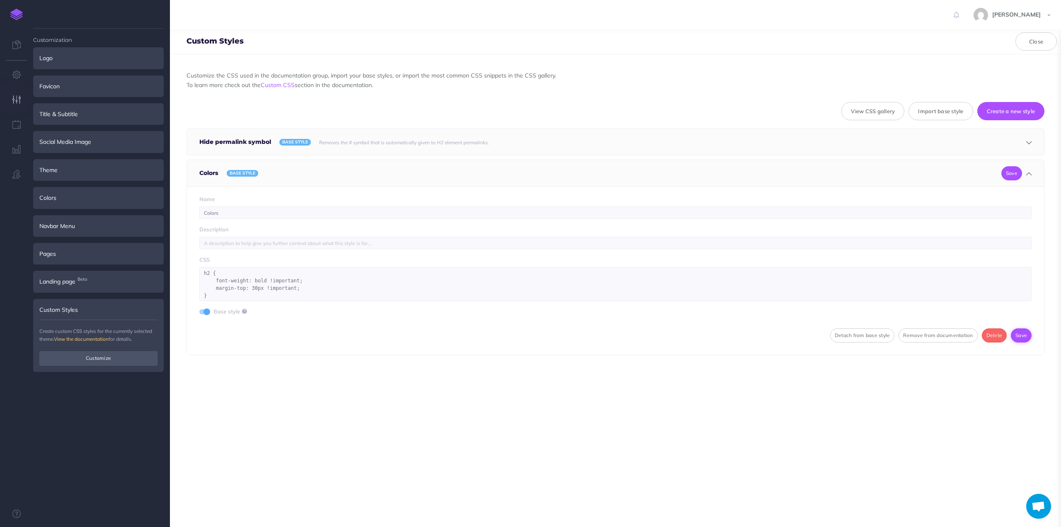
click at [1018, 329] on button "Save" at bounding box center [1021, 335] width 21 height 14
click at [248, 288] on textarea "h2 { font-weight: bold !important; margin-top: 30px !important; }" at bounding box center [615, 284] width 832 height 34
click at [1015, 332] on button "Save" at bounding box center [1021, 335] width 21 height 14
drag, startPoint x: 253, startPoint y: 287, endPoint x: 247, endPoint y: 286, distance: 5.9
click at [247, 286] on textarea "h2 { font-weight: bold !important; margin-top: 42px !important; }" at bounding box center [615, 284] width 832 height 34
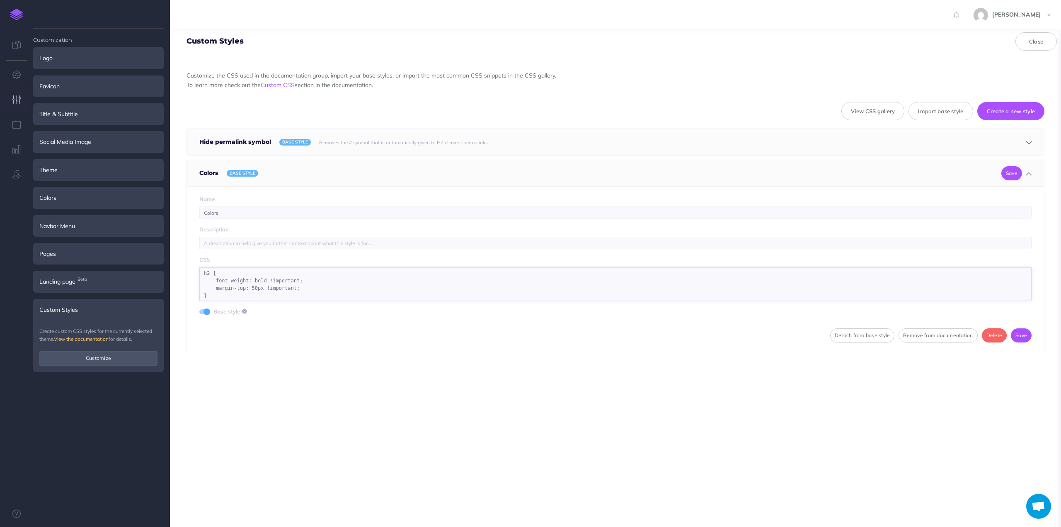
drag, startPoint x: 208, startPoint y: 297, endPoint x: 201, endPoint y: 271, distance: 26.2
click at [201, 271] on textarea "h2 { font-weight: bold !important; margin-top: 50px !important; }" at bounding box center [615, 284] width 832 height 34
click at [213, 286] on textarea "h2 { font-weight: bold !important; margin-top: 50px !important; }" at bounding box center [615, 284] width 832 height 34
click at [204, 271] on textarea "h2 { font-weight: bold !important; margin-top: 50px !important; }" at bounding box center [615, 284] width 832 height 34
paste textarea "h2 { font-weight: bold !important; margin-top: 50px !important; }"
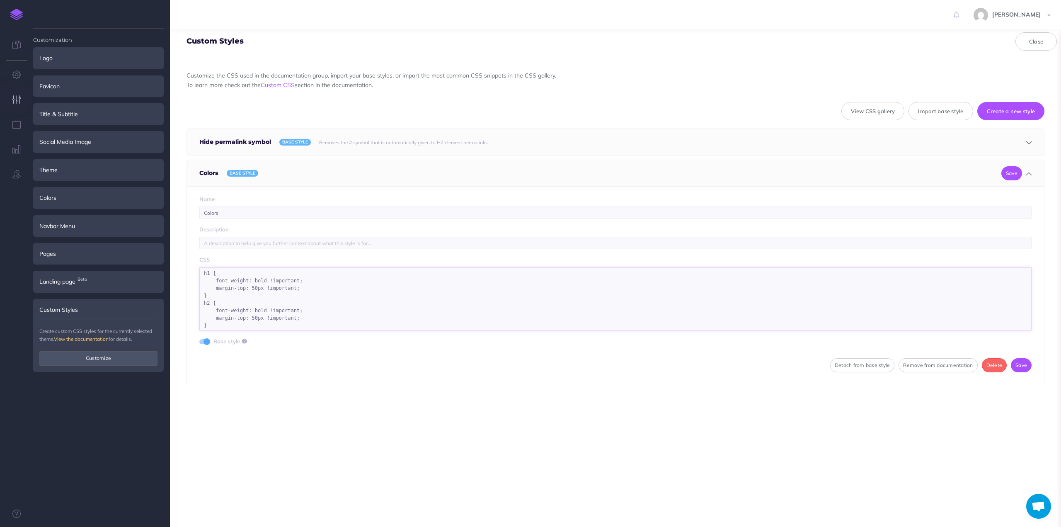
click at [245, 286] on textarea "h1 { font-weight: bold !important; margin-top: 50px !important; } h2 { font-wei…" at bounding box center [615, 299] width 832 height 64
click at [1014, 356] on button "Save" at bounding box center [1021, 358] width 21 height 14
click at [273, 278] on textarea "h1 { font-weight: bold !important; } h2 { font-weight: bold !important; margin-…" at bounding box center [615, 295] width 832 height 56
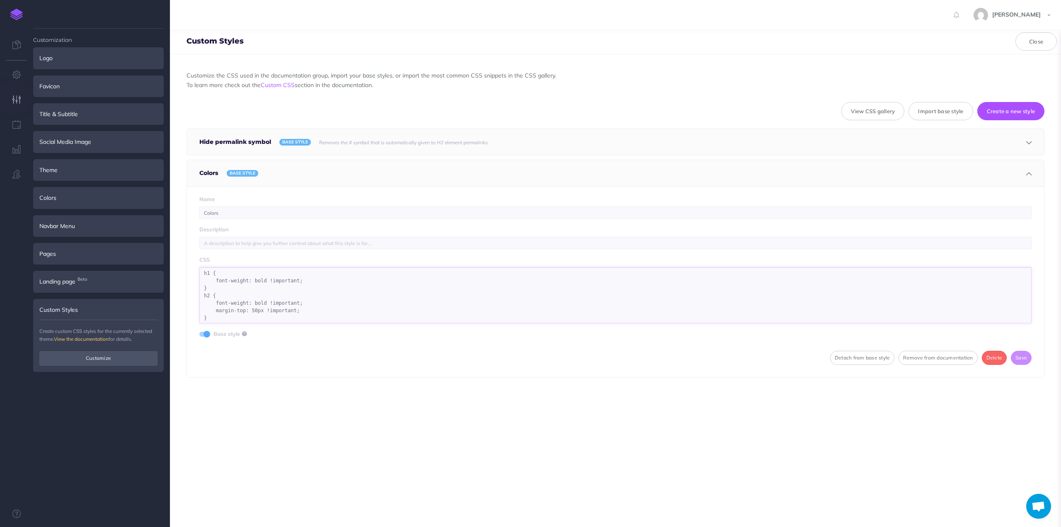
click at [301, 277] on textarea "h1 { font-weight: bold !important; } h2 { font-weight: bold !important; margin-…" at bounding box center [615, 295] width 832 height 56
click at [244, 286] on textarea "h1 { font-weight: bold !important; color: #444444 !important; } h2 { font-weigh…" at bounding box center [615, 299] width 832 height 64
click at [204, 323] on textarea "h1 { font-weight: bold !important; color: #444444 !important; } h2 { font-weigh…" at bounding box center [615, 299] width 832 height 64
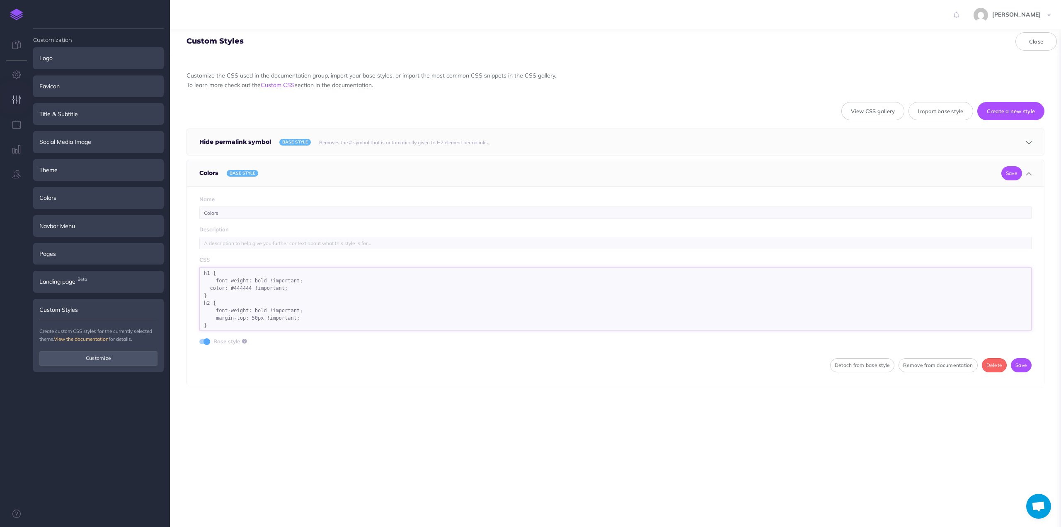
paste textarea "color: #444444 !important;"
click at [1017, 367] on button "Save" at bounding box center [1021, 373] width 21 height 14
click at [203, 270] on textarea "h1 { font-weight: bold !important; color: #444444 !important; } h2 { font-weigh…" at bounding box center [615, 302] width 832 height 71
drag, startPoint x: 205, startPoint y: 272, endPoint x: 248, endPoint y: 283, distance: 44.8
click at [205, 272] on textarea "h1 { font-weight: bold !important; color: #444444 !important; } h2 { font-weigh…" at bounding box center [615, 302] width 832 height 71
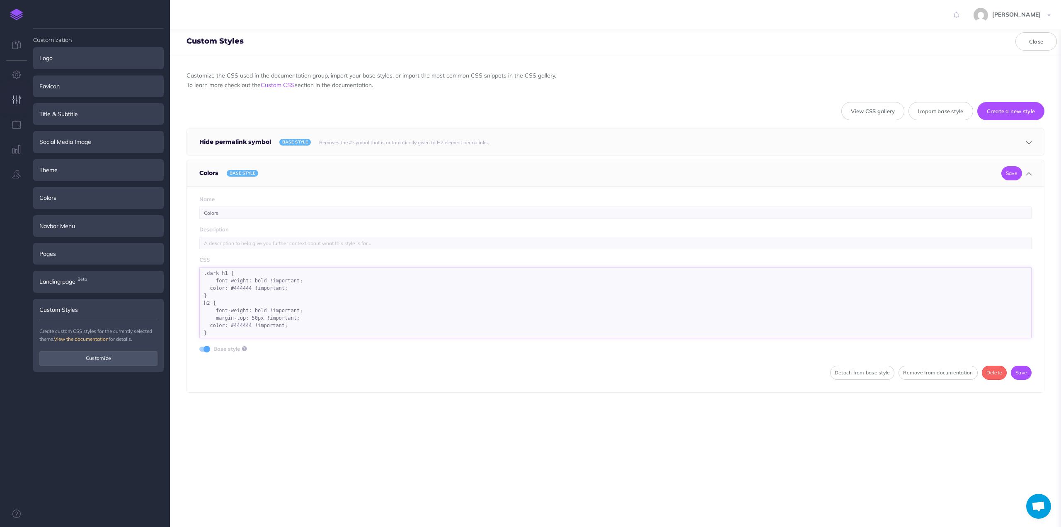
drag, startPoint x: 211, startPoint y: 295, endPoint x: 201, endPoint y: 274, distance: 23.9
click at [201, 274] on textarea ".dark h1 { font-weight: bold !important; color: #444444 !important; } h2 { font…" at bounding box center [615, 302] width 832 height 71
click at [209, 295] on textarea ".dark h1 { font-weight: bold !important; color: #444444 !important; } h2 { font…" at bounding box center [615, 302] width 832 height 71
paste textarea ".dark h1 { font-weight: bold !important; color: #444444 !important; }"
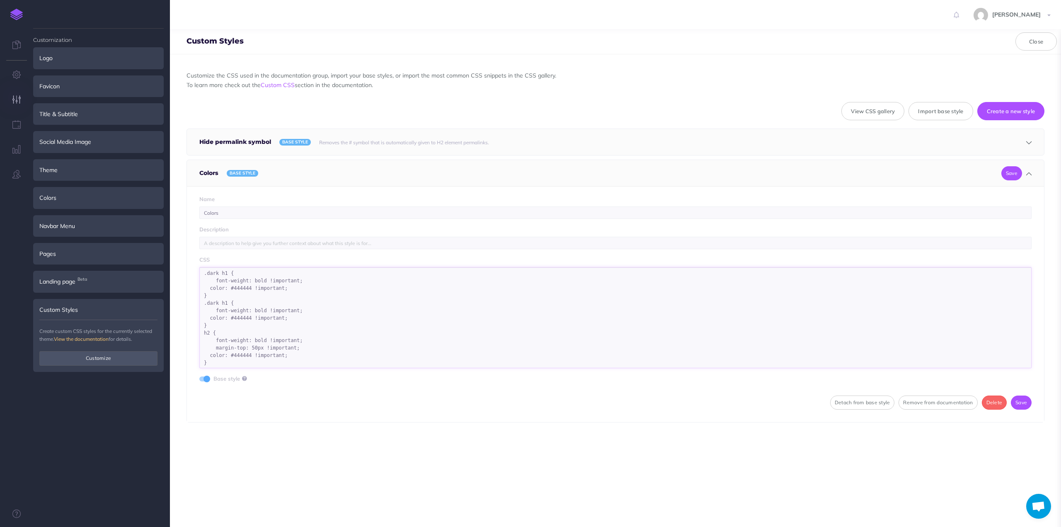
click at [210, 302] on textarea ".dark h1 { font-weight: bold !important; color: #444444 !important; } .dark h1 …" at bounding box center [615, 317] width 832 height 101
click at [238, 286] on textarea ".dark h1 { font-weight: bold !important; color: #444444 !important; } h1 { font…" at bounding box center [615, 317] width 832 height 101
click at [307, 295] on textarea ".dark h1 { font-weight: bold !important; color: #bbbbbb !important; } h1 { font…" at bounding box center [615, 317] width 832 height 101
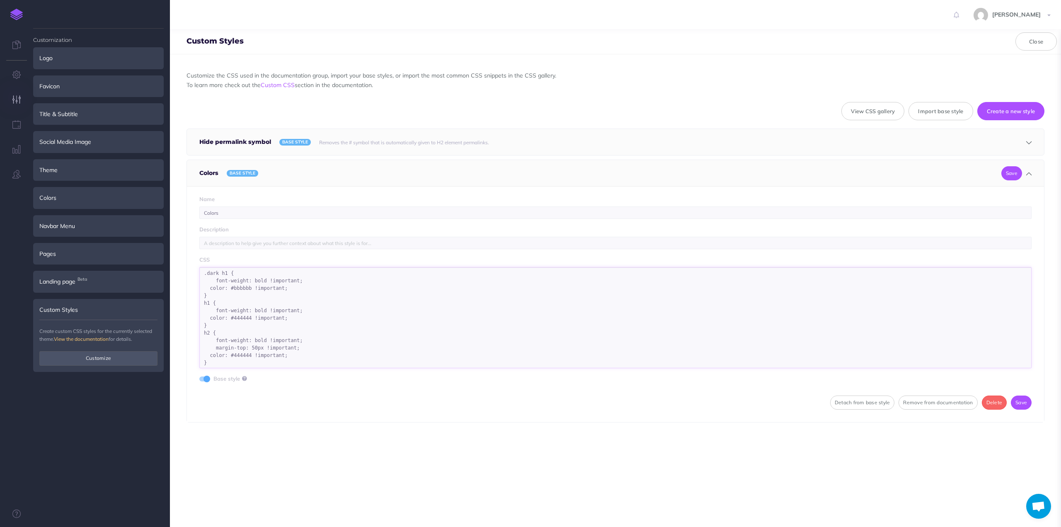
drag, startPoint x: 210, startPoint y: 323, endPoint x: 199, endPoint y: 304, distance: 22.1
click at [199, 304] on div "Name Colors Description CSS .dark h1 { font-weight: bold !important; color: #bb…" at bounding box center [615, 304] width 857 height 236
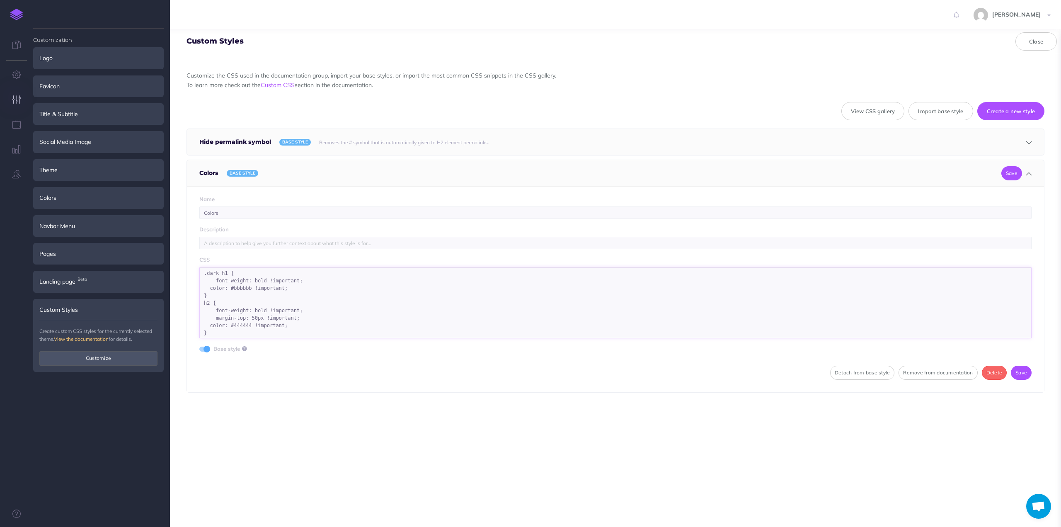
click at [203, 271] on textarea ".dark h1 { font-weight: bold !important; color: #bbbbbb !important; } h2 { font…" at bounding box center [615, 302] width 832 height 71
paste textarea "h1 { font-weight: bold !important; color: #444444 !important; }"
click at [1019, 402] on button "Save" at bounding box center [1021, 402] width 21 height 14
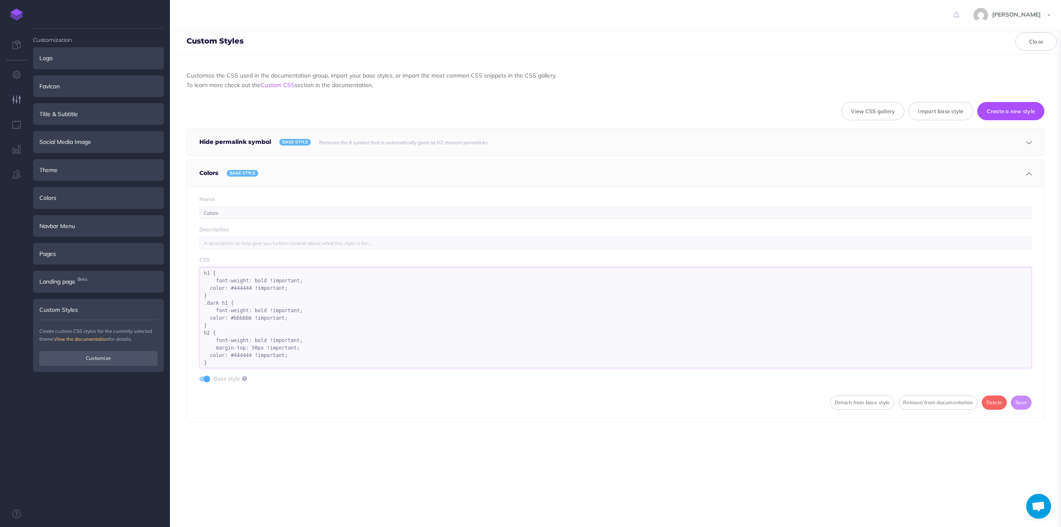
click at [236, 317] on textarea "h1 { font-weight: bold !important; color: #444444 !important; } .dark h1 { font…" at bounding box center [615, 317] width 832 height 101
drag, startPoint x: 211, startPoint y: 361, endPoint x: 198, endPoint y: 332, distance: 31.2
click at [198, 332] on div "Name Colors Description CSS h1 { font-weight: bold !important; color: #444444 !…" at bounding box center [615, 304] width 857 height 236
click at [209, 359] on textarea "h1 { font-weight: bold !important; color: #444444 !important; } .dark h1 { font…" at bounding box center [615, 317] width 832 height 101
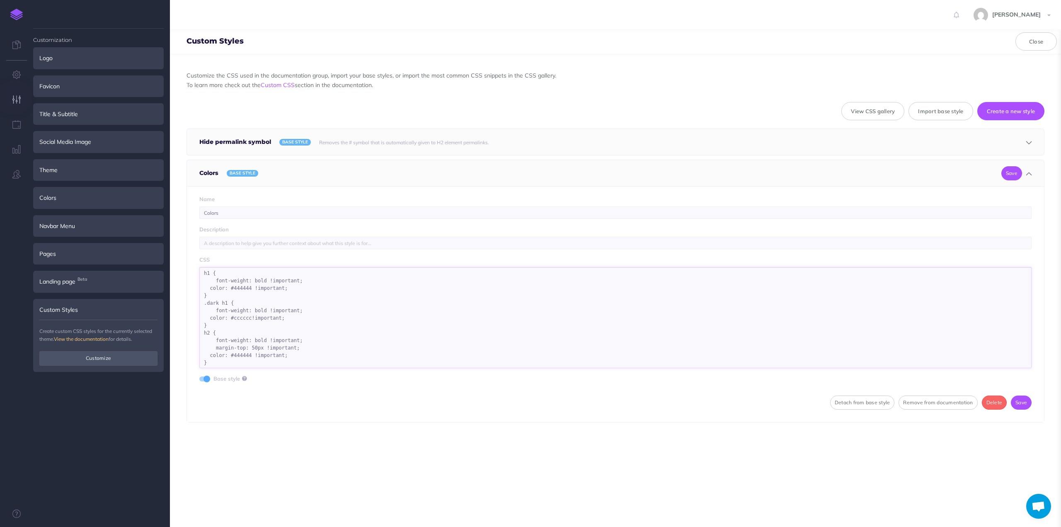
paste textarea "h2 { font-weight: bold !important; margin-top: 50px !important; color: #444444 …"
click at [204, 369] on textarea "h1 { font-weight: bold !important; color: #444444 !important; } .dark h1 { font…" at bounding box center [615, 336] width 832 height 138
click at [239, 318] on textarea "h1 { font-weight: bold !important; color: #444444 !important; } .dark h1 { font…" at bounding box center [615, 336] width 832 height 138
click at [247, 317] on textarea "h1 { font-weight: bold !important; color: #444444 !important; } .dark h1 { font…" at bounding box center [615, 336] width 832 height 138
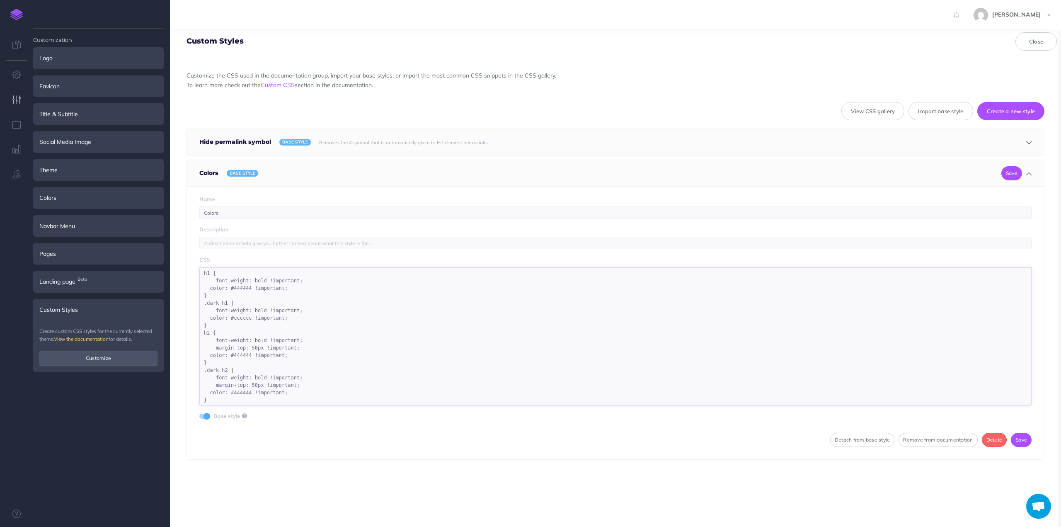
click at [240, 316] on textarea "h1 { font-weight: bold !important; color: #444444 !important; } .dark h1 { font…" at bounding box center [615, 336] width 832 height 138
click at [241, 390] on textarea "h1 { font-weight: bold !important; color: #444444 !important; } .dark h1 { font…" at bounding box center [615, 336] width 832 height 138
paste textarea "cccccc"
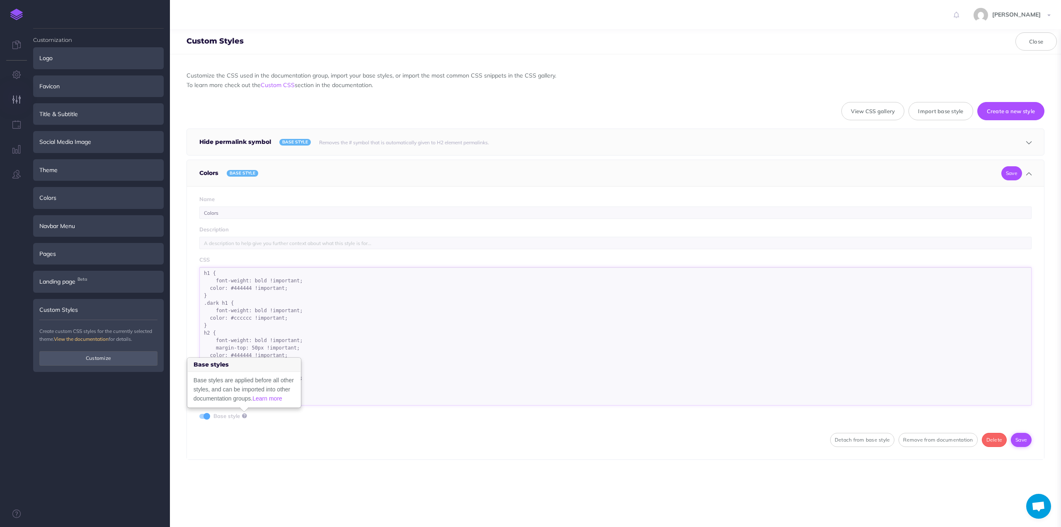
type textarea "h1 { font-weight: bold !important; color: #444444 !important; } .dark h1 { font…"
click at [1020, 435] on button "Save" at bounding box center [1021, 440] width 21 height 14
click at [275, 325] on textarea "h1 { font-weight: bold !important; color: #444444 !important; } .dark h1 { font…" at bounding box center [615, 336] width 832 height 138
click at [82, 198] on div "Colors" at bounding box center [98, 198] width 131 height 22
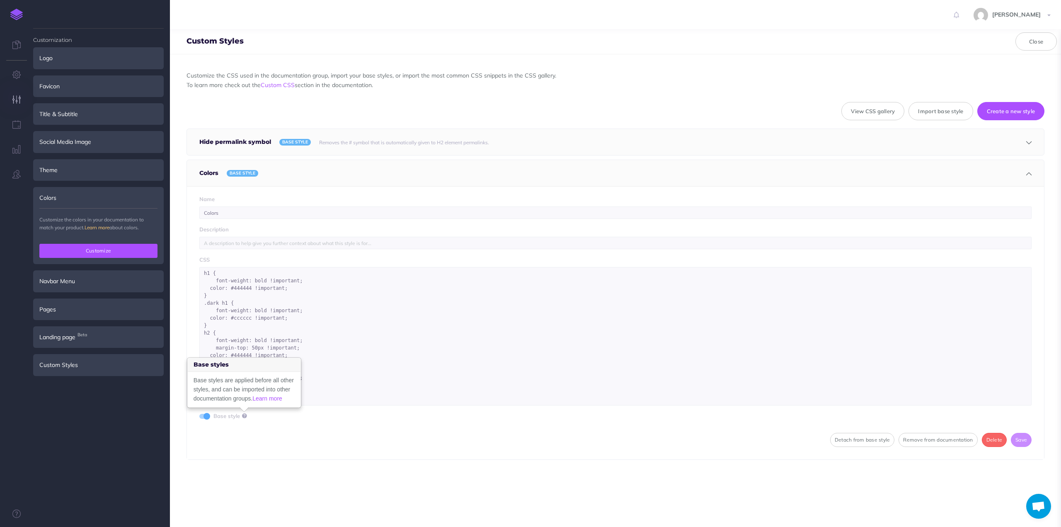
click at [85, 250] on button "Customize" at bounding box center [98, 251] width 118 height 14
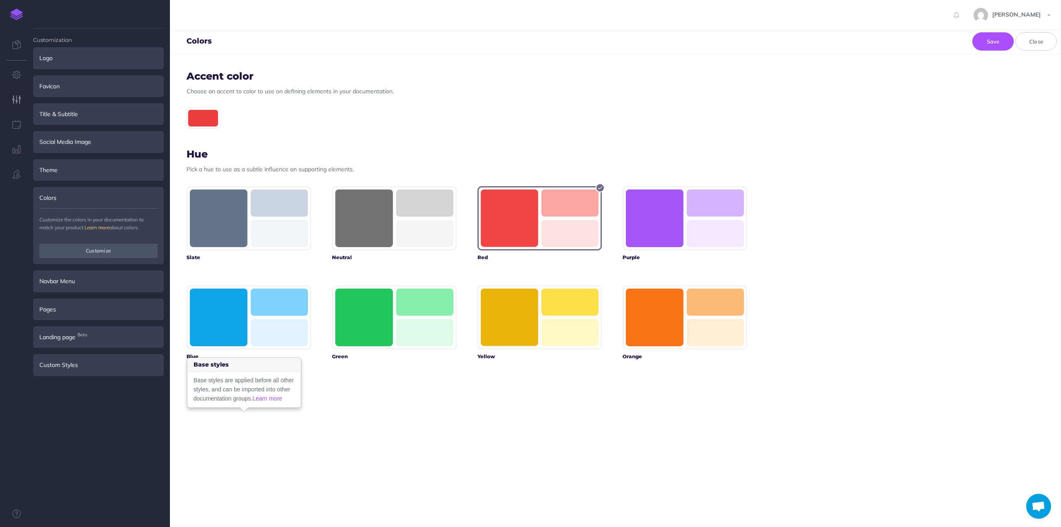
click at [210, 120] on div at bounding box center [202, 118] width 33 height 20
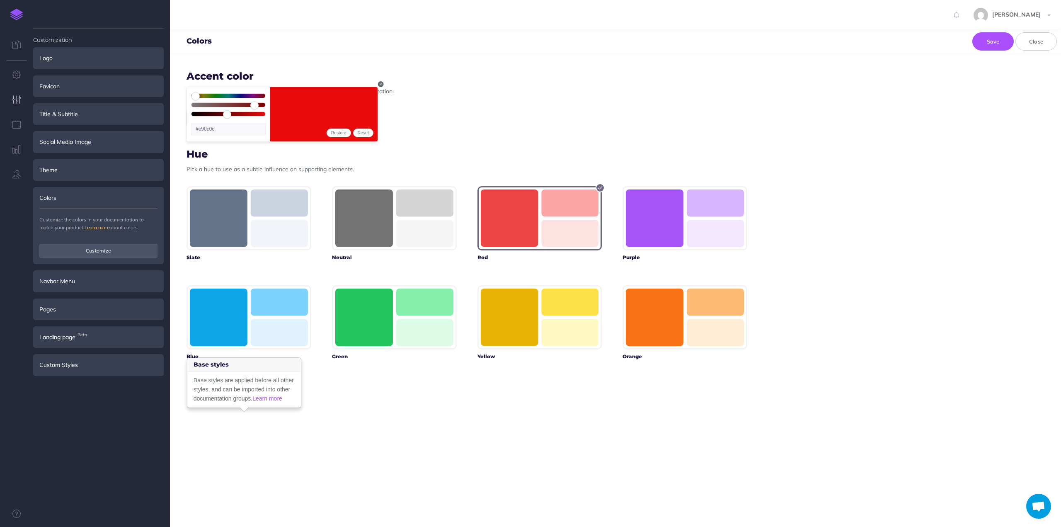
type input "87"
type input "#e51010"
type input "86"
type input "#e41111"
type input "85"
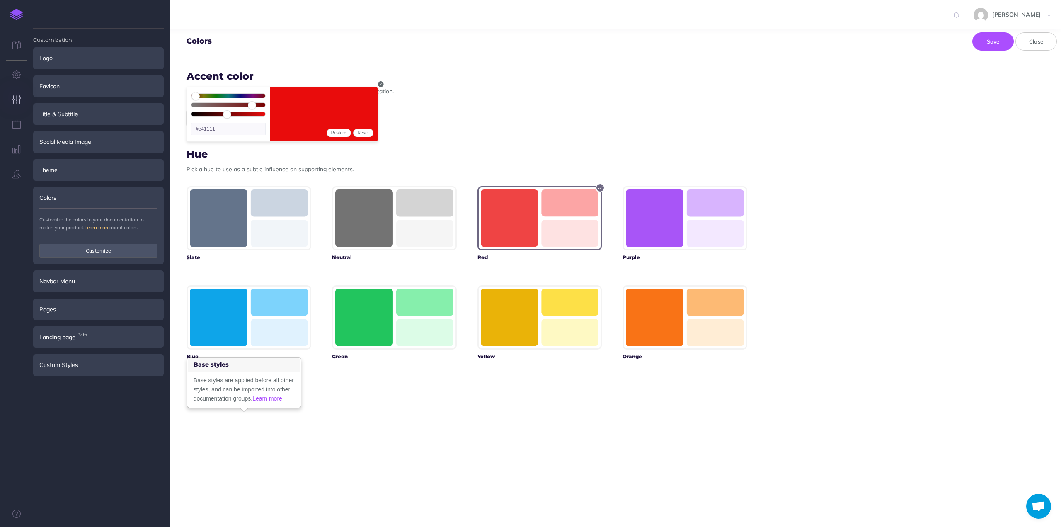
type input "#e21212"
type input "84"
type input "#e11414"
type input "83"
type input "#e01515"
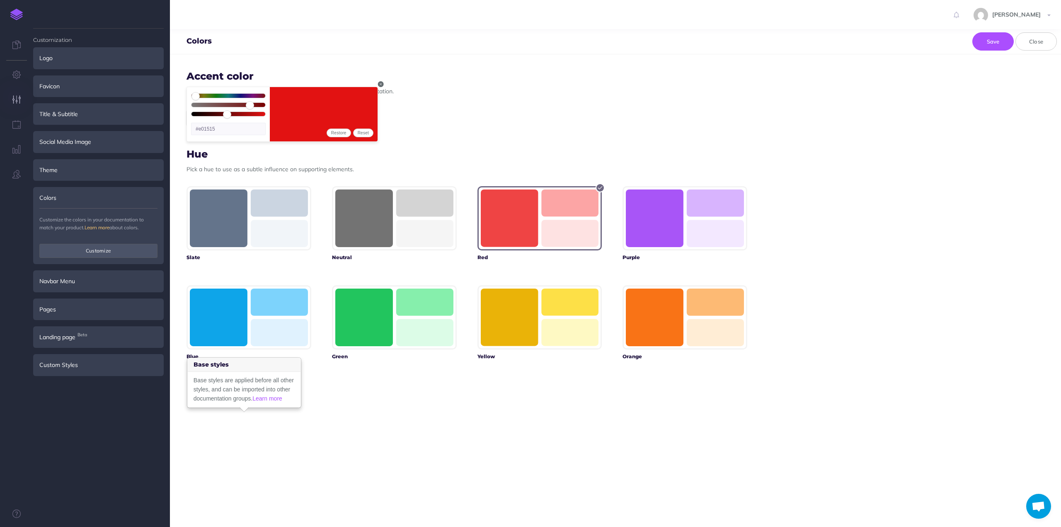
type input "82"
type input "#df1616"
type input "81"
type input "#de1717"
type input "80"
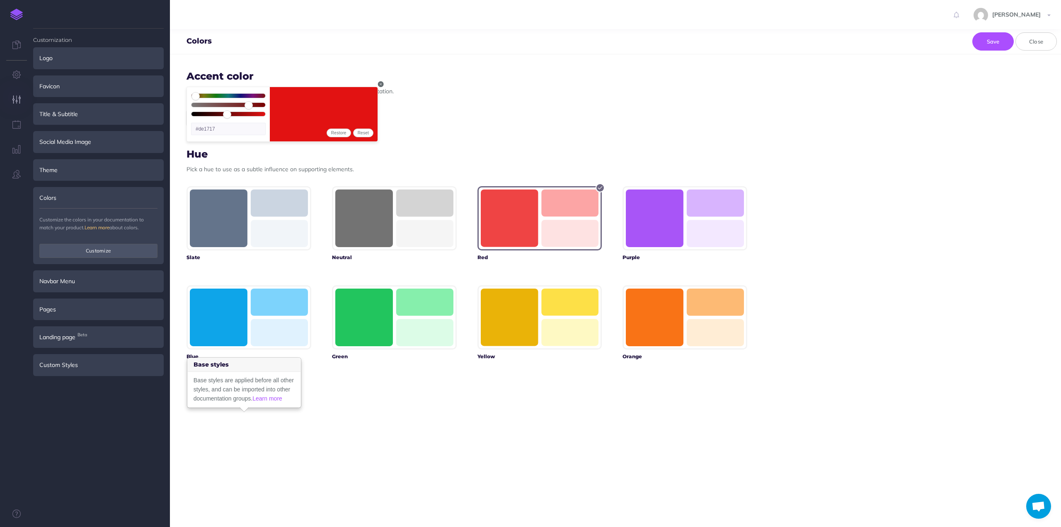
type input "#dc1818"
type input "78"
type input "#da1b1b"
type input "77"
type input "#d91c1c"
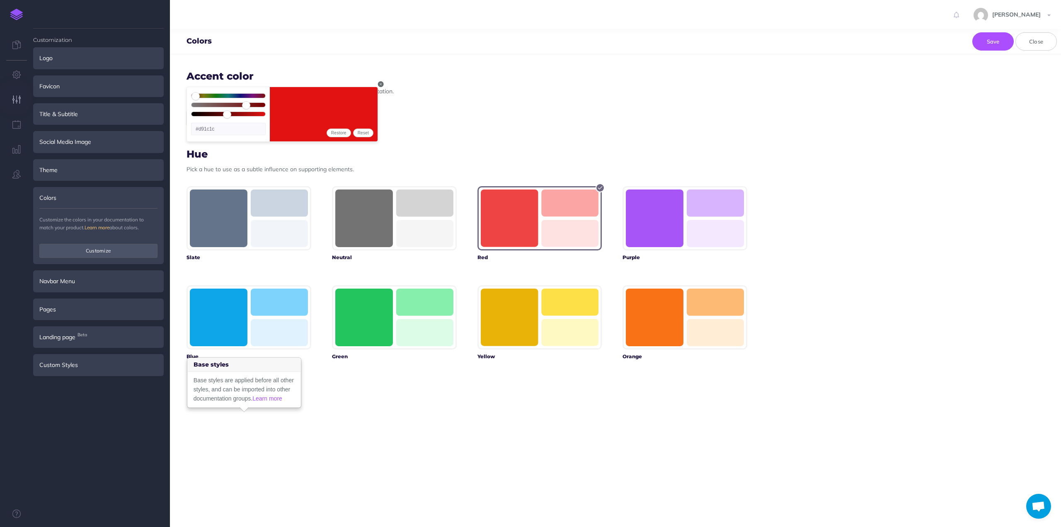
type input "76"
type input "#d71d1d"
type input "74"
type input "#d52020"
type input "73"
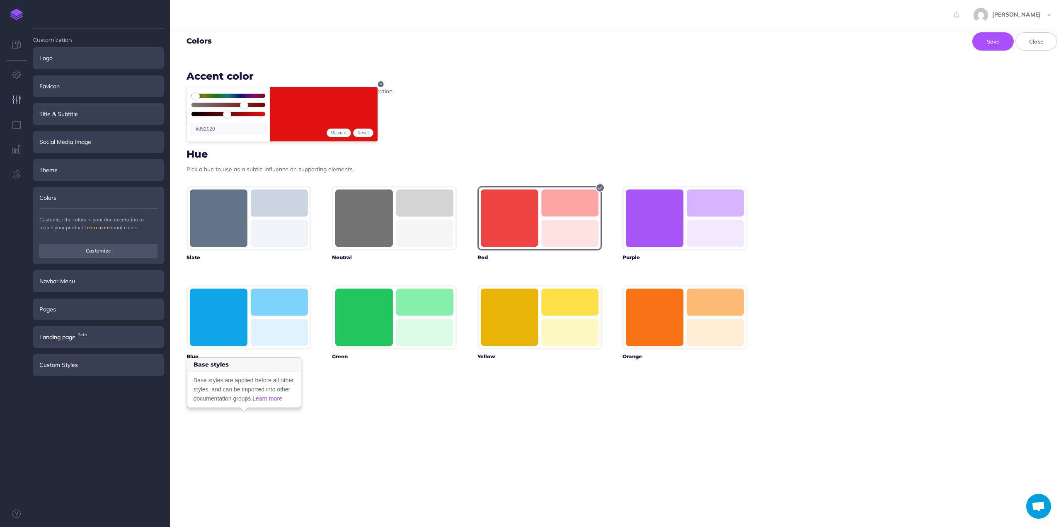
type input "#d42121"
type input "72"
type input "#d32222"
type input "71"
type input "#d12323"
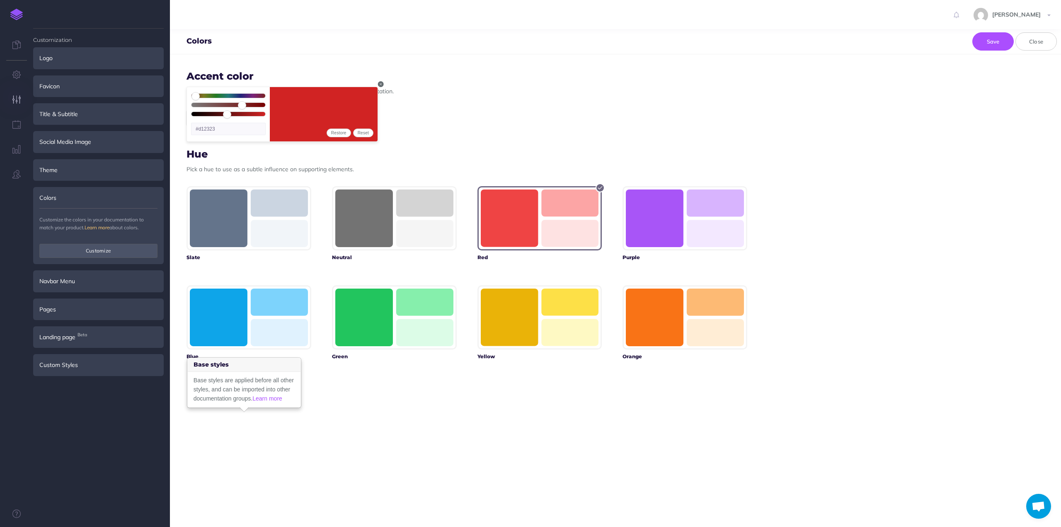
type input "70"
type input "#d02525"
type input "71"
type input "#d12323"
type input "73"
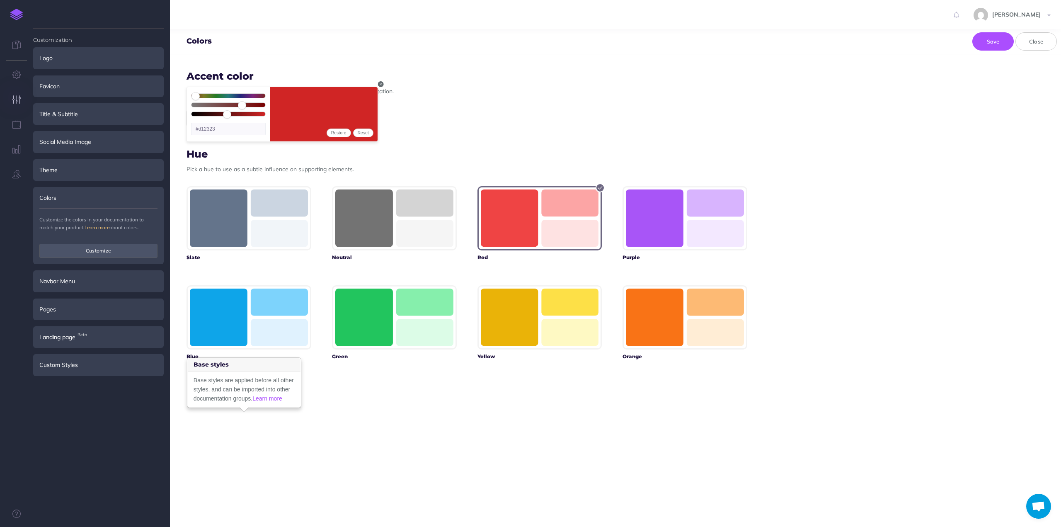
type input "#d42121"
type input "74"
type input "#d52020"
type input "75"
type input "#d61f1f"
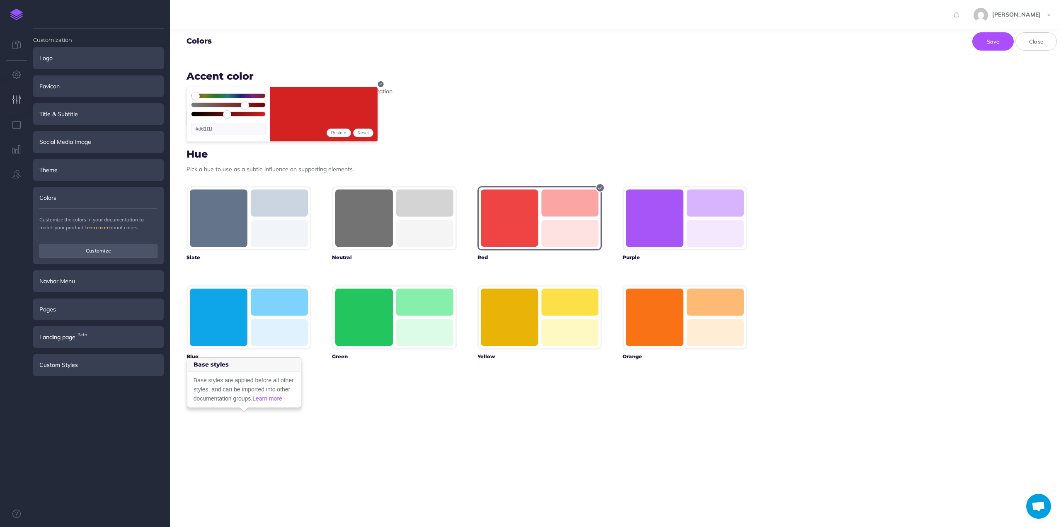
type input "76"
type input "#d71d1d"
type input "77"
type input "#d91c1c"
type input "78"
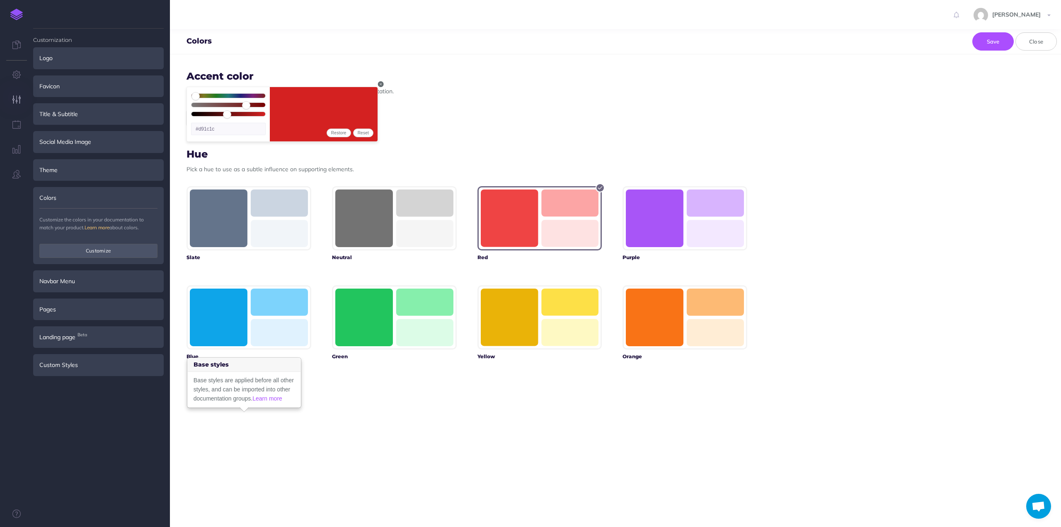
type input "#da1b1b"
type input "79"
type input "#db1a1a"
type input "80"
type input "#dc1818"
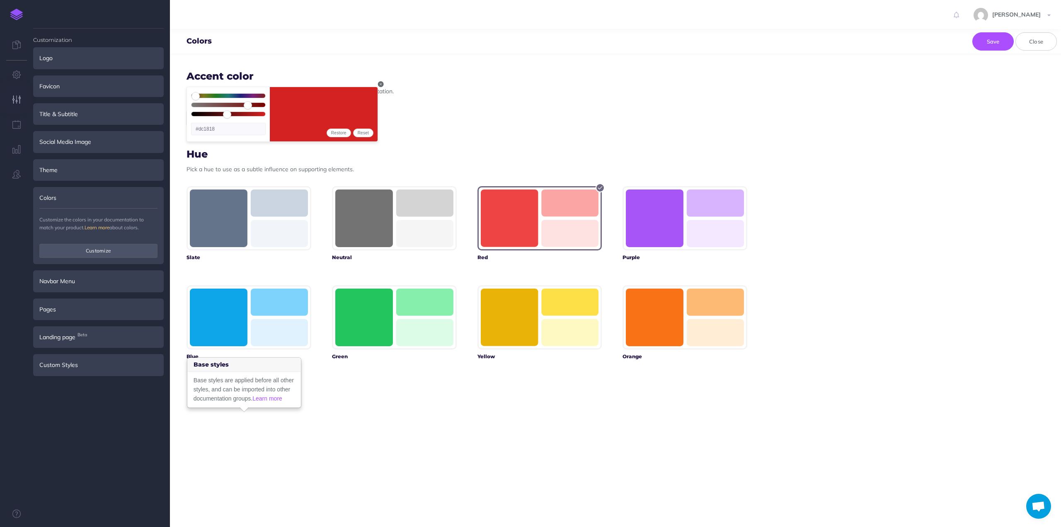
type input "81"
type input "#de1717"
type input "82"
type input "#df1616"
type input "85"
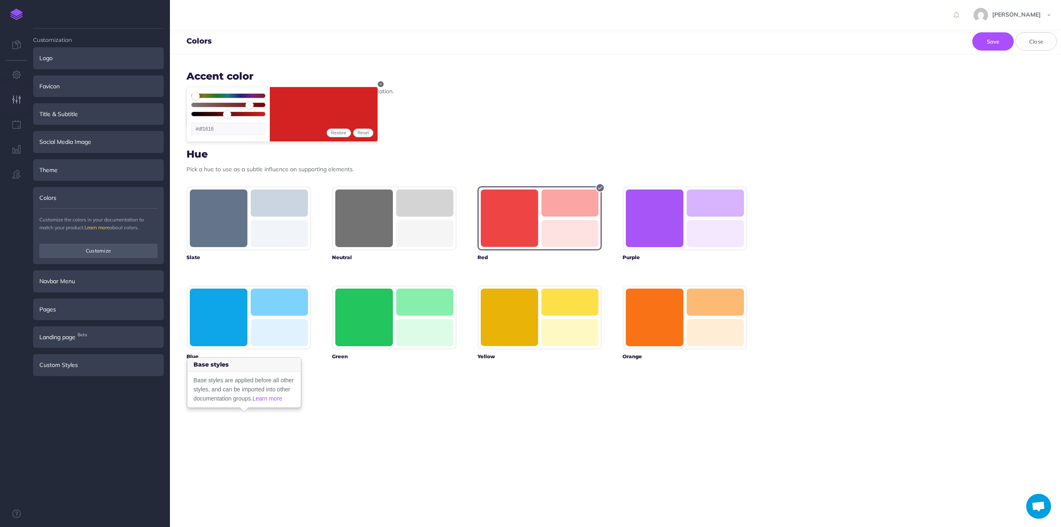
type input "#e21212"
type input "86"
type input "#e41111"
type input "87"
type input "#e51010"
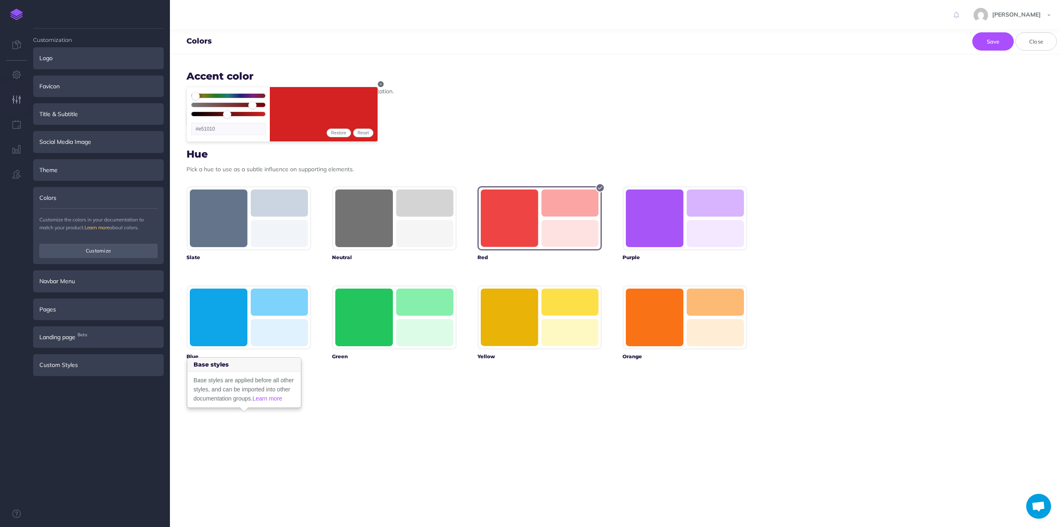
type input "89"
type input "#e70d0d"
type input "90"
type input "#e90c0c"
type input "91"
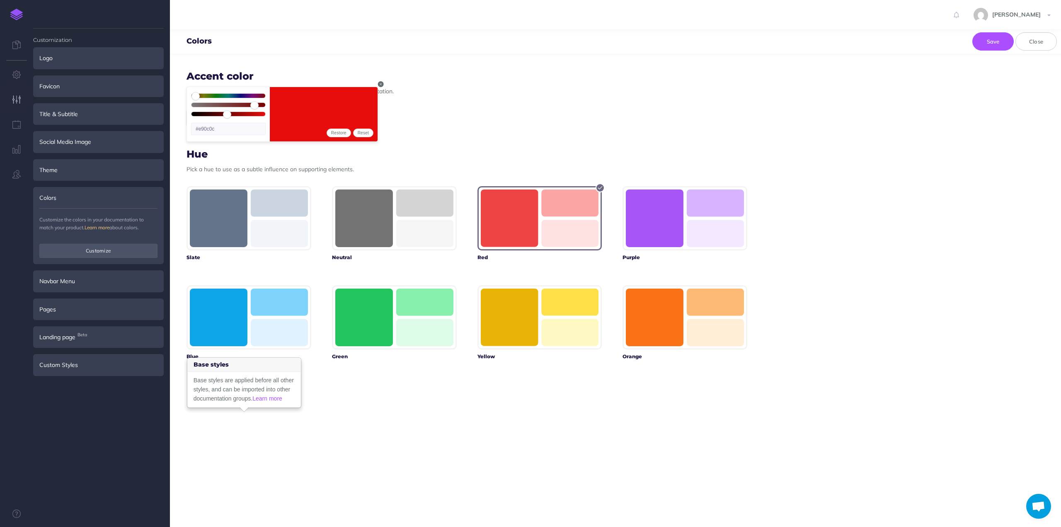
type input "#ea0b0b"
type input "92"
type input "#eb0a0a"
type input "93"
type input "#ec0909"
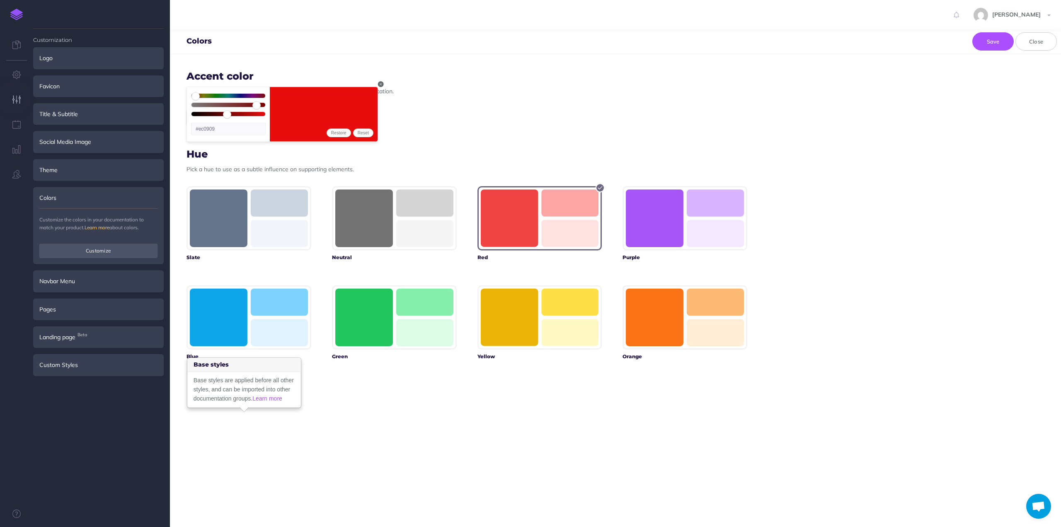
type input "94"
type input "#ed0707"
type input "95"
type input "#ef0606"
type input "96"
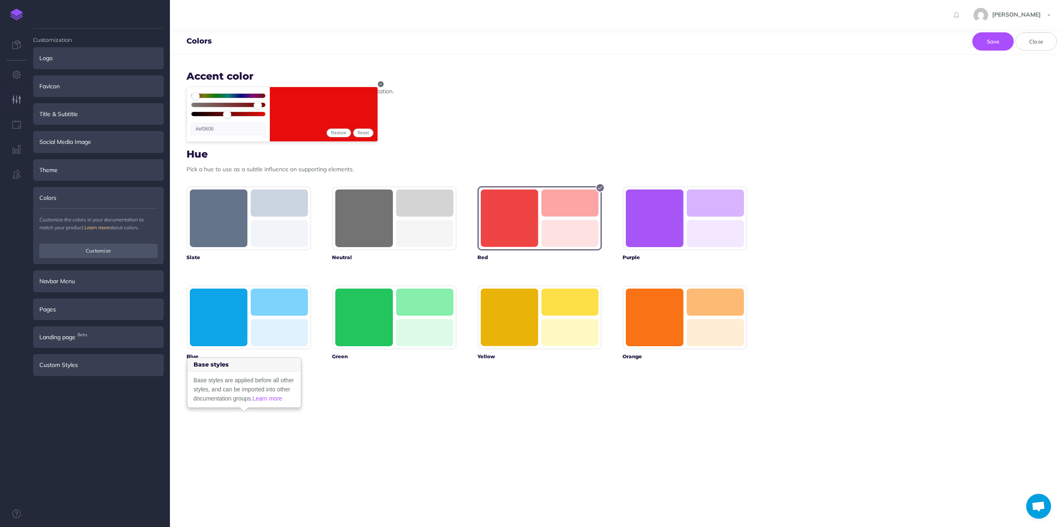
type input "#f00505"
type input "97"
type input "#f10404"
type input "98"
type input "#f20202"
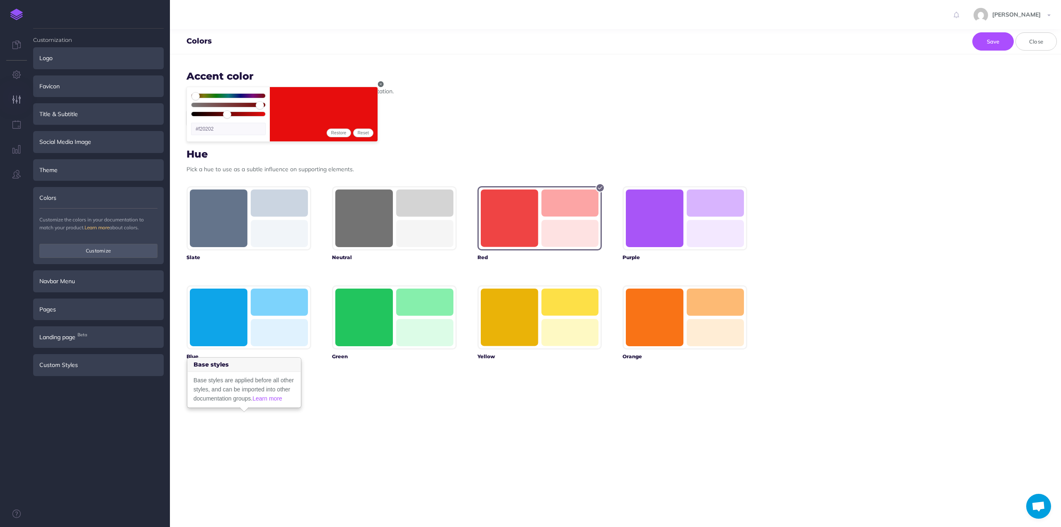
type input "99"
type input "#f40101"
type input "100"
type input "#f50000"
drag, startPoint x: 253, startPoint y: 104, endPoint x: 264, endPoint y: 105, distance: 11.6
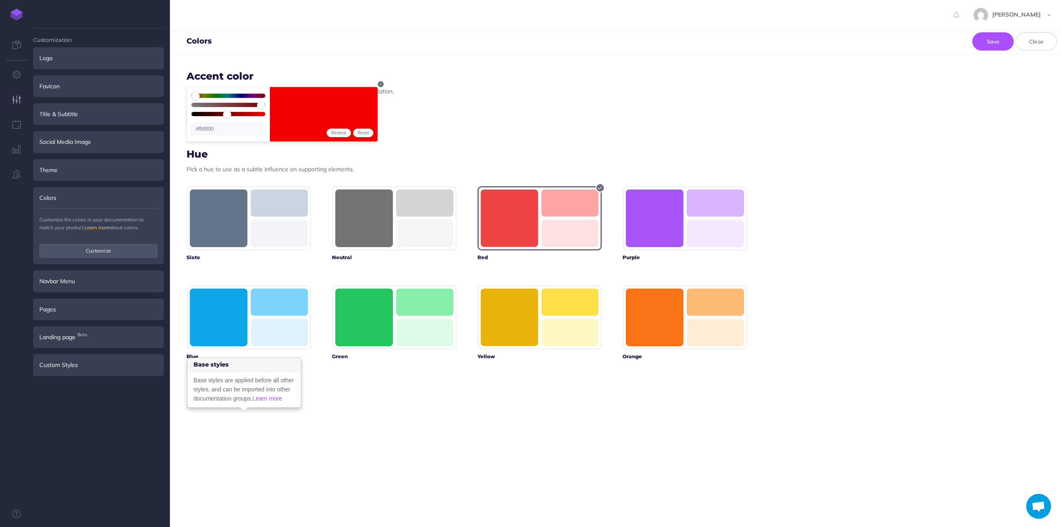
type input "100"
click at [264, 105] on input "range" at bounding box center [228, 106] width 74 height 7
type input "47"
type input "#f00000"
type input "46"
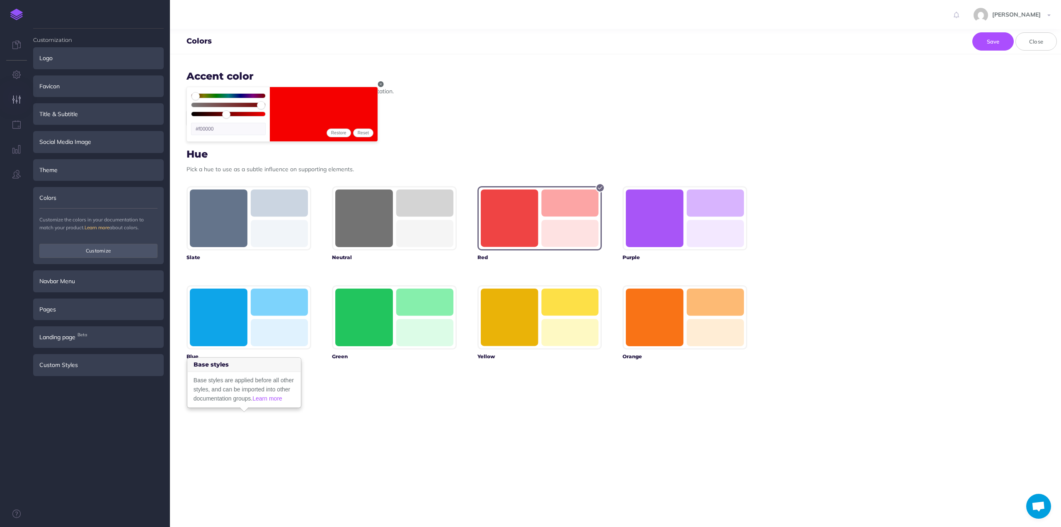
type input "#eb0000"
type input "45"
type input "#e60000"
type input "44"
type input "#e00000"
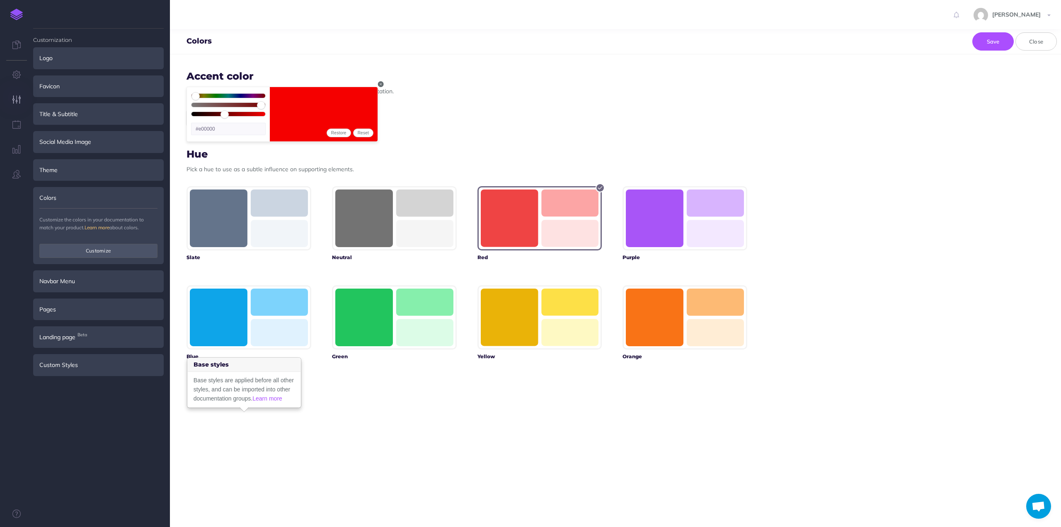
type input "43"
type input "#db0000"
type input "42"
type input "#d60000"
type input "41"
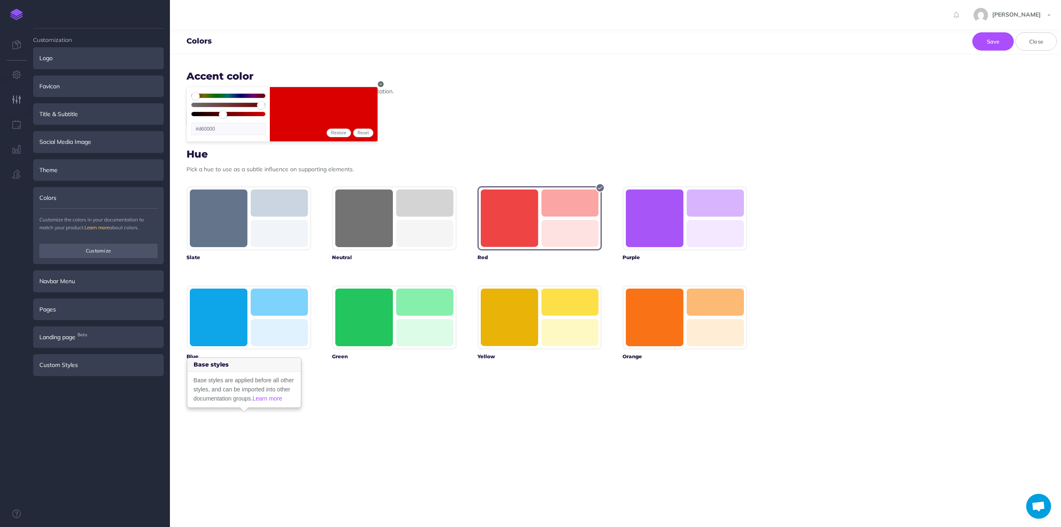
type input "#d10000"
type input "40"
type input "#cc0000"
type input "39"
type input "#c70000"
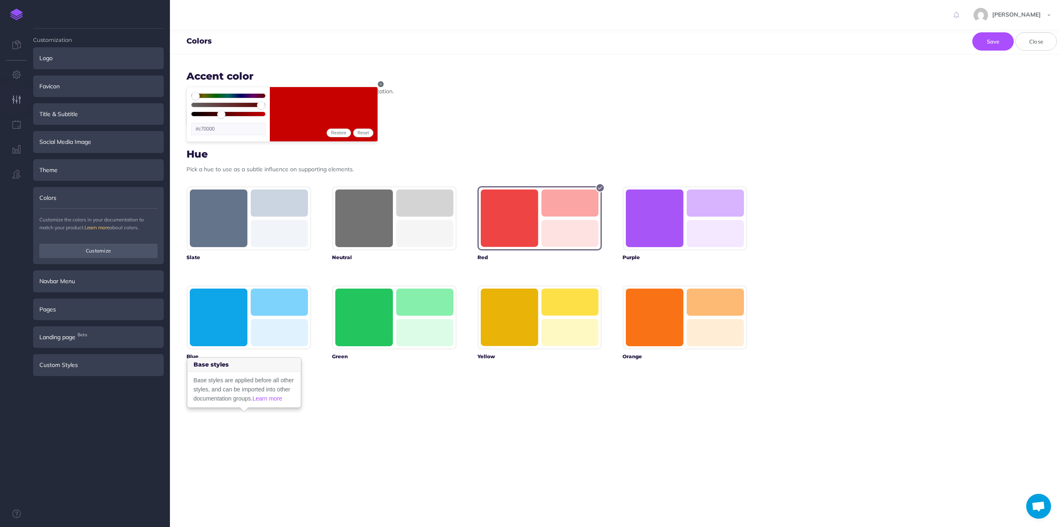
type input "40"
type input "#cc0000"
type input "41"
type input "#d10000"
type input "42"
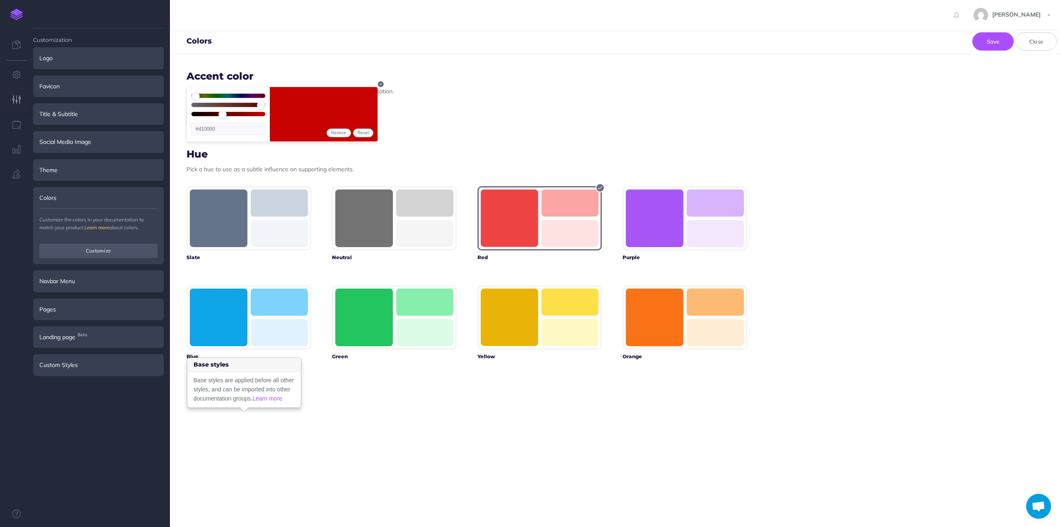
type input "#d60000"
type input "43"
type input "#db0000"
type input "44"
type input "#e00000"
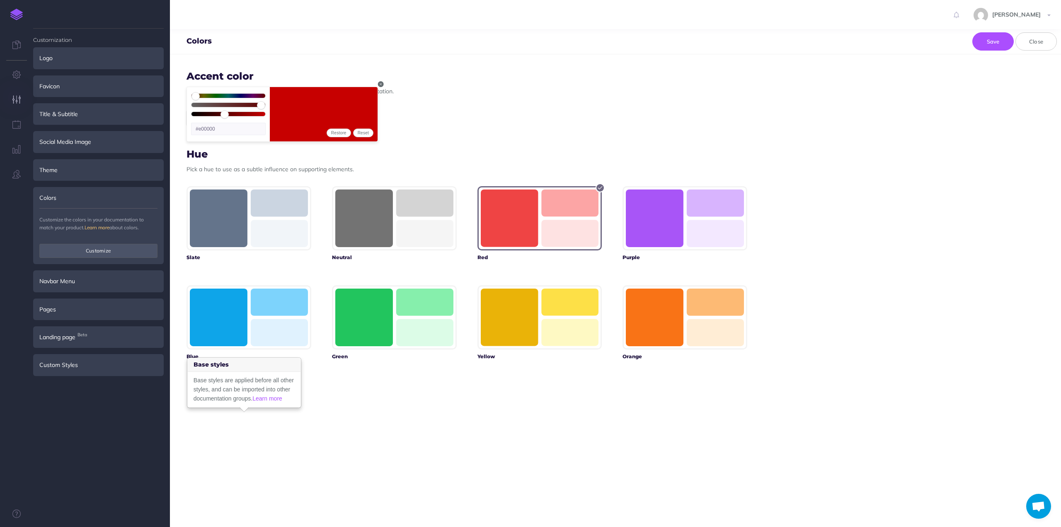
type input "45"
type input "#e60000"
type input "46"
type input "#eb0000"
type input "47"
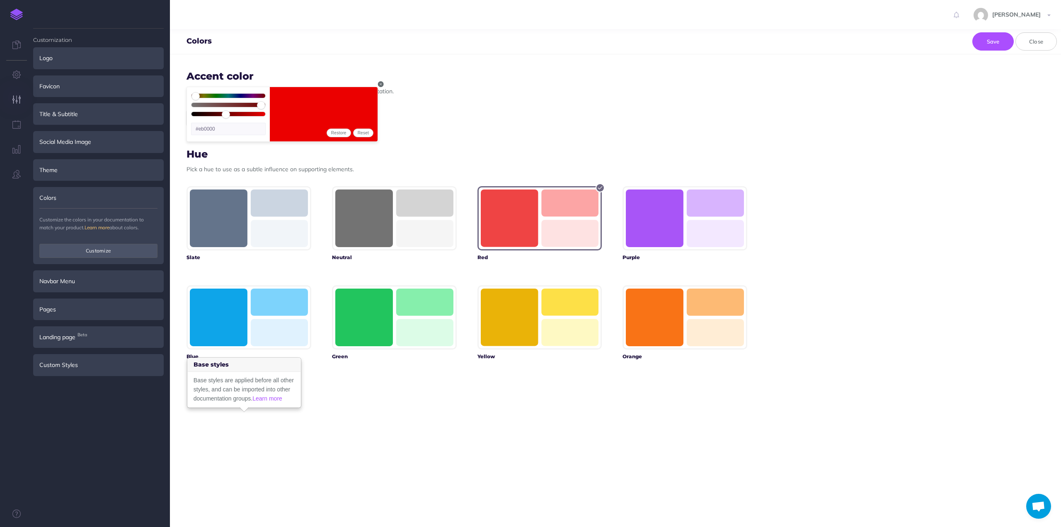
type input "#f00000"
type input "48"
type input "#f50000"
type input "49"
type input "#fa0000"
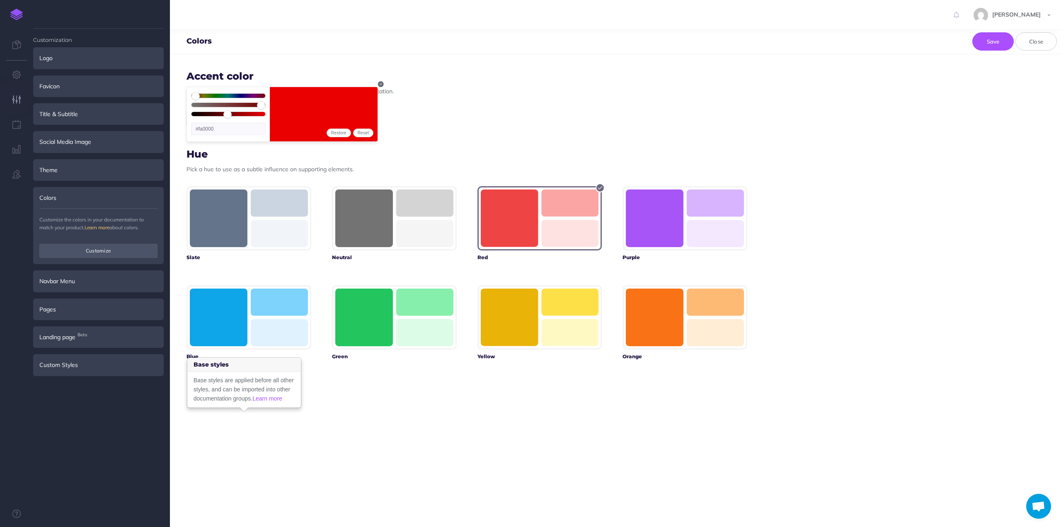
type input "51"
type input "#ff0505"
type input "52"
type input "#ff0a0a"
type input "53"
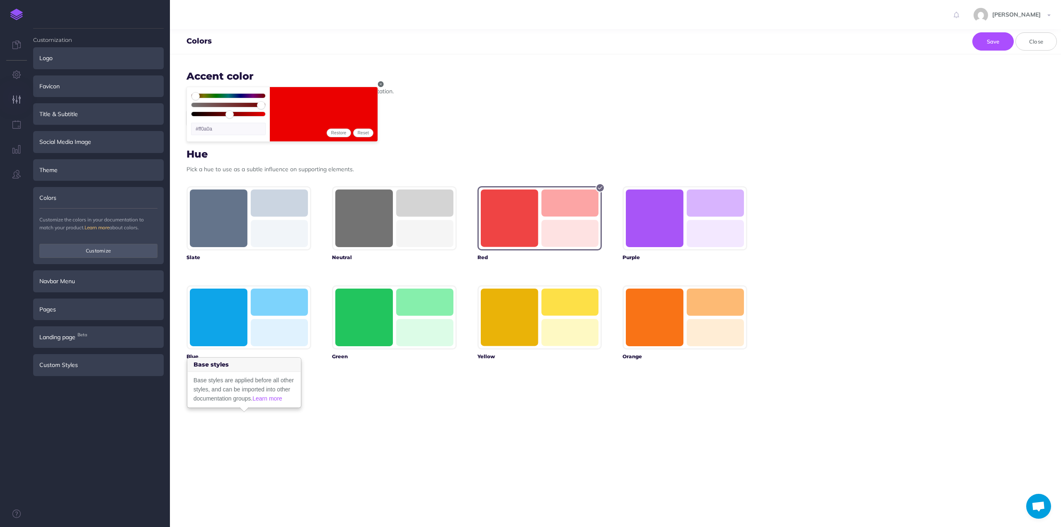
type input "#ff0f0f"
type input "54"
type input "#ff1414"
type input "55"
type input "#ff1a1a"
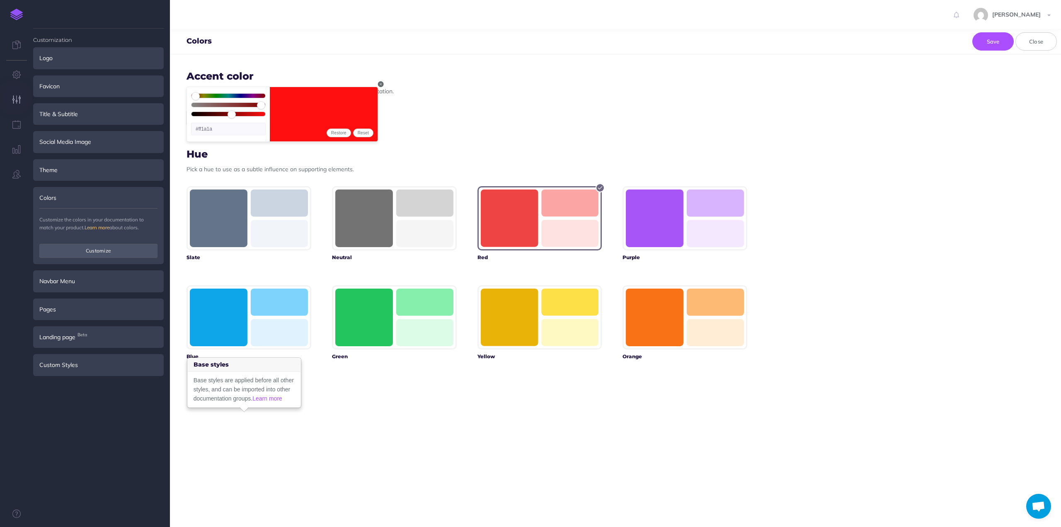
type input "56"
type input "#ff1f1f"
type input "57"
type input "#ff2424"
type input "58"
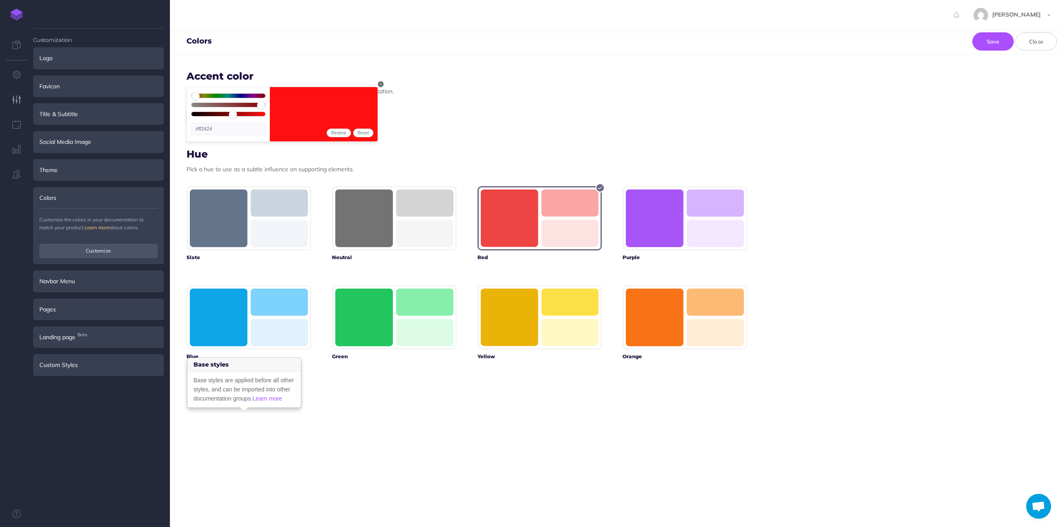
type input "#ff2929"
type input "59"
type input "#ff2e2e"
type input "58"
type input "#ff2929"
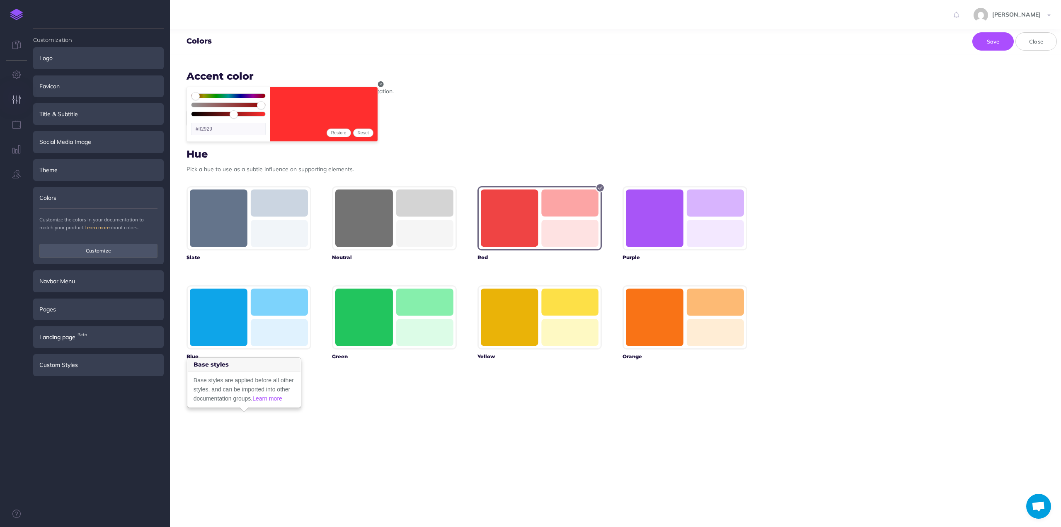
type input "57"
type input "#ff2424"
type input "56"
type input "#ff1f1f"
type input "55"
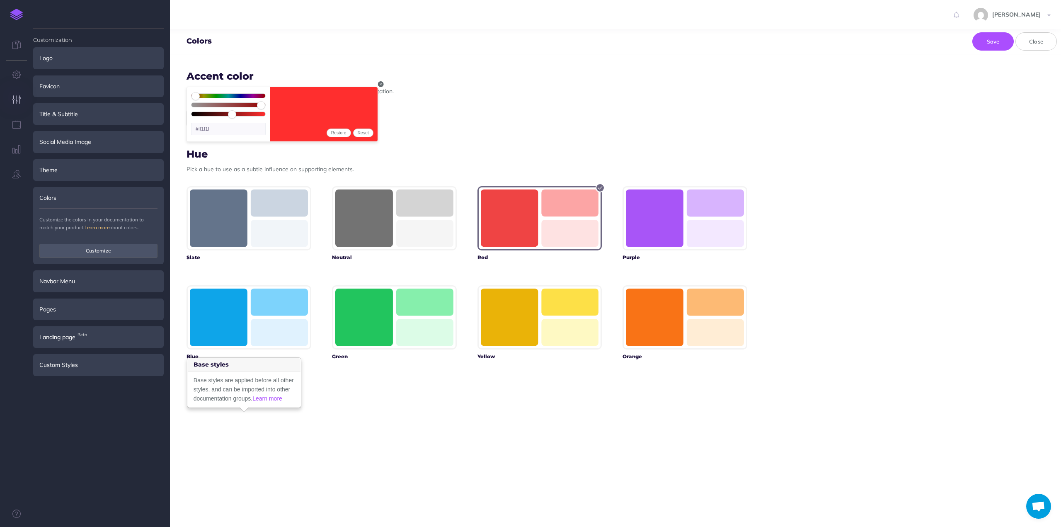
type input "#ff1a1a"
type input "54"
type input "#ff1414"
type input "53"
type input "#ff0f0f"
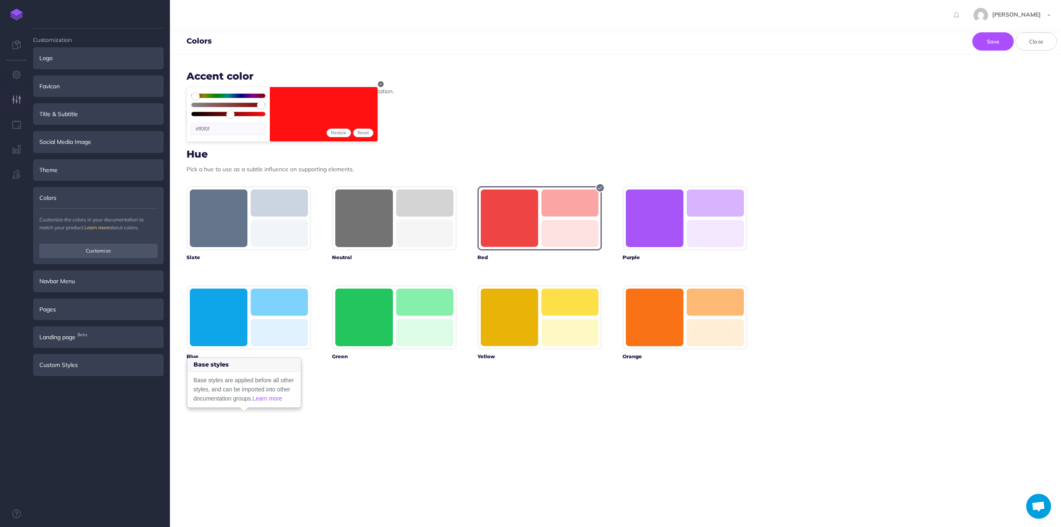
type input "53"
click at [230, 115] on input "range" at bounding box center [228, 115] width 74 height 7
type input "5"
type input "#ff230f"
type input "8"
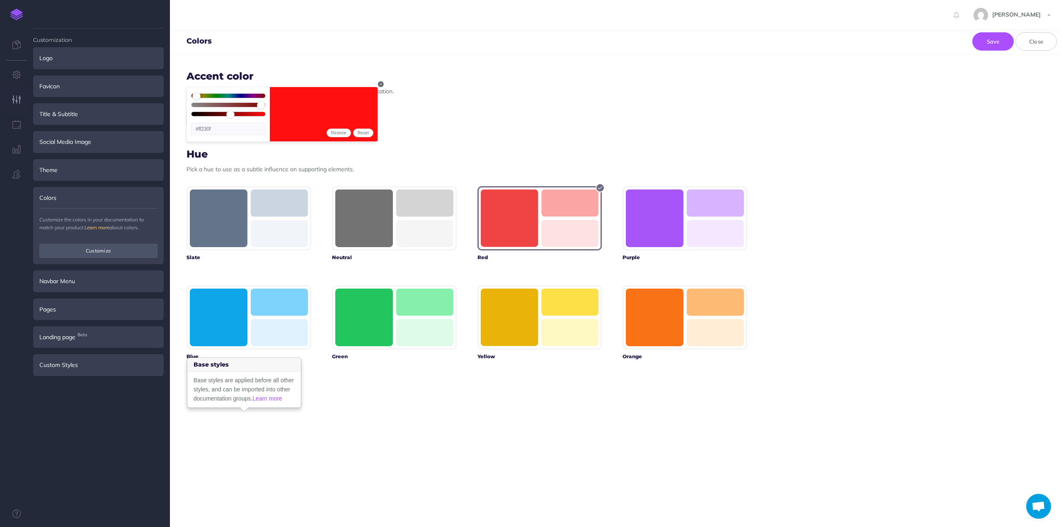
type input "#ff2f0f"
type input "12"
type input "#ff3f0f"
type input "14"
type input "#ff470f"
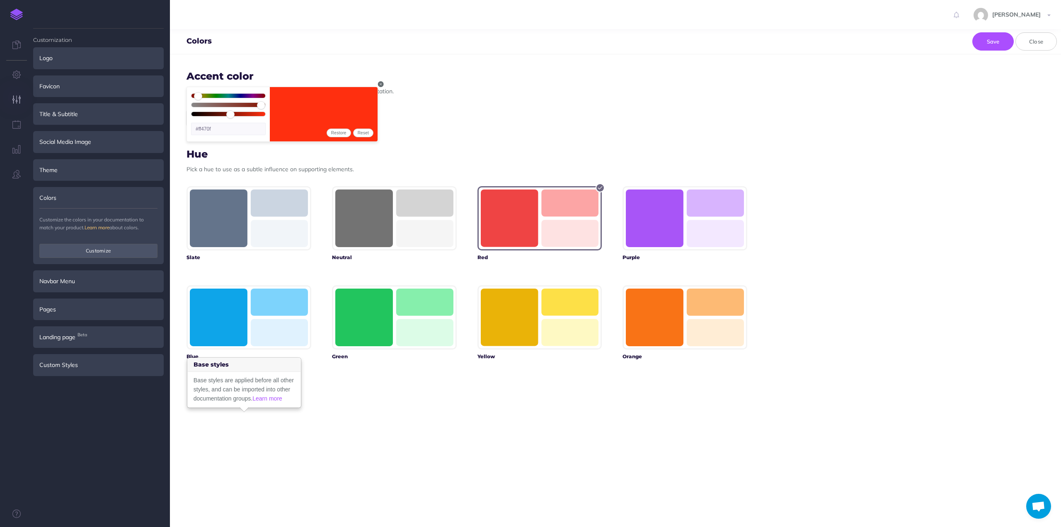
type input "17"
type input "#ff530f"
drag, startPoint x: 196, startPoint y: 95, endPoint x: 191, endPoint y: 96, distance: 4.6
click at [191, 96] on input "range" at bounding box center [228, 97] width 74 height 7
drag, startPoint x: 259, startPoint y: 103, endPoint x: 241, endPoint y: 107, distance: 18.5
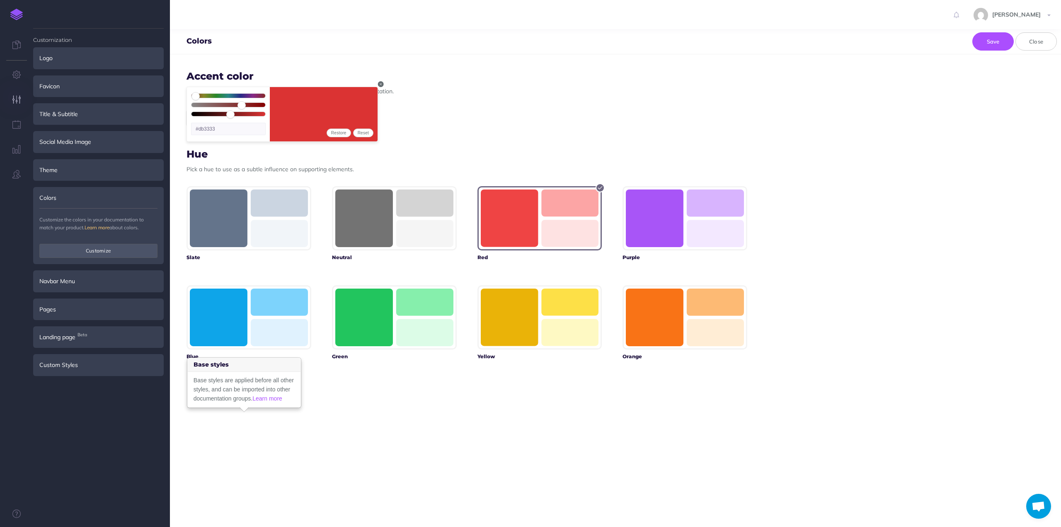
click at [241, 107] on input "range" at bounding box center [228, 106] width 74 height 7
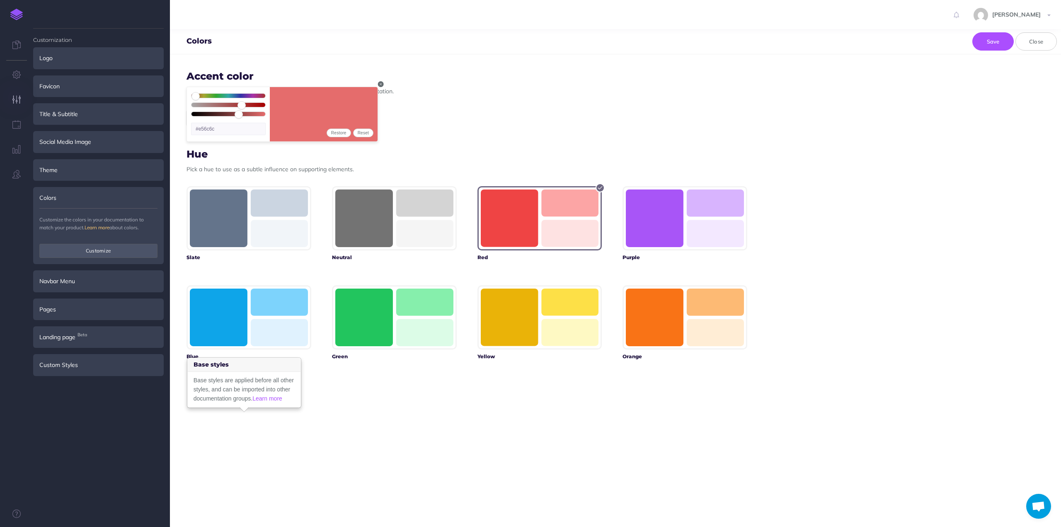
drag, startPoint x: 225, startPoint y: 112, endPoint x: 239, endPoint y: 118, distance: 14.9
click at [239, 118] on input "range" at bounding box center [228, 115] width 74 height 7
drag, startPoint x: 241, startPoint y: 105, endPoint x: 266, endPoint y: 107, distance: 25.0
click at [265, 107] on input "range" at bounding box center [228, 106] width 74 height 7
drag, startPoint x: 234, startPoint y: 113, endPoint x: 240, endPoint y: 115, distance: 5.6
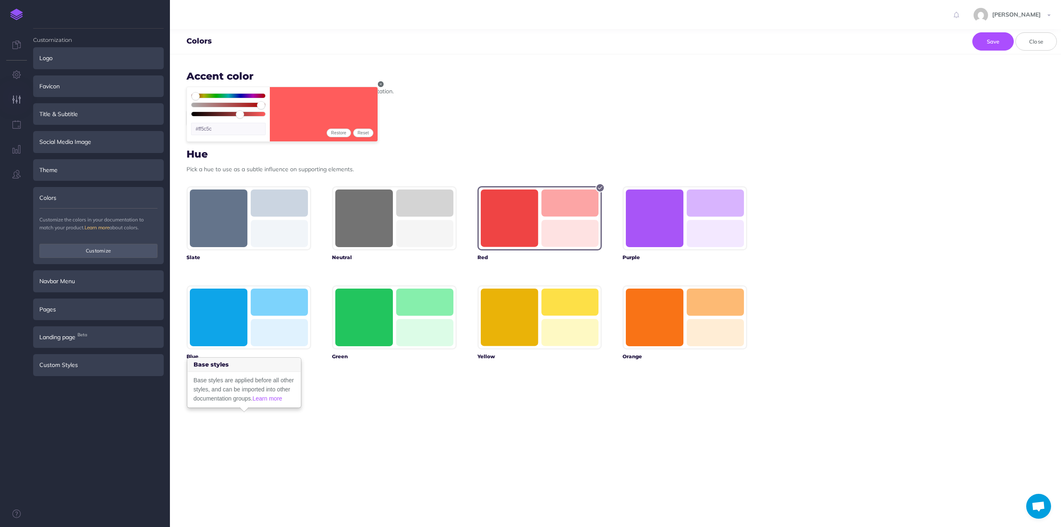
click at [240, 115] on input "range" at bounding box center [228, 115] width 74 height 7
click at [489, 95] on div "Accent color Choose an accent to color to use on defining elements in your docu…" at bounding box center [466, 99] width 561 height 57
click at [993, 39] on button "Save" at bounding box center [992, 41] width 41 height 18
click at [237, 114] on input "range" at bounding box center [228, 115] width 74 height 7
click at [990, 42] on button "Save" at bounding box center [992, 41] width 41 height 18
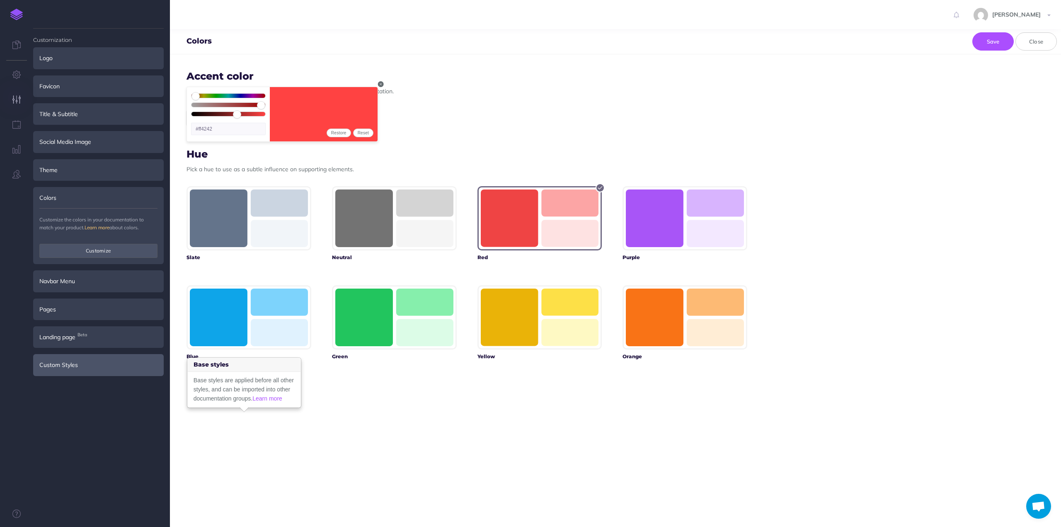
click at [75, 364] on div "Custom Styles" at bounding box center [98, 365] width 131 height 22
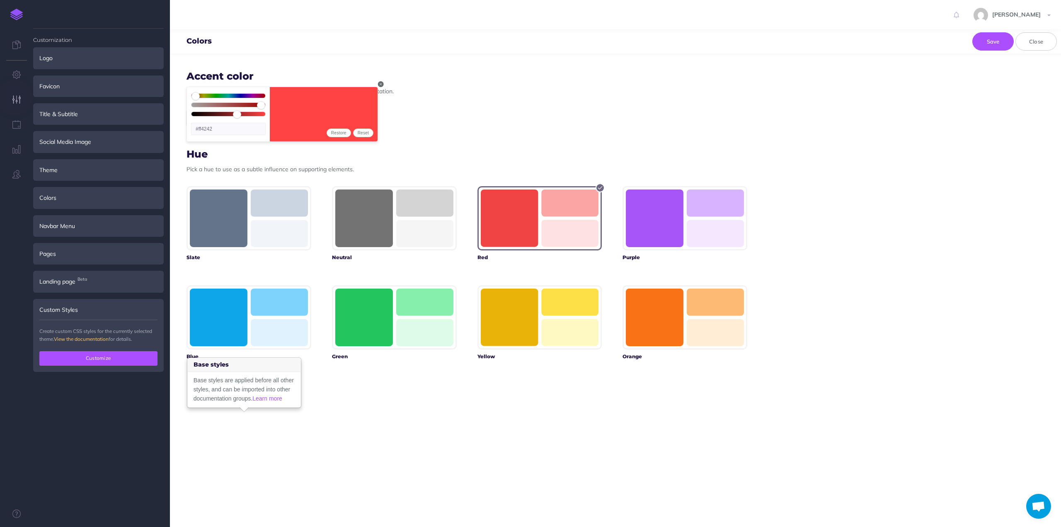
click at [75, 357] on button "Customize" at bounding box center [98, 358] width 118 height 14
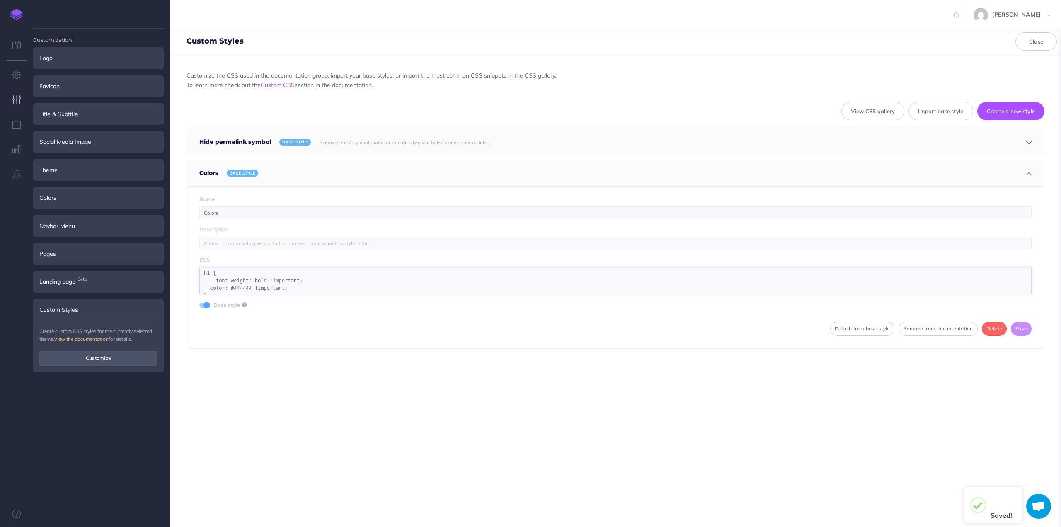
click at [680, 276] on textarea "h1 { font-weight: bold !important; color: #444444 !important; } .dark h1 { font…" at bounding box center [615, 280] width 832 height 27
click at [579, 433] on div "Customize the CSS used in the documentation group, import your base styles, or …" at bounding box center [615, 290] width 891 height 472
click at [1026, 177] on button "button" at bounding box center [1028, 173] width 5 height 24
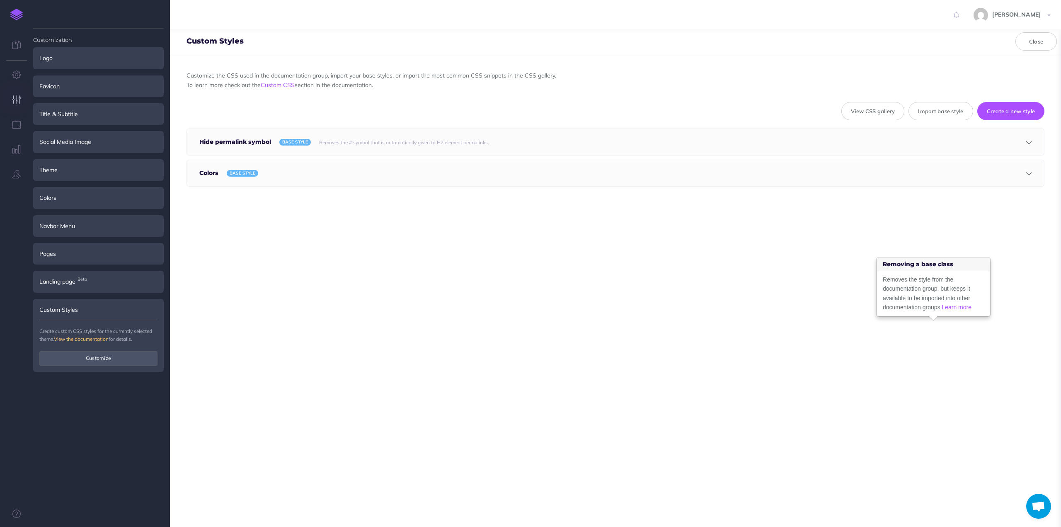
click at [1026, 171] on icon "button" at bounding box center [1028, 173] width 5 height 5
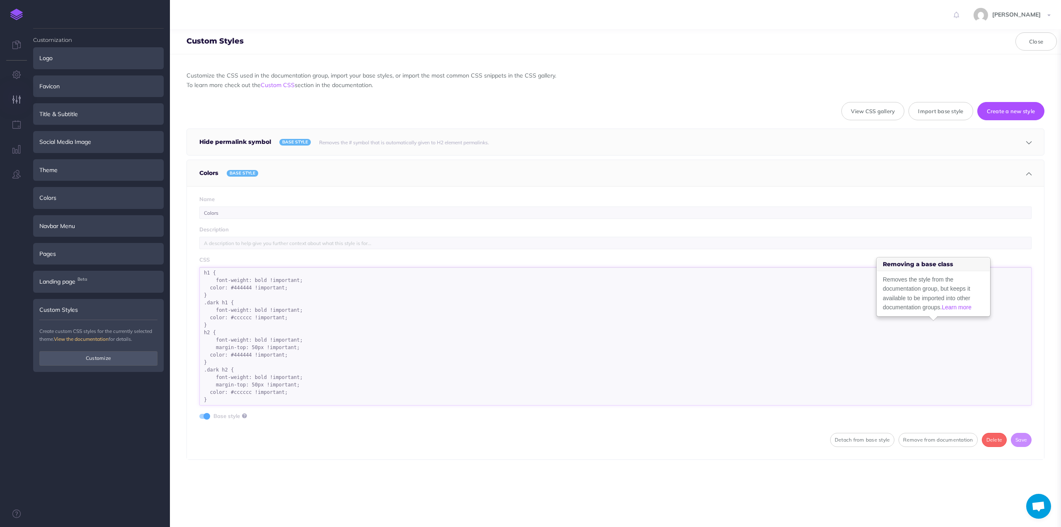
click at [235, 287] on textarea "h1 { font-weight: bold !important; color: #444444 !important; } .dark h1 { font…" at bounding box center [615, 336] width 832 height 138
click at [237, 354] on textarea "h1 { font-weight: bold !important; color: #333333 !important; } .dark h1 { font…" at bounding box center [615, 336] width 832 height 138
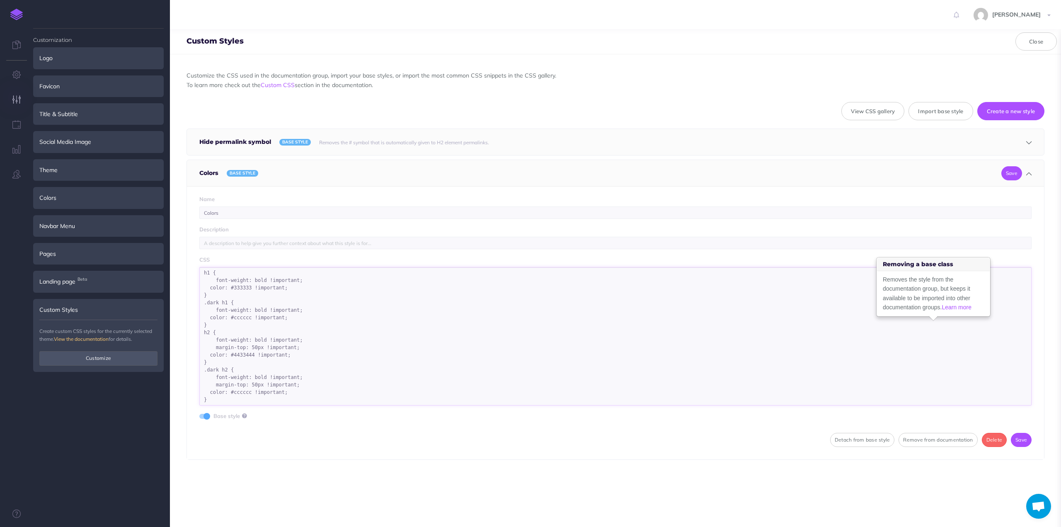
click at [237, 354] on textarea "h1 { font-weight: bold !important; color: #333333 !important; } .dark h1 { font…" at bounding box center [615, 336] width 832 height 138
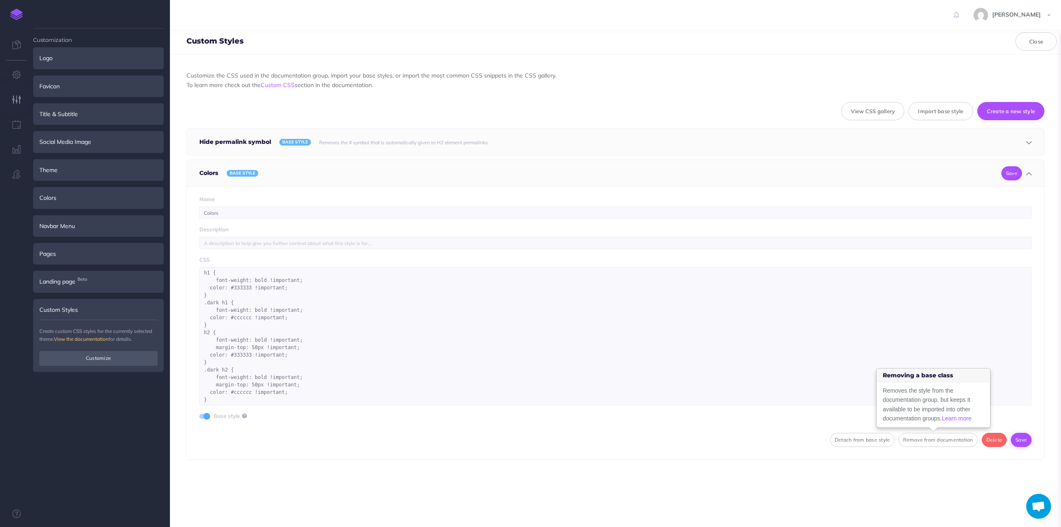
click at [1021, 439] on button "Save" at bounding box center [1021, 440] width 21 height 14
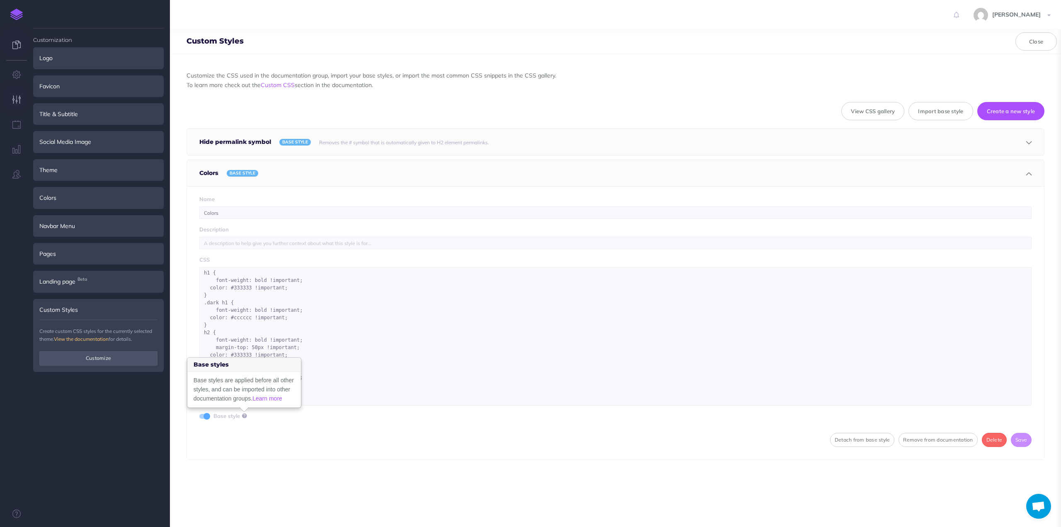
click at [19, 43] on icon at bounding box center [16, 45] width 8 height 8
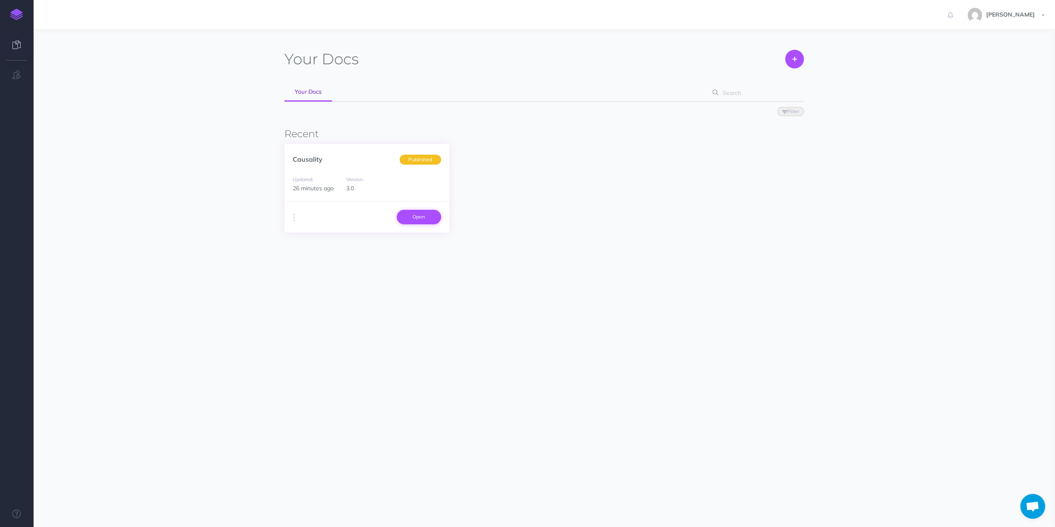
click at [430, 219] on link "Open" at bounding box center [419, 217] width 44 height 14
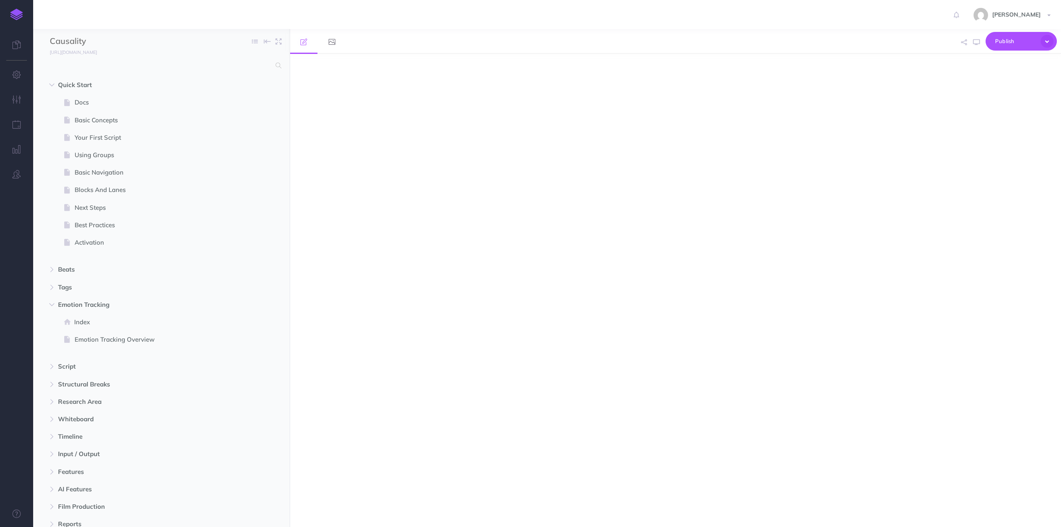
select select "null"
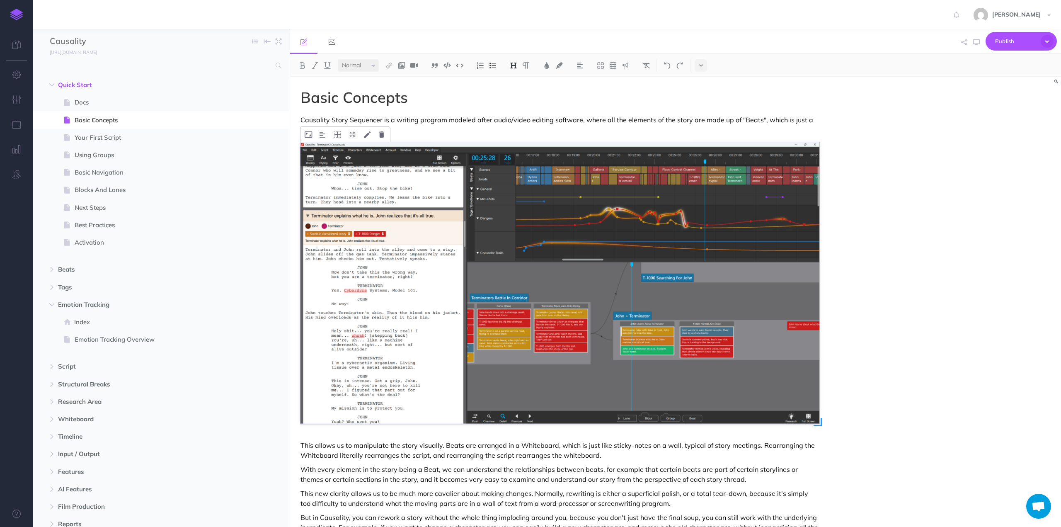
scroll to position [207, 0]
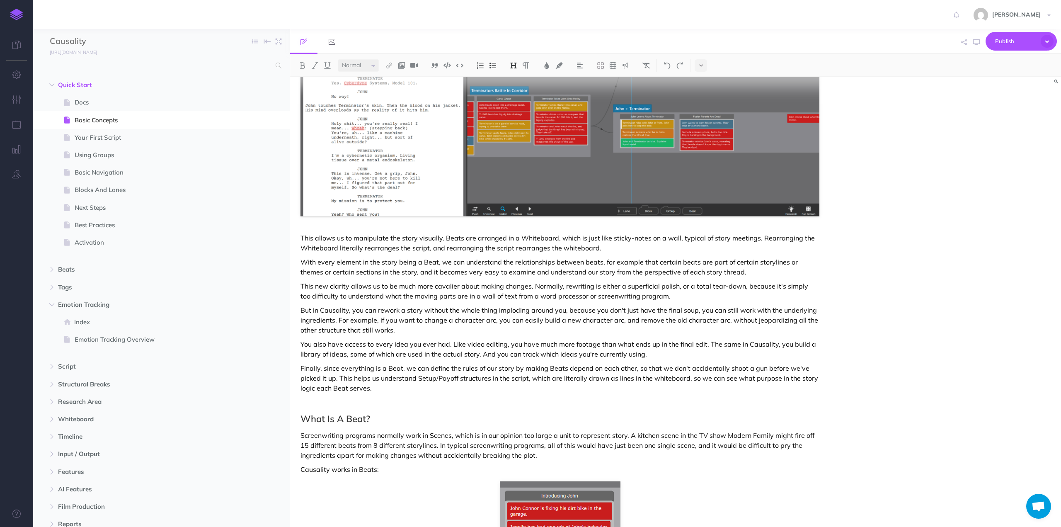
click at [344, 399] on div "Basic Concepts Causality Story Sequencer is a writing program modeled after aud…" at bounding box center [560, 333] width 540 height 929
click at [323, 389] on p "Finally, since everything is a Beat, we can define the rules of our story by ma…" at bounding box center [559, 378] width 519 height 30
click at [374, 389] on p "Finally, since everything is a Beat, we can define the rules of our story by ma…" at bounding box center [559, 378] width 519 height 30
click at [348, 435] on p "Screenwriting programs normally work in Scenes, which is in our opinion too lar…" at bounding box center [559, 445] width 519 height 30
click at [111, 336] on span "Emotion Tracking Overview" at bounding box center [157, 339] width 165 height 10
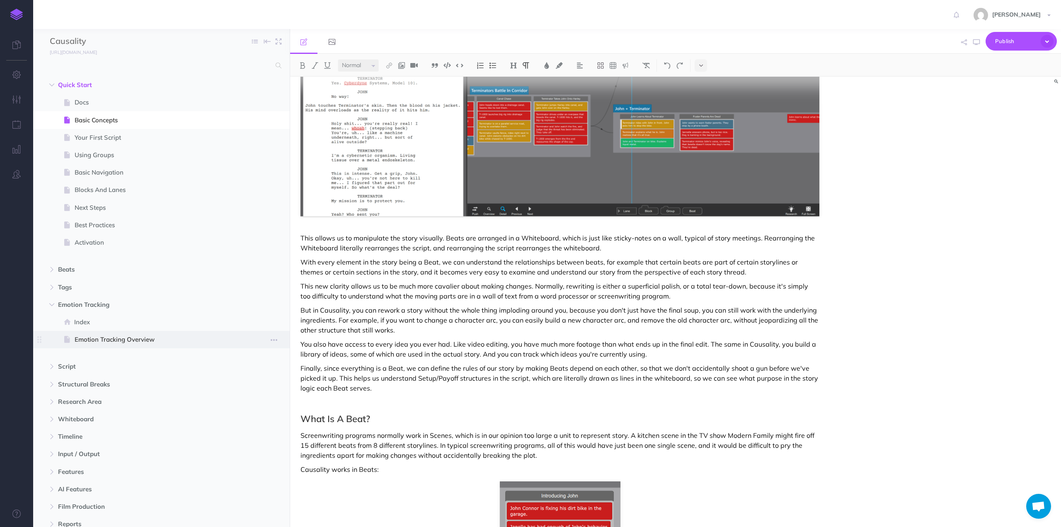
select select "null"
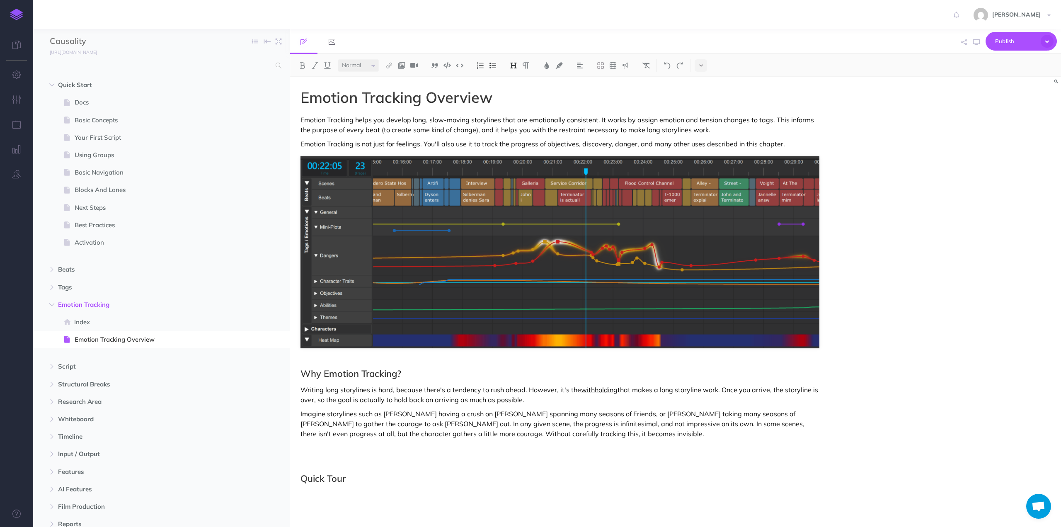
click at [322, 456] on div "Emotion Tracking Overview Emotion Tracking helps you develop long, slow-moving …" at bounding box center [560, 298] width 540 height 442
click at [325, 445] on p at bounding box center [559, 448] width 519 height 10
click at [361, 405] on div "Emotion Tracking Overview Emotion Tracking helps you develop long, slow-moving …" at bounding box center [560, 298] width 540 height 442
click at [1020, 41] on span "Publishing" at bounding box center [1015, 41] width 41 height 13
click at [949, 254] on div "Emotion Tracking Overview Emotion Tracking helps you develop long, slow-moving …" at bounding box center [675, 302] width 771 height 450
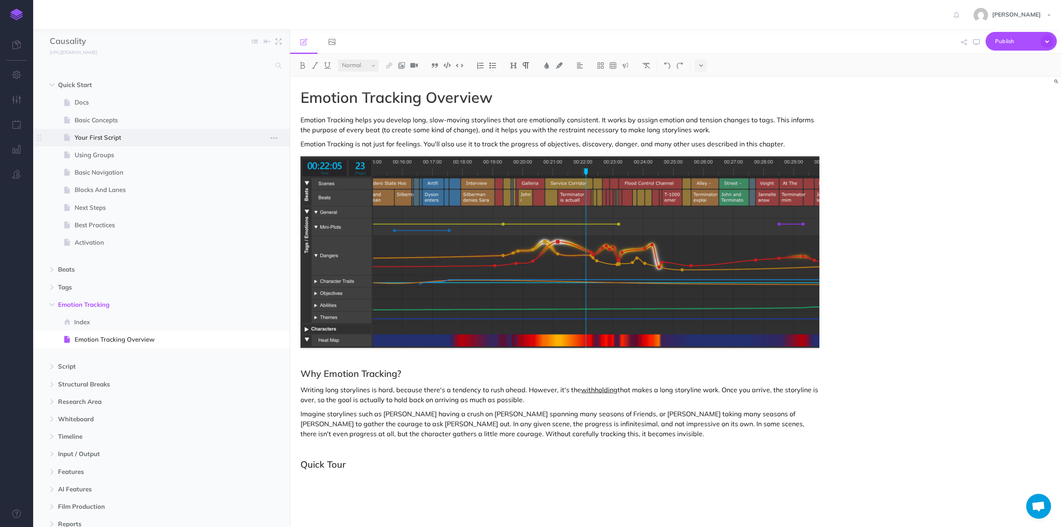
click at [94, 135] on span "Your First Script" at bounding box center [157, 138] width 165 height 10
select select "null"
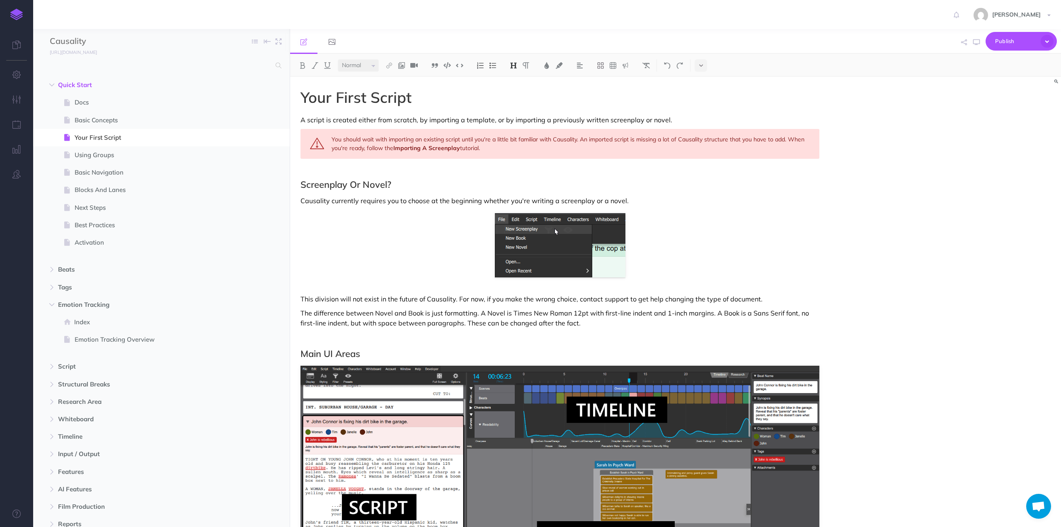
scroll to position [207, 0]
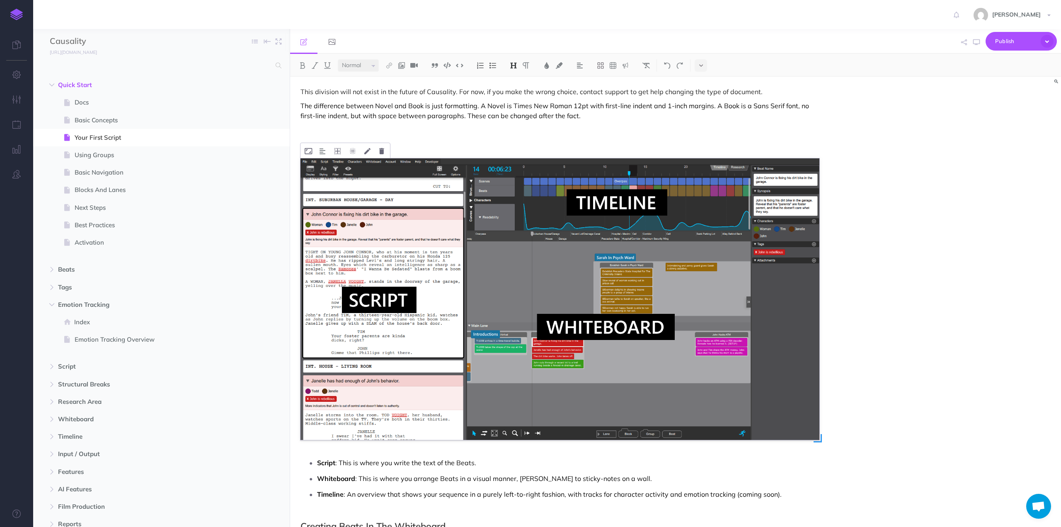
click at [508, 285] on img at bounding box center [559, 298] width 519 height 281
click at [382, 152] on icon at bounding box center [381, 151] width 5 height 6
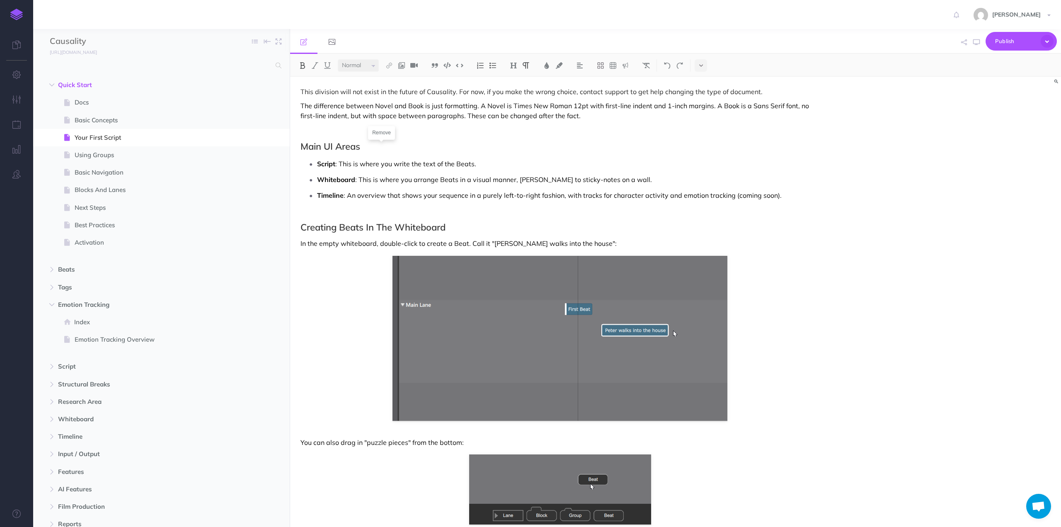
click at [364, 147] on h2 "Main UI Areas" at bounding box center [559, 146] width 519 height 10
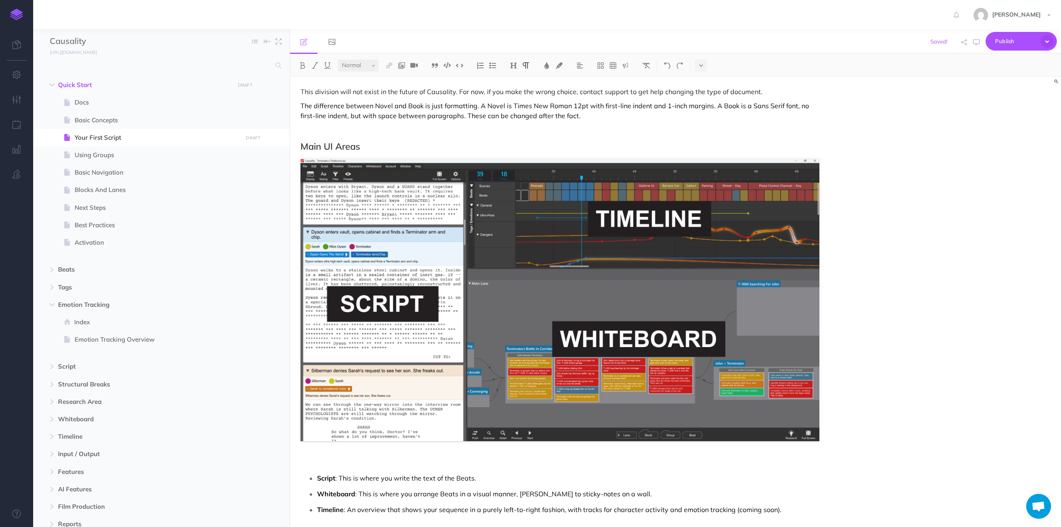
click at [870, 193] on div "Your First Script A script is created either from scratch, by importing a templ…" at bounding box center [675, 302] width 771 height 450
click at [358, 461] on p at bounding box center [559, 463] width 519 height 10
click at [340, 458] on p at bounding box center [559, 463] width 519 height 10
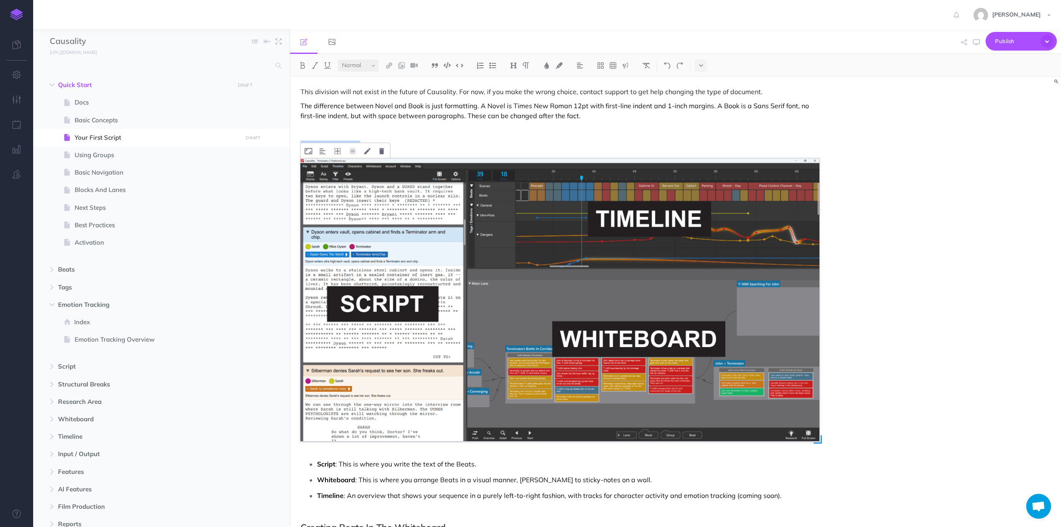
click at [398, 261] on img at bounding box center [559, 299] width 519 height 282
click at [321, 150] on img at bounding box center [323, 151] width 6 height 7
click at [324, 176] on img at bounding box center [322, 177] width 15 height 7
click at [883, 198] on div "Your First Script A script is created either from scratch, by importing a templ…" at bounding box center [675, 302] width 771 height 450
click at [414, 102] on p "The difference between Novel and Book is just formatting. A Novel is Times New …" at bounding box center [559, 111] width 519 height 20
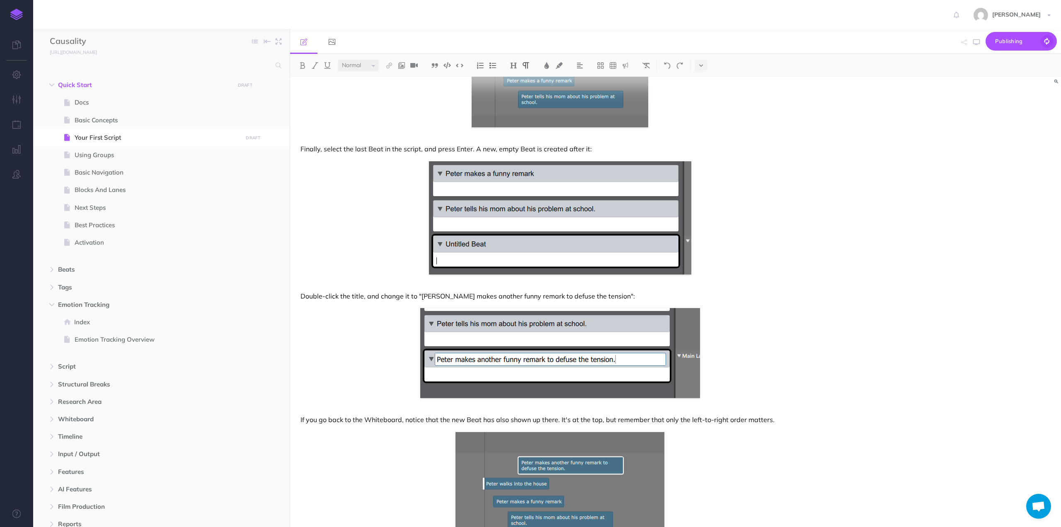
scroll to position [2392, 0]
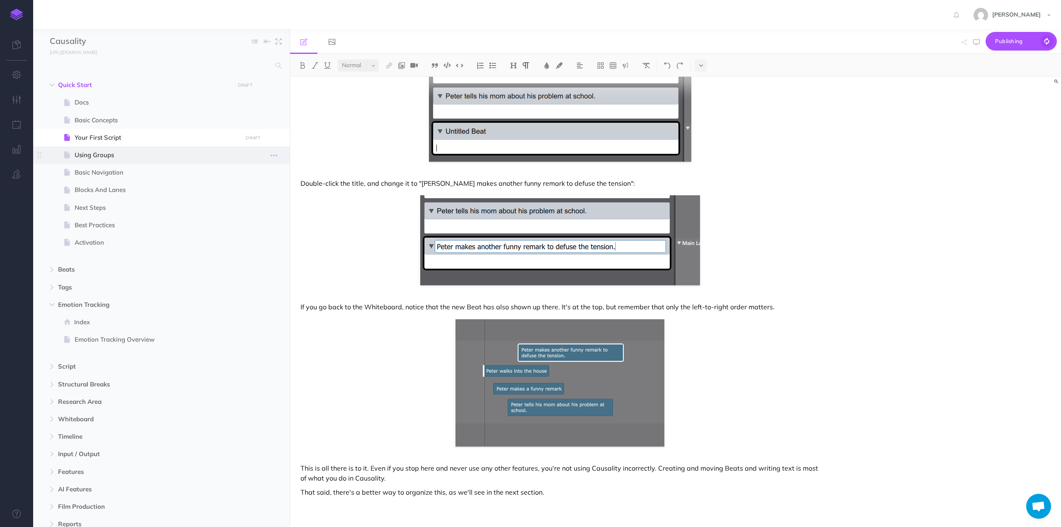
click at [94, 152] on span "Using Groups" at bounding box center [157, 155] width 165 height 10
select select "null"
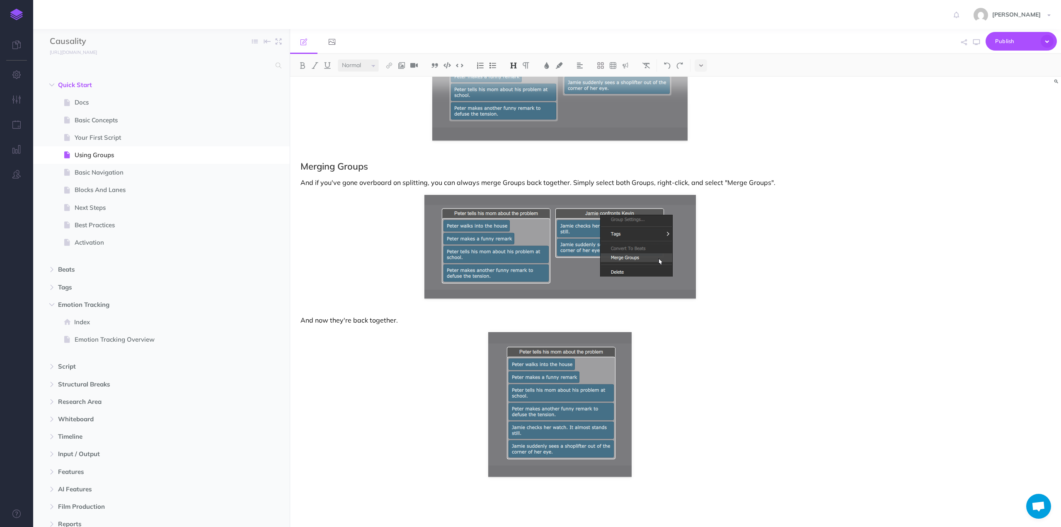
scroll to position [2052, 0]
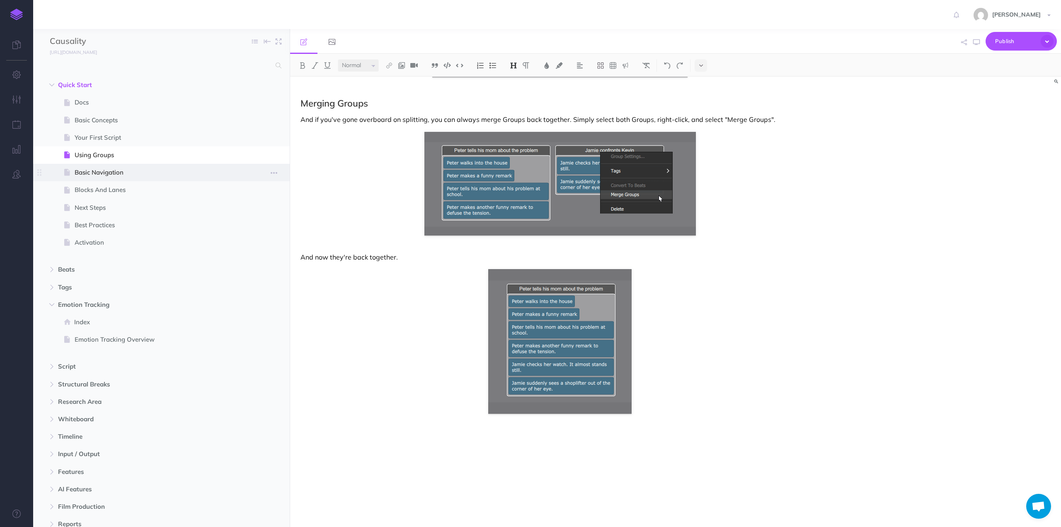
click at [110, 174] on span "Basic Navigation" at bounding box center [157, 172] width 165 height 10
select select "null"
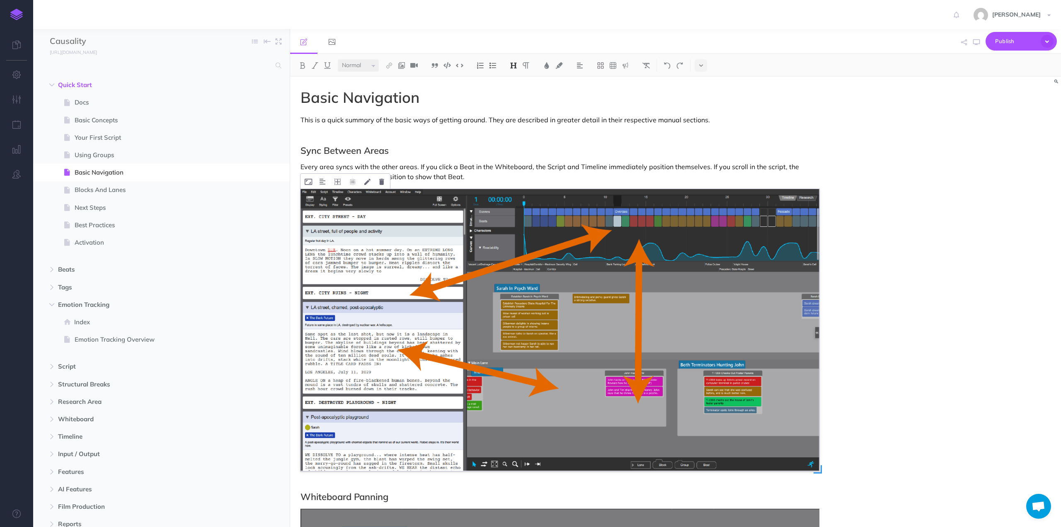
click at [496, 245] on img at bounding box center [559, 330] width 519 height 282
click at [382, 180] on icon at bounding box center [381, 182] width 5 height 6
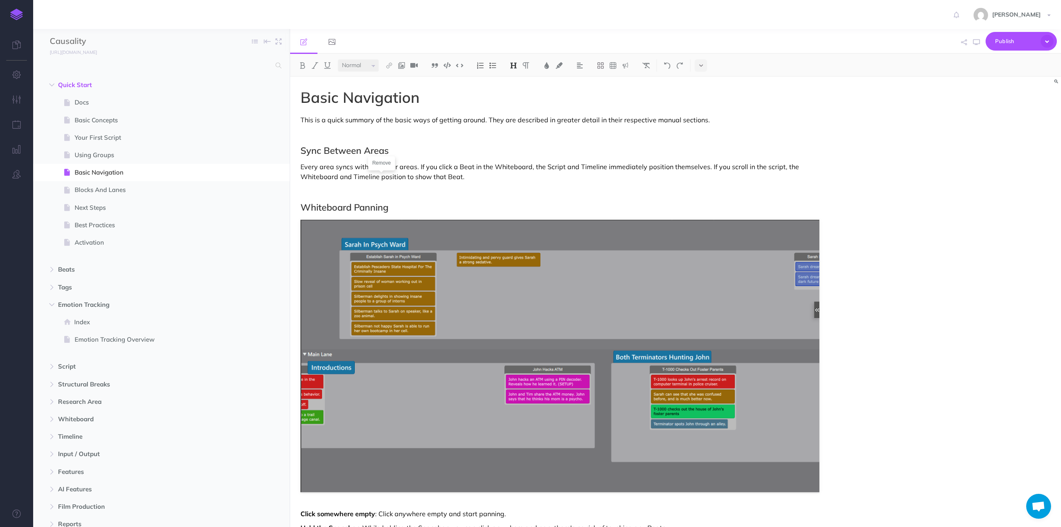
click at [487, 177] on p "Every area syncs with the other areas. If you click a Beat in the Whiteboard, t…" at bounding box center [559, 172] width 519 height 20
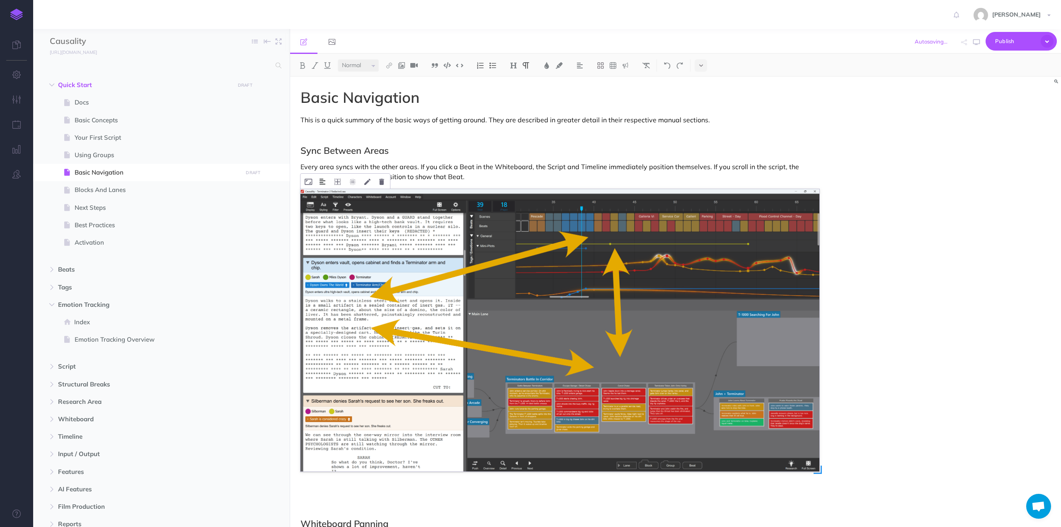
click at [324, 181] on img at bounding box center [323, 181] width 6 height 7
click at [324, 211] on button at bounding box center [322, 207] width 15 height 12
click at [922, 222] on div "Basic Navigation This is a quick summary of the basic ways of getting around. T…" at bounding box center [675, 302] width 771 height 450
click at [494, 166] on p "Every area syncs with the other areas. If you click a Beat in the Whiteboard, t…" at bounding box center [559, 172] width 519 height 20
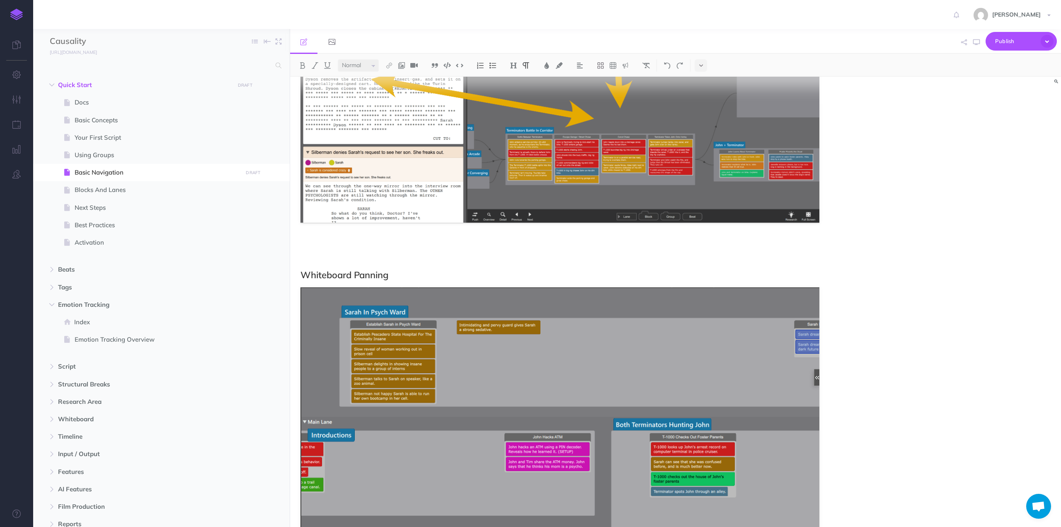
scroll to position [332, 0]
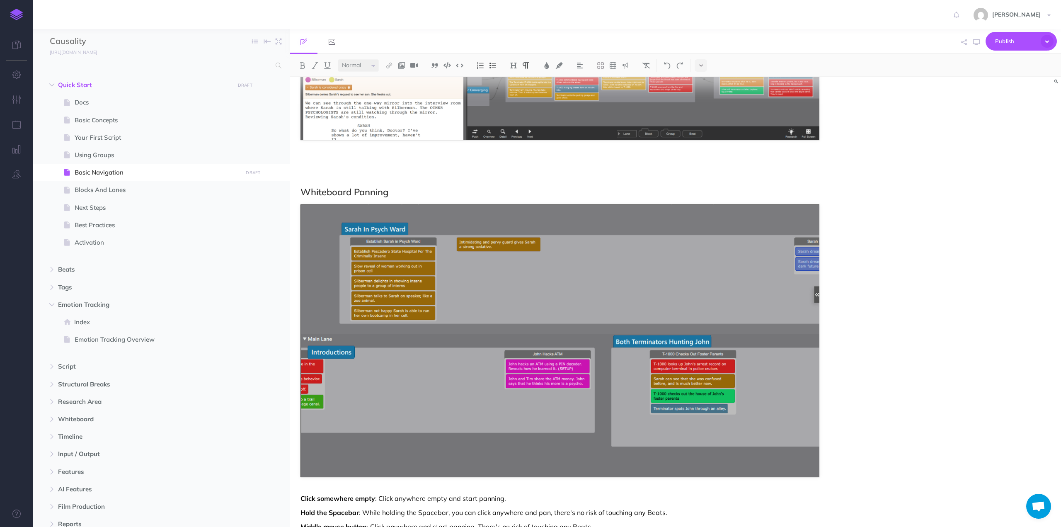
click at [395, 163] on p at bounding box center [559, 161] width 519 height 10
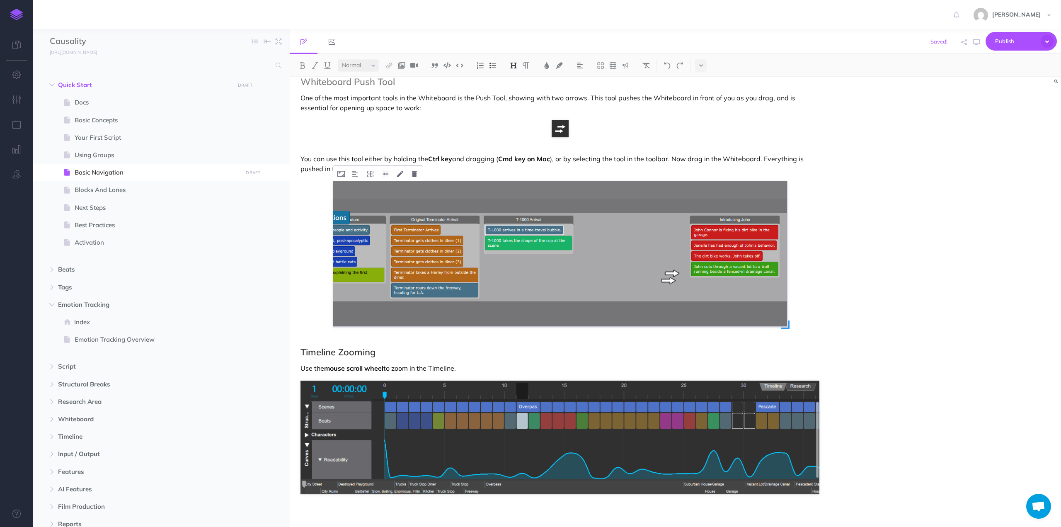
scroll to position [991, 0]
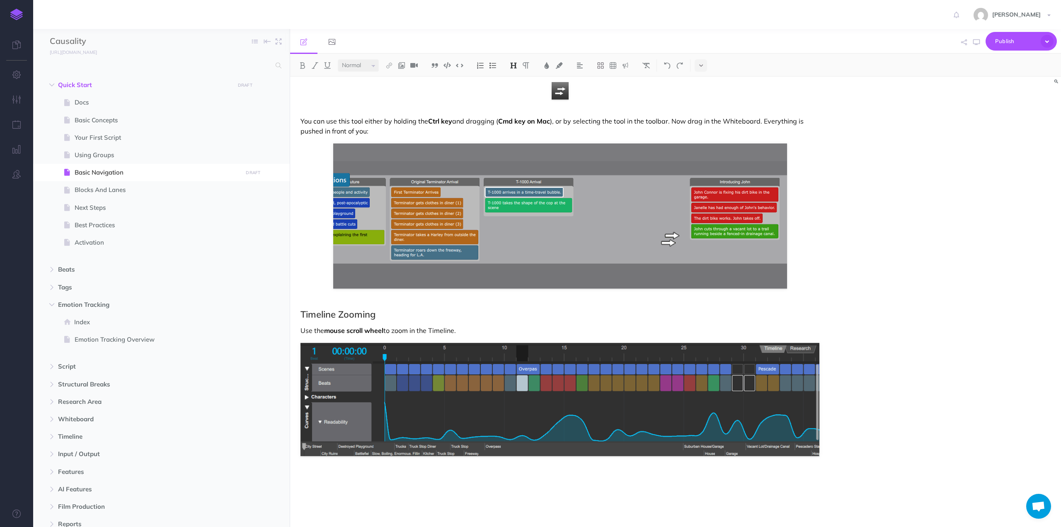
click at [458, 330] on p "Use the mouse scroll wheel to zoom in the Timeline." at bounding box center [559, 330] width 519 height 10
click at [531, 331] on p "Use the mouse scroll wheel to zoom in the Timeline. You can also press Arrow Up…" at bounding box center [559, 330] width 519 height 10
drag, startPoint x: 531, startPoint y: 331, endPoint x: 544, endPoint y: 333, distance: 13.0
click at [544, 333] on p "Use the mouse scroll wheel to zoom in the Timeline. You can also press Arrow Up…" at bounding box center [559, 330] width 519 height 10
click at [564, 329] on p "Use the mouse scroll wheel to zoom in the Timeline. You can also press Arrow Up…" at bounding box center [559, 330] width 519 height 10
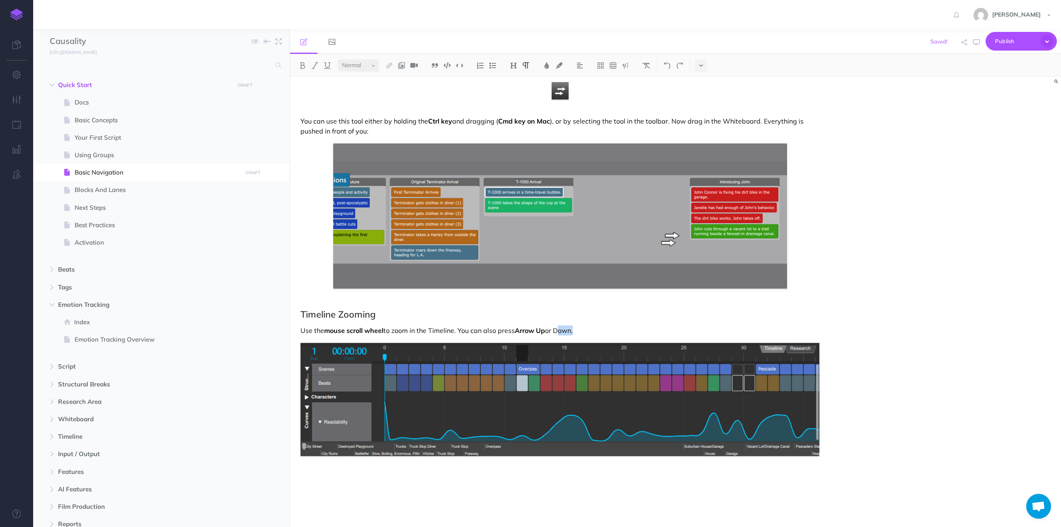
click at [564, 329] on p "Use the mouse scroll wheel to zoom in the Timeline. You can also press Arrow Up…" at bounding box center [559, 330] width 519 height 10
click at [494, 375] on img at bounding box center [559, 399] width 519 height 113
click at [381, 337] on icon at bounding box center [381, 335] width 5 height 6
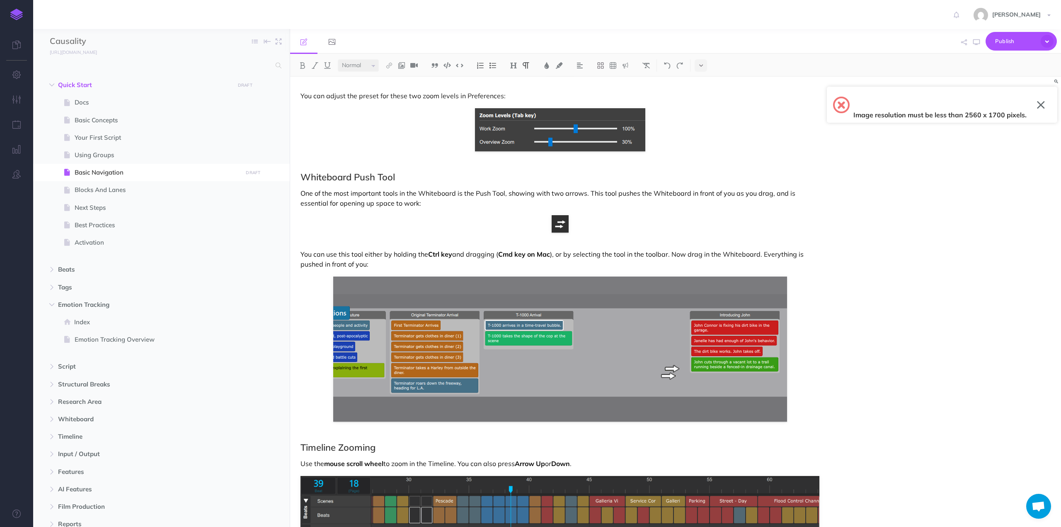
scroll to position [1024, 0]
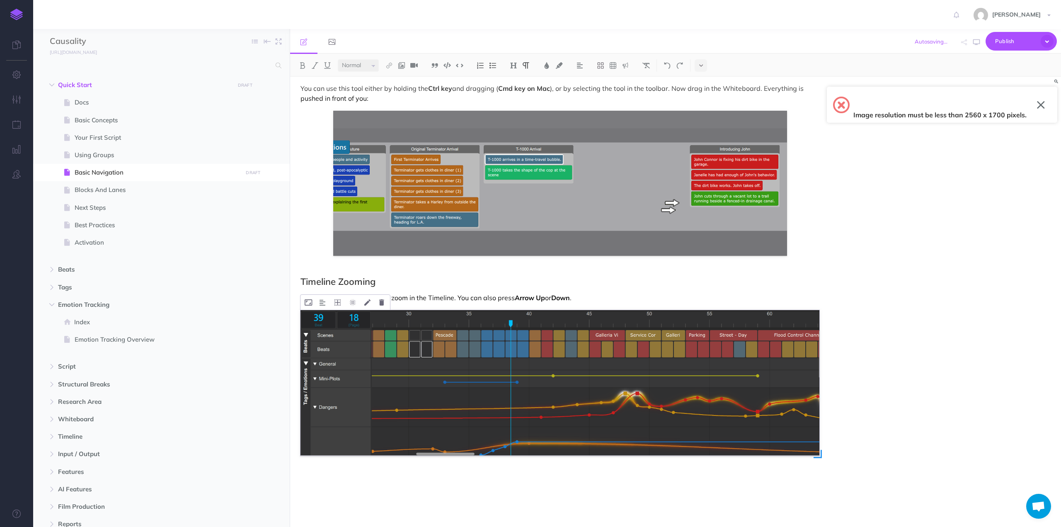
click at [582, 363] on img at bounding box center [559, 383] width 519 height 146
click at [324, 303] on img at bounding box center [323, 302] width 6 height 7
click at [324, 328] on img at bounding box center [322, 328] width 15 height 7
click at [491, 296] on p "Use the mouse scroll wheel to zoom in the Timeline. You can also press Arrow Up…" at bounding box center [559, 298] width 519 height 10
click at [1041, 104] on button "button" at bounding box center [1041, 104] width 8 height 13
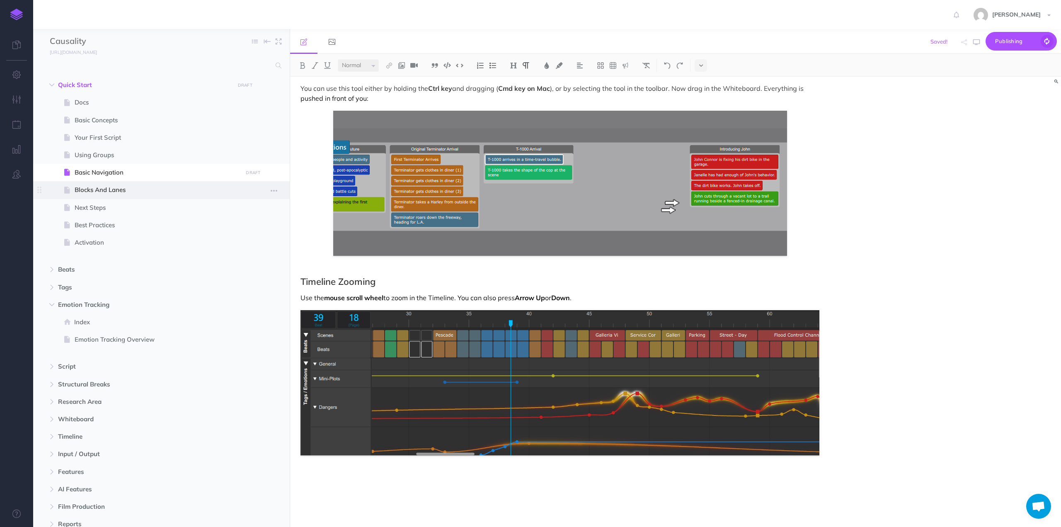
click at [93, 190] on span "Blocks And Lanes" at bounding box center [157, 190] width 165 height 10
select select "null"
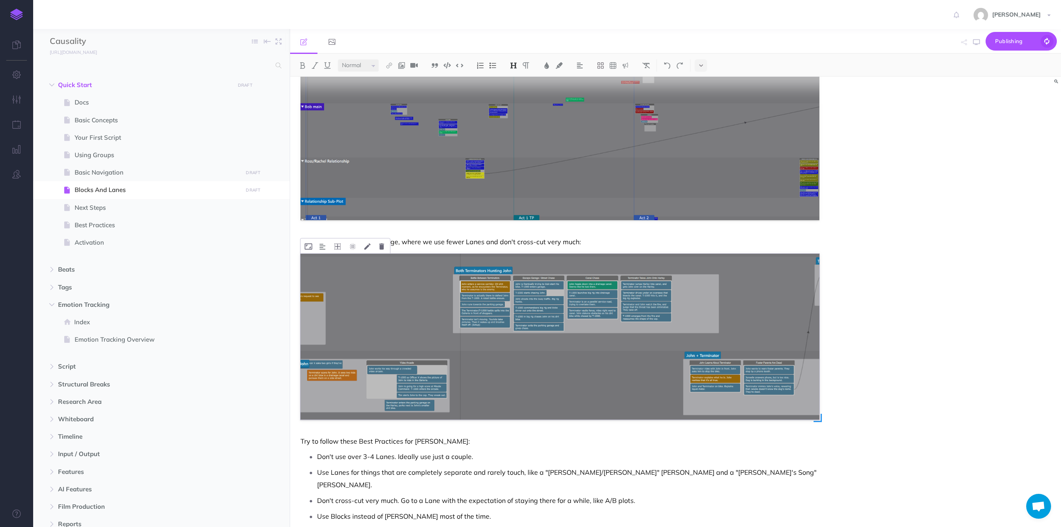
scroll to position [1923, 0]
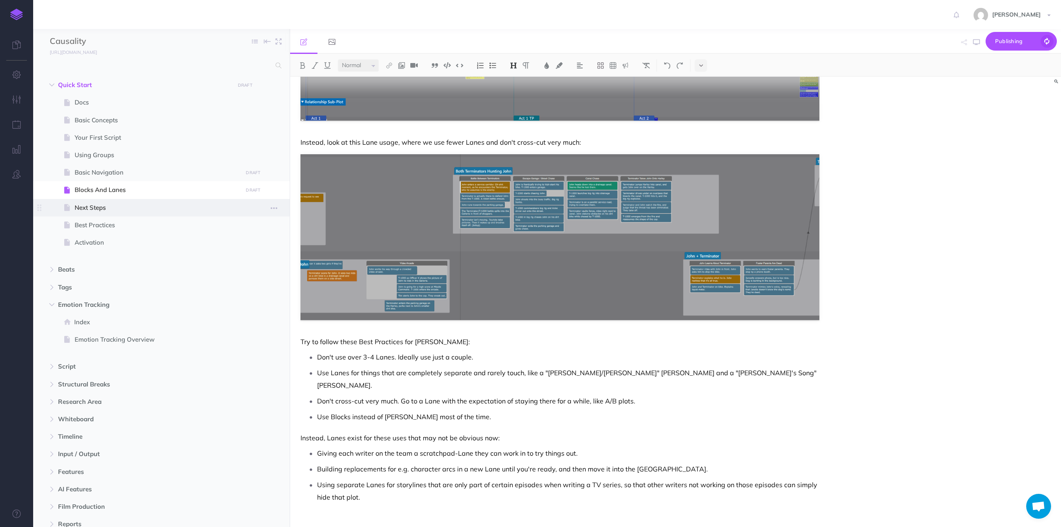
click at [97, 202] on span at bounding box center [161, 207] width 257 height 17
select select "null"
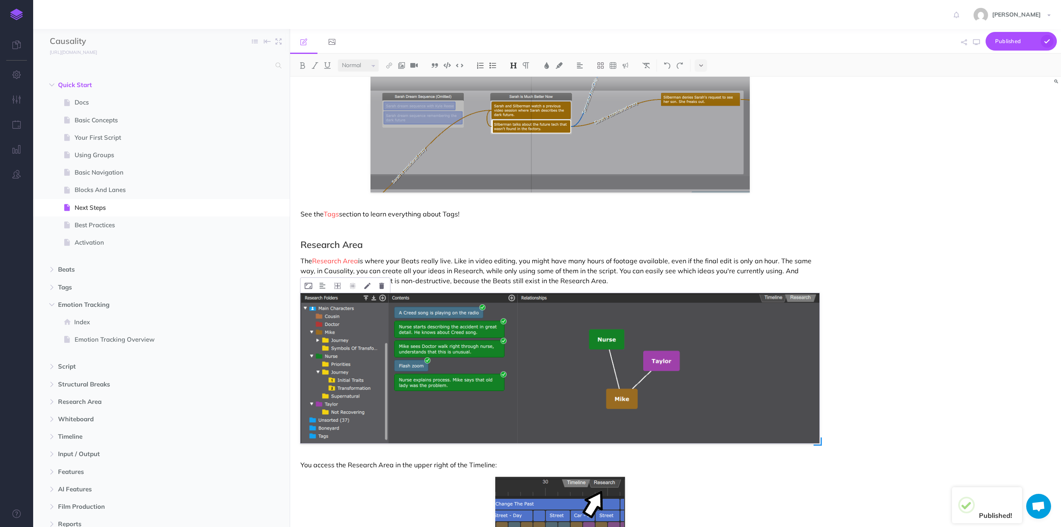
scroll to position [497, 0]
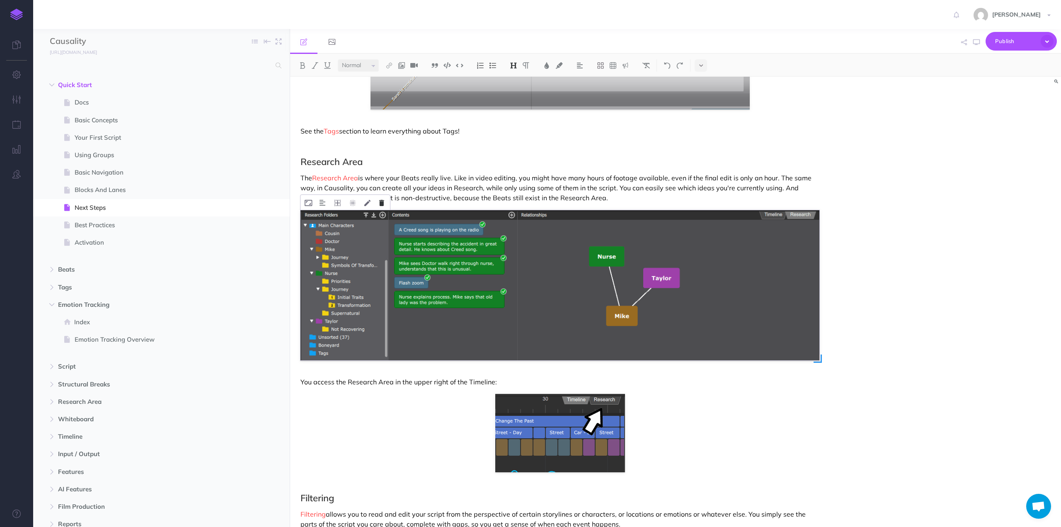
click at [383, 201] on icon at bounding box center [381, 203] width 5 height 6
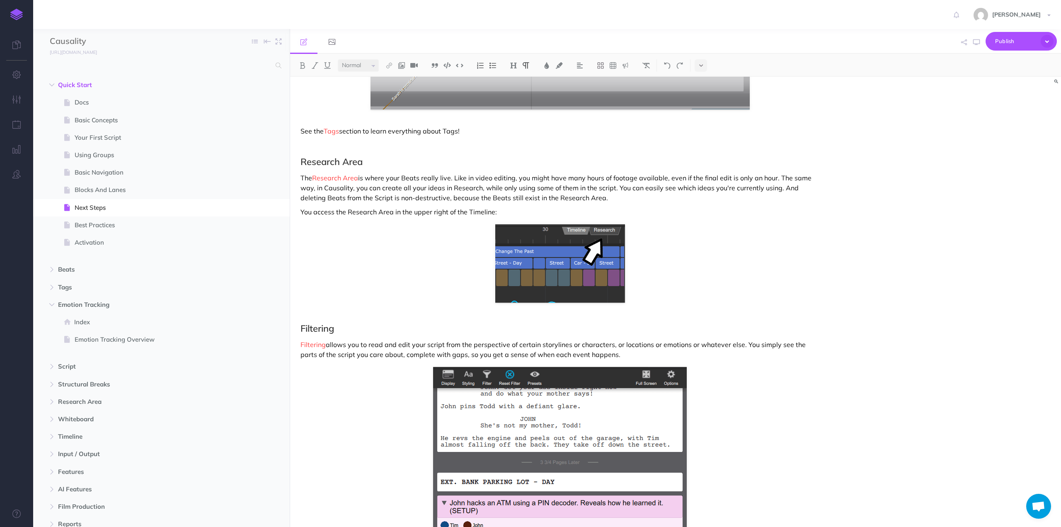
click at [586, 199] on p "The Research Area is where your Beats really live. Like in video editing, you m…" at bounding box center [559, 188] width 519 height 30
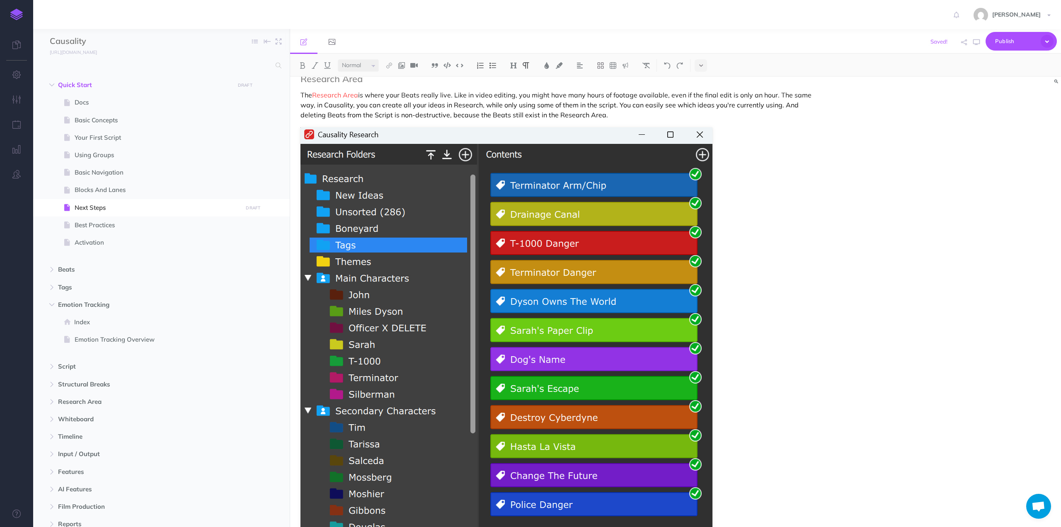
scroll to position [746, 0]
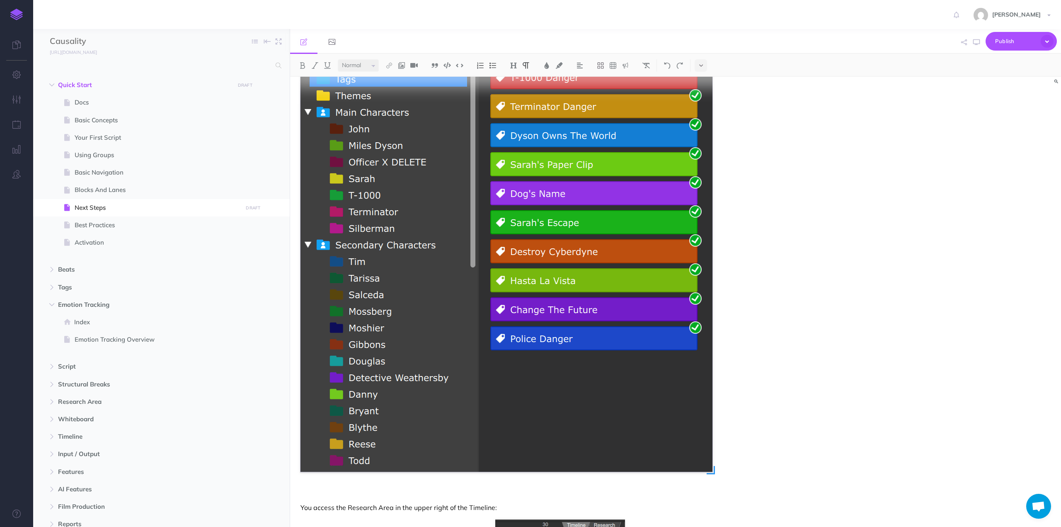
click at [690, 435] on img at bounding box center [506, 216] width 412 height 510
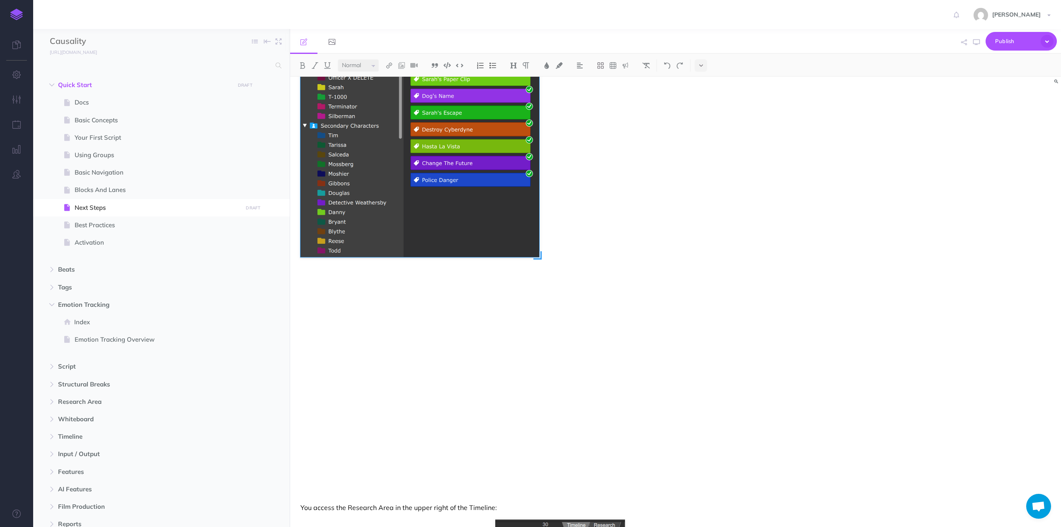
drag, startPoint x: 714, startPoint y: 474, endPoint x: 540, endPoint y: 302, distance: 244.1
click at [540, 302] on div at bounding box center [506, 216] width 412 height 510
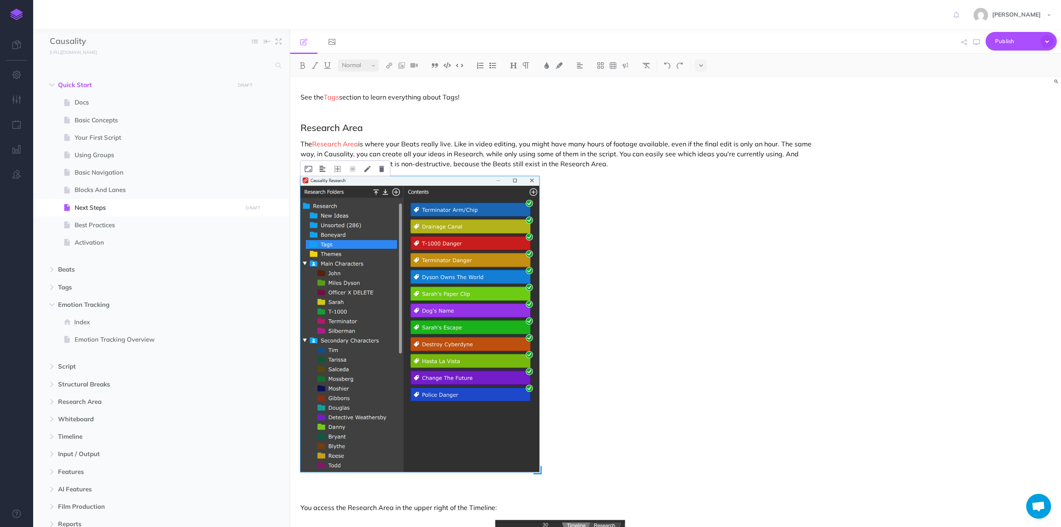
click at [323, 168] on img at bounding box center [323, 168] width 6 height 7
click at [325, 193] on img at bounding box center [322, 194] width 15 height 7
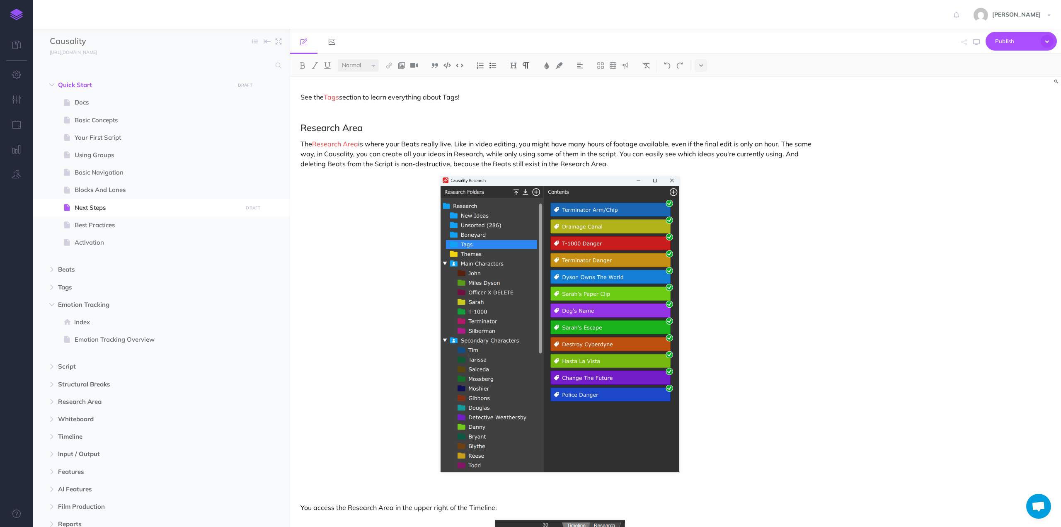
click at [370, 162] on p "The Research Area is where your Beats really live. Like in video editing, you m…" at bounding box center [559, 154] width 519 height 30
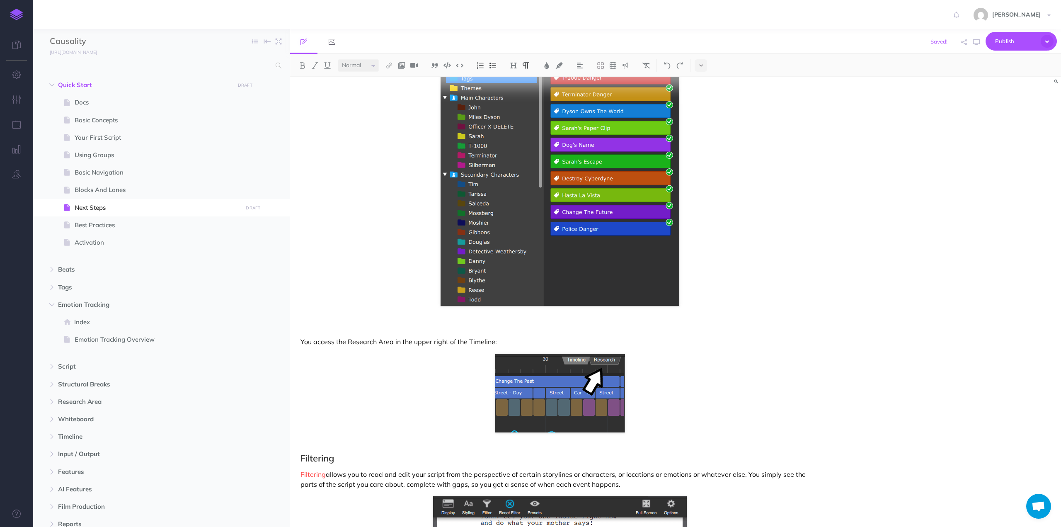
click at [381, 322] on p at bounding box center [559, 327] width 519 height 10
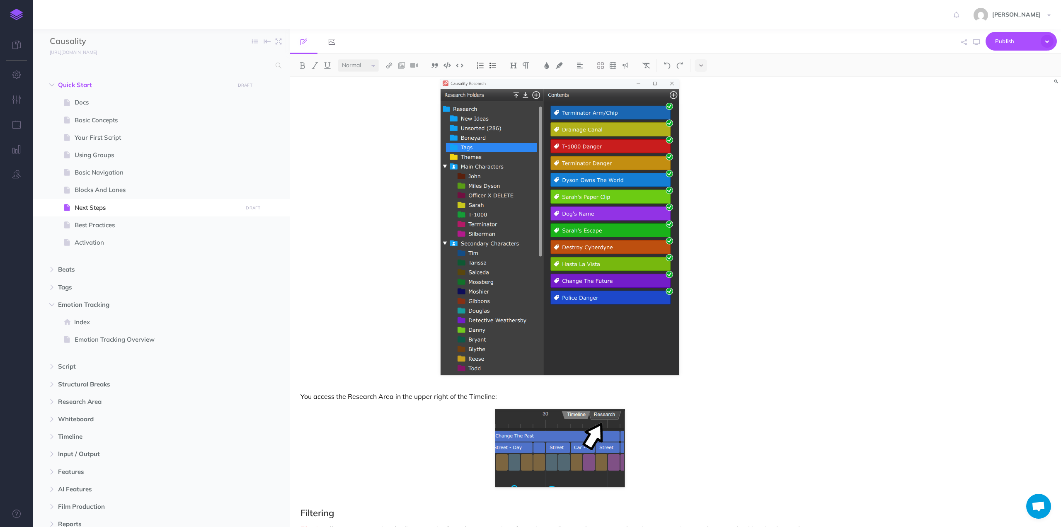
scroll to position [711, 0]
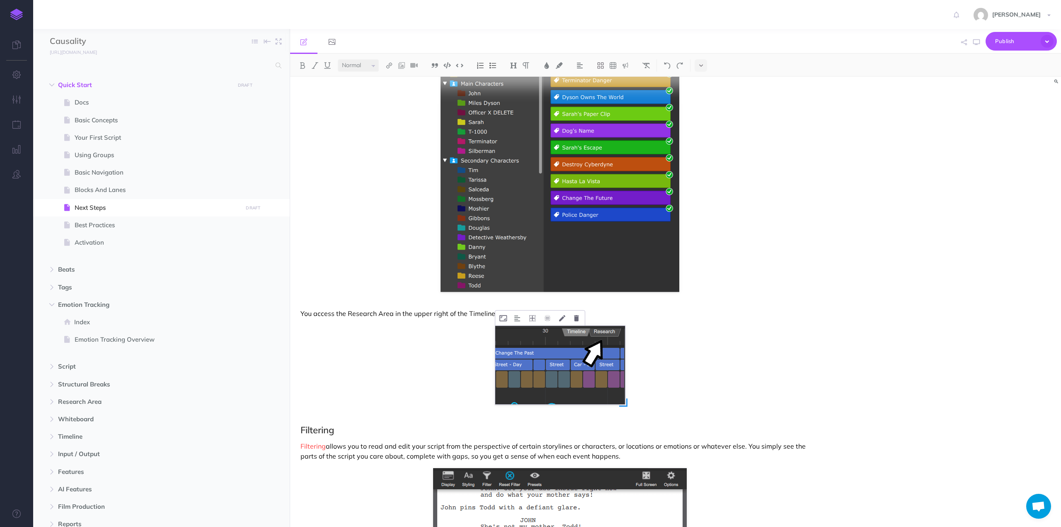
click at [548, 358] on img at bounding box center [560, 365] width 130 height 78
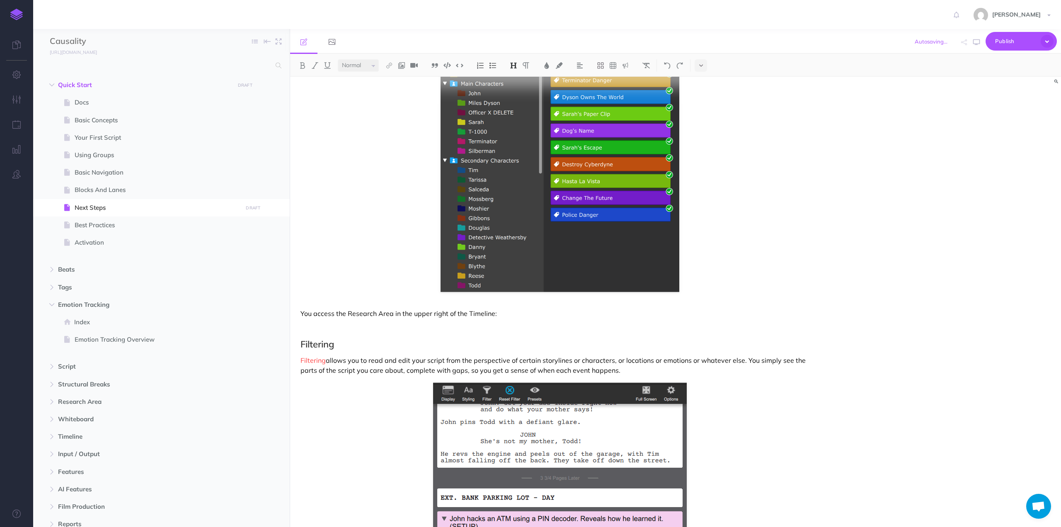
click at [501, 313] on p "You access the Research Area in the upper right of the Timeline:" at bounding box center [559, 313] width 519 height 10
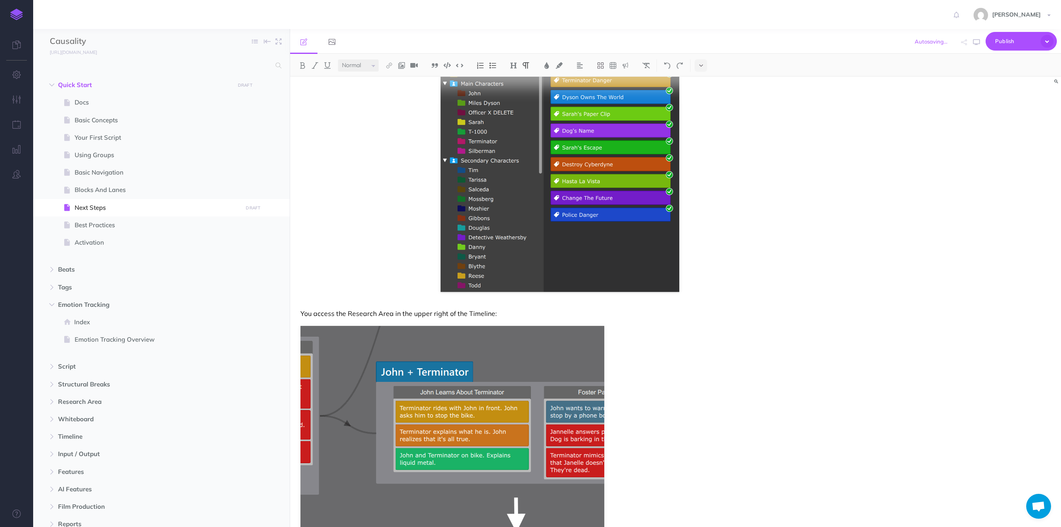
click at [408, 311] on p "You access the Research Area in the upper right of the Timeline:" at bounding box center [559, 313] width 519 height 10
click at [421, 312] on p "You access the Research Area in the upper right of the Timeline:" at bounding box center [559, 313] width 519 height 10
drag, startPoint x: 421, startPoint y: 312, endPoint x: 478, endPoint y: 314, distance: 57.6
click at [478, 314] on p "You access the Research Area in the upper right of the Timeline:" at bounding box center [559, 313] width 519 height 10
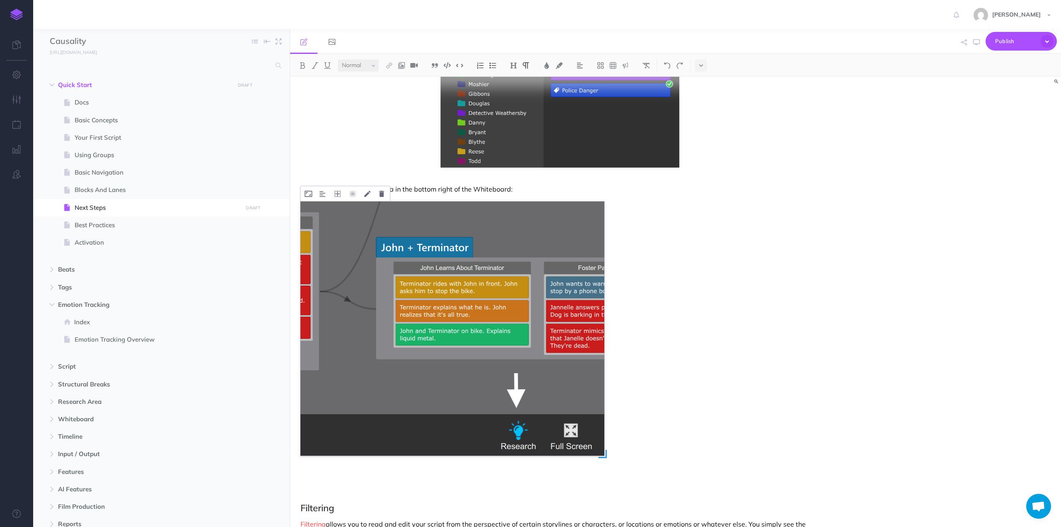
click at [435, 272] on img at bounding box center [452, 328] width 304 height 254
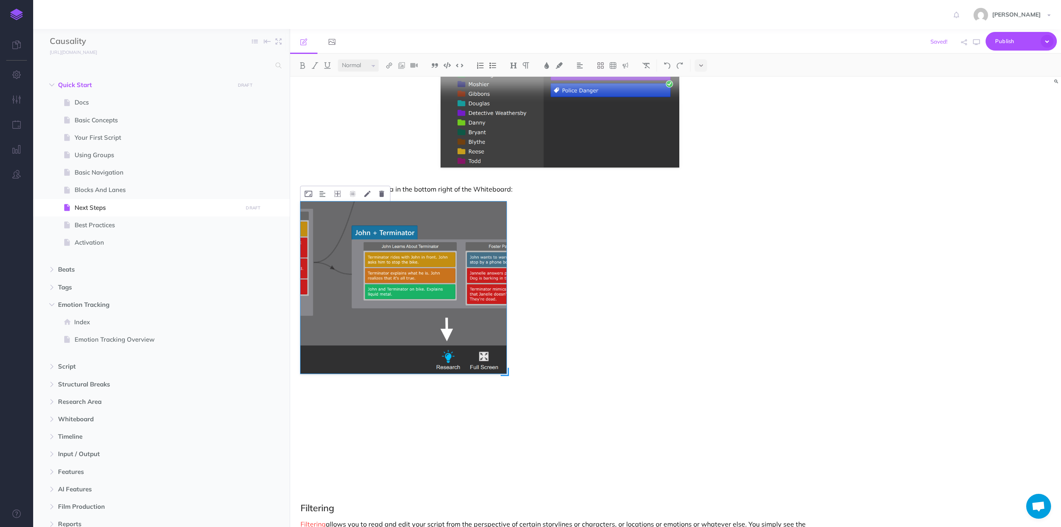
drag, startPoint x: 604, startPoint y: 455, endPoint x: 505, endPoint y: 358, distance: 139.2
click at [506, 358] on div at bounding box center [452, 328] width 304 height 254
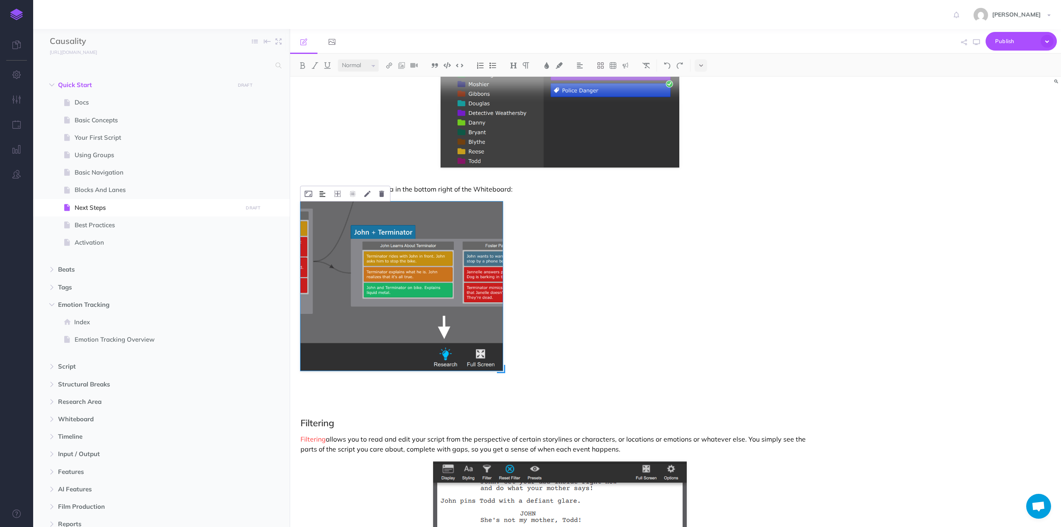
click at [317, 189] on button at bounding box center [322, 193] width 14 height 15
click at [322, 220] on img at bounding box center [322, 220] width 15 height 7
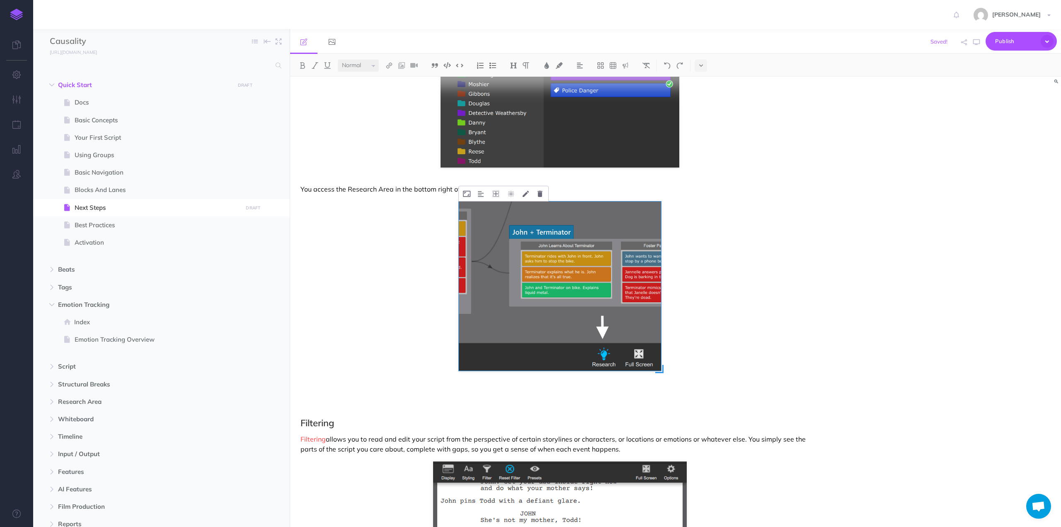
click at [650, 348] on img at bounding box center [560, 285] width 202 height 169
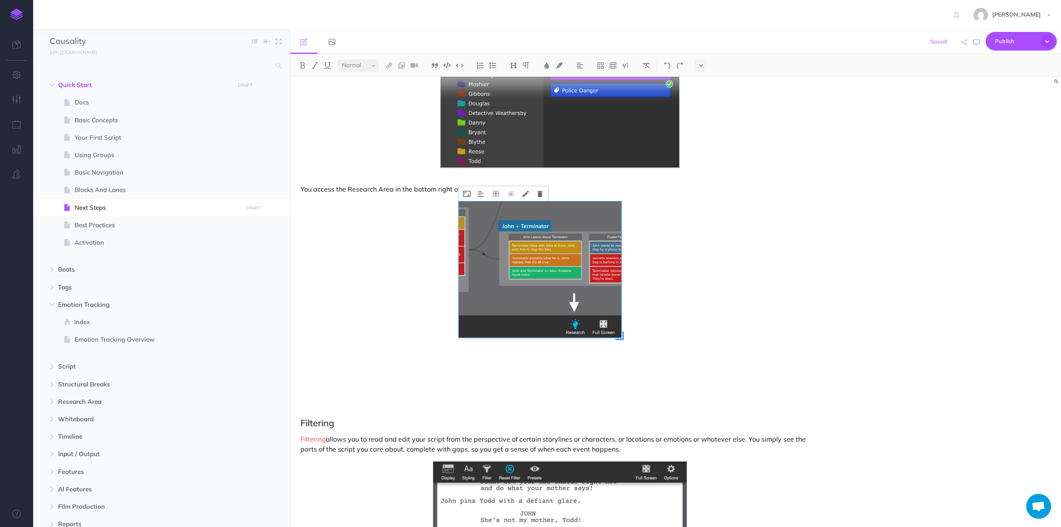
drag, startPoint x: 661, startPoint y: 370, endPoint x: 621, endPoint y: 332, distance: 55.4
click at [621, 332] on span at bounding box center [619, 336] width 8 height 8
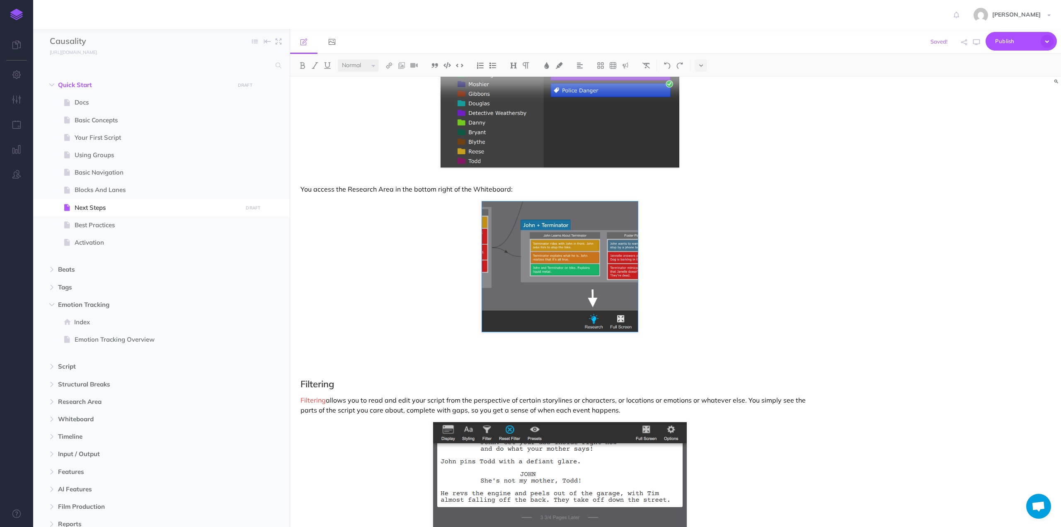
click at [468, 350] on p at bounding box center [559, 353] width 519 height 10
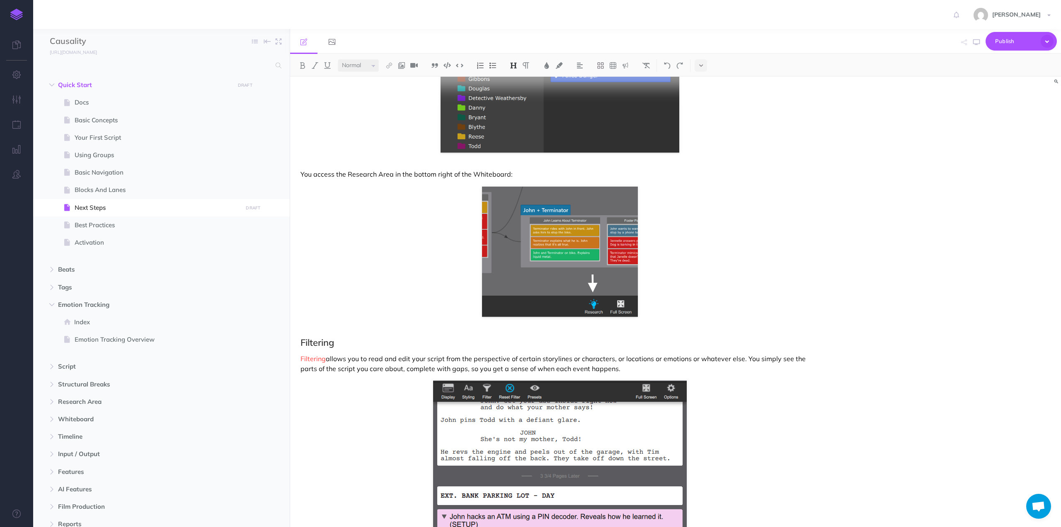
scroll to position [809, 0]
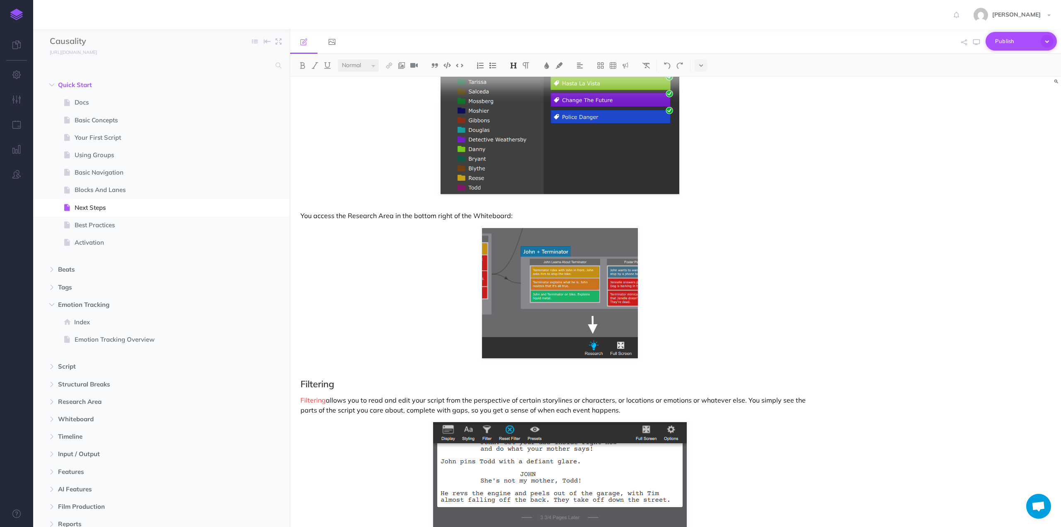
click at [1048, 38] on icon "button" at bounding box center [1047, 41] width 15 height 15
click at [1000, 70] on p "Publish all draft items, making them public." at bounding box center [1007, 74] width 83 height 15
